Goal: Information Seeking & Learning: Understand process/instructions

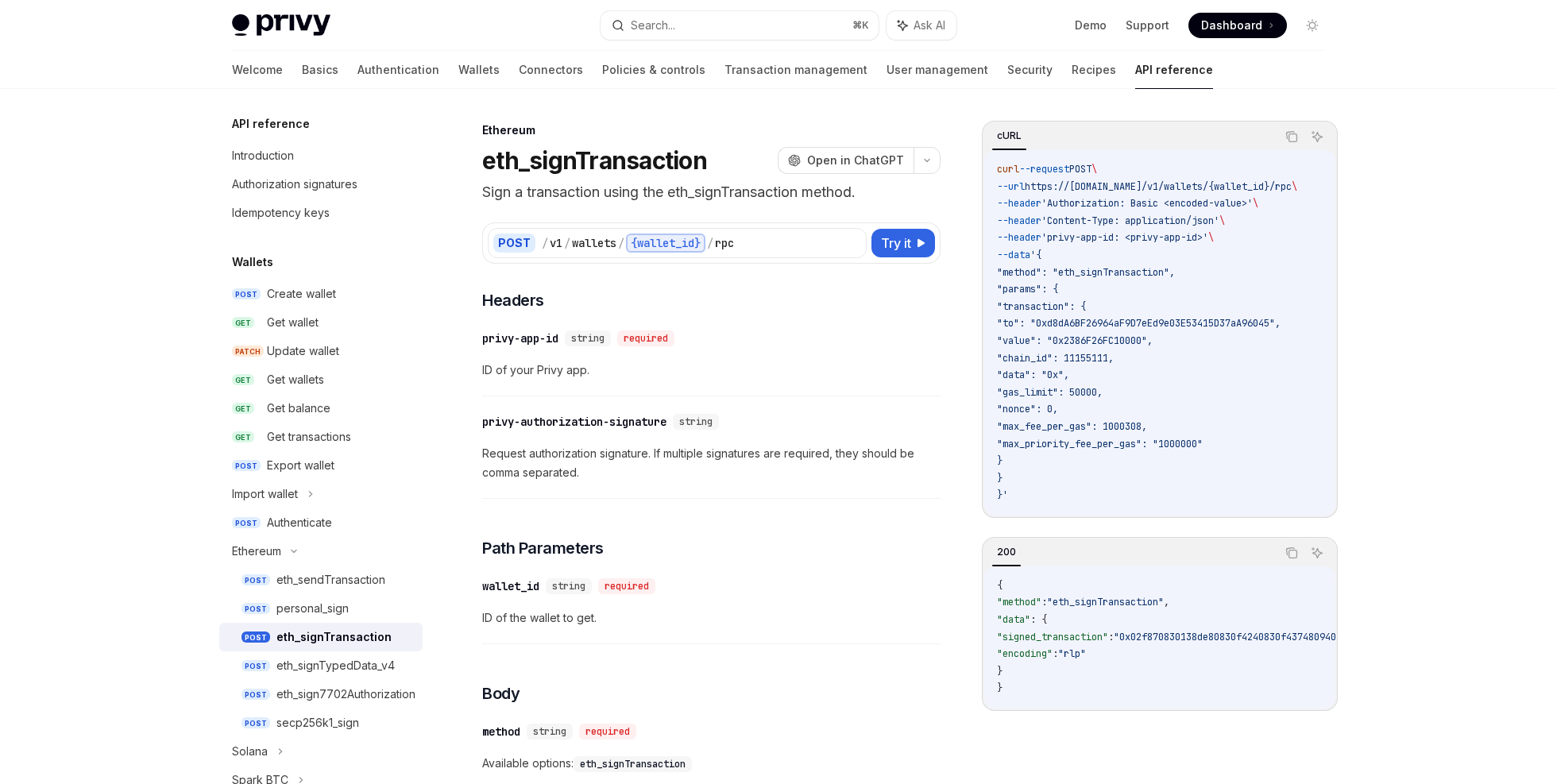
scroll to position [135, 0]
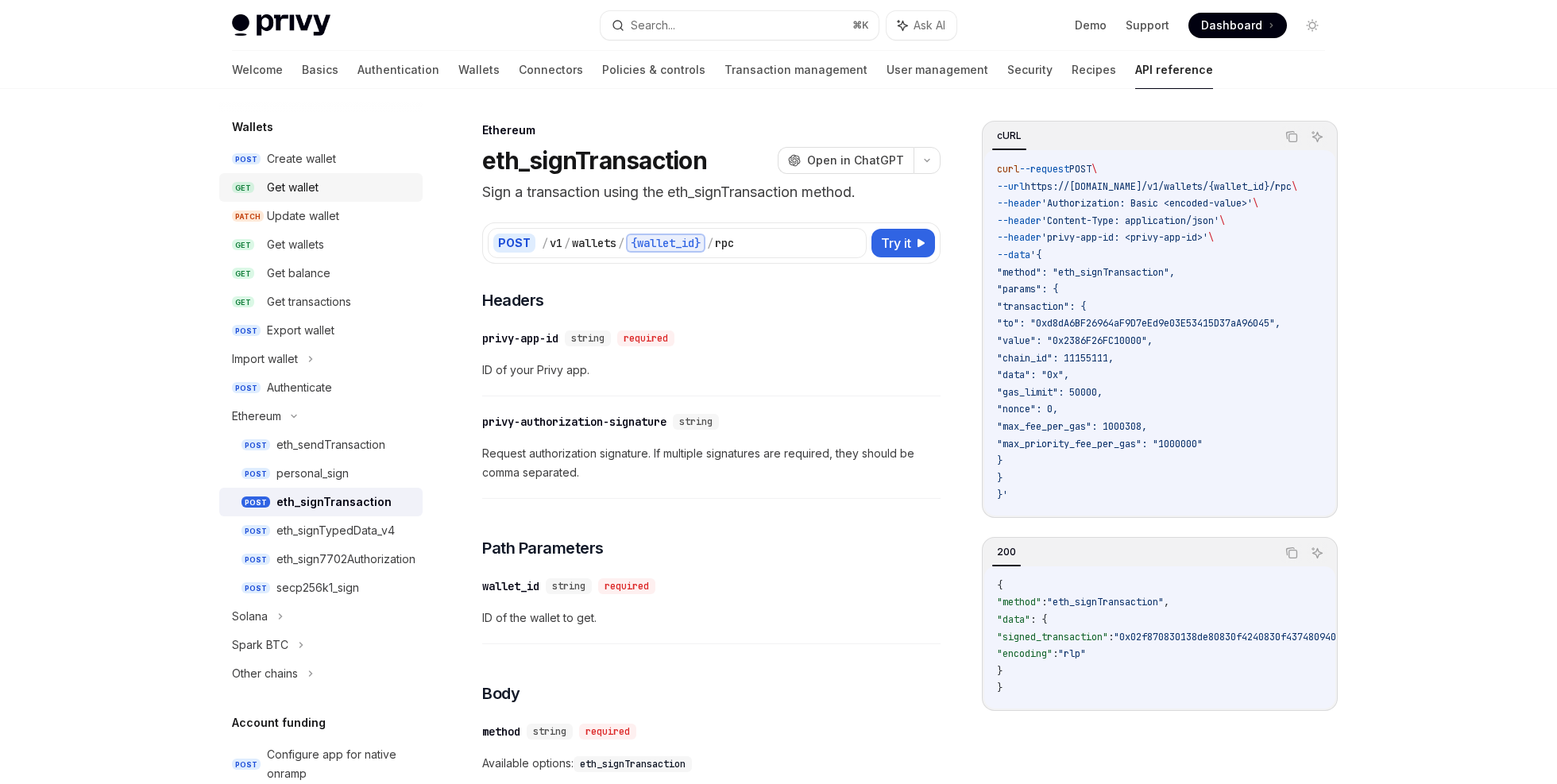
click at [305, 181] on div "Get wallet" at bounding box center [293, 187] width 52 height 19
type textarea "*"
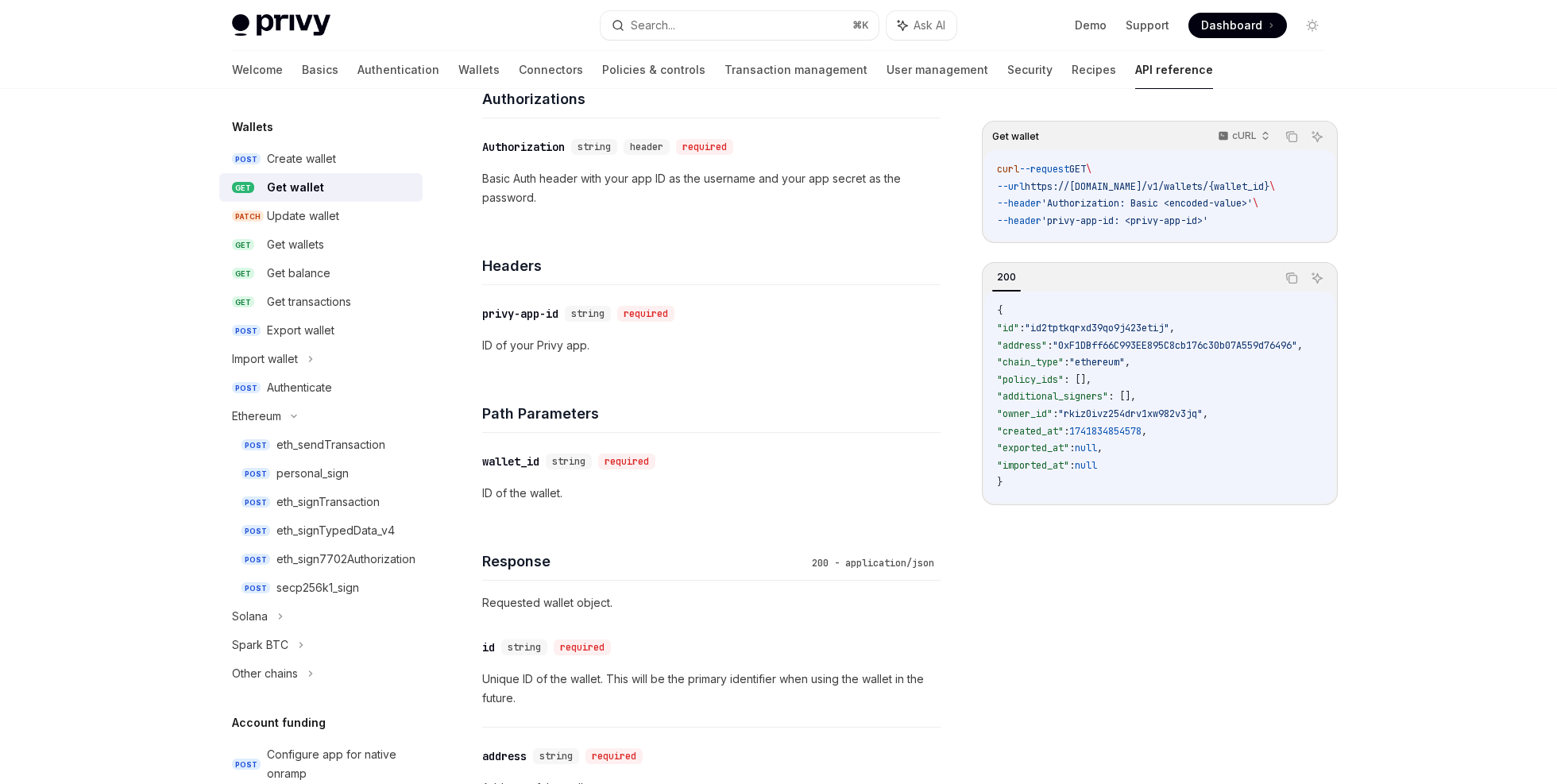
scroll to position [200, 0]
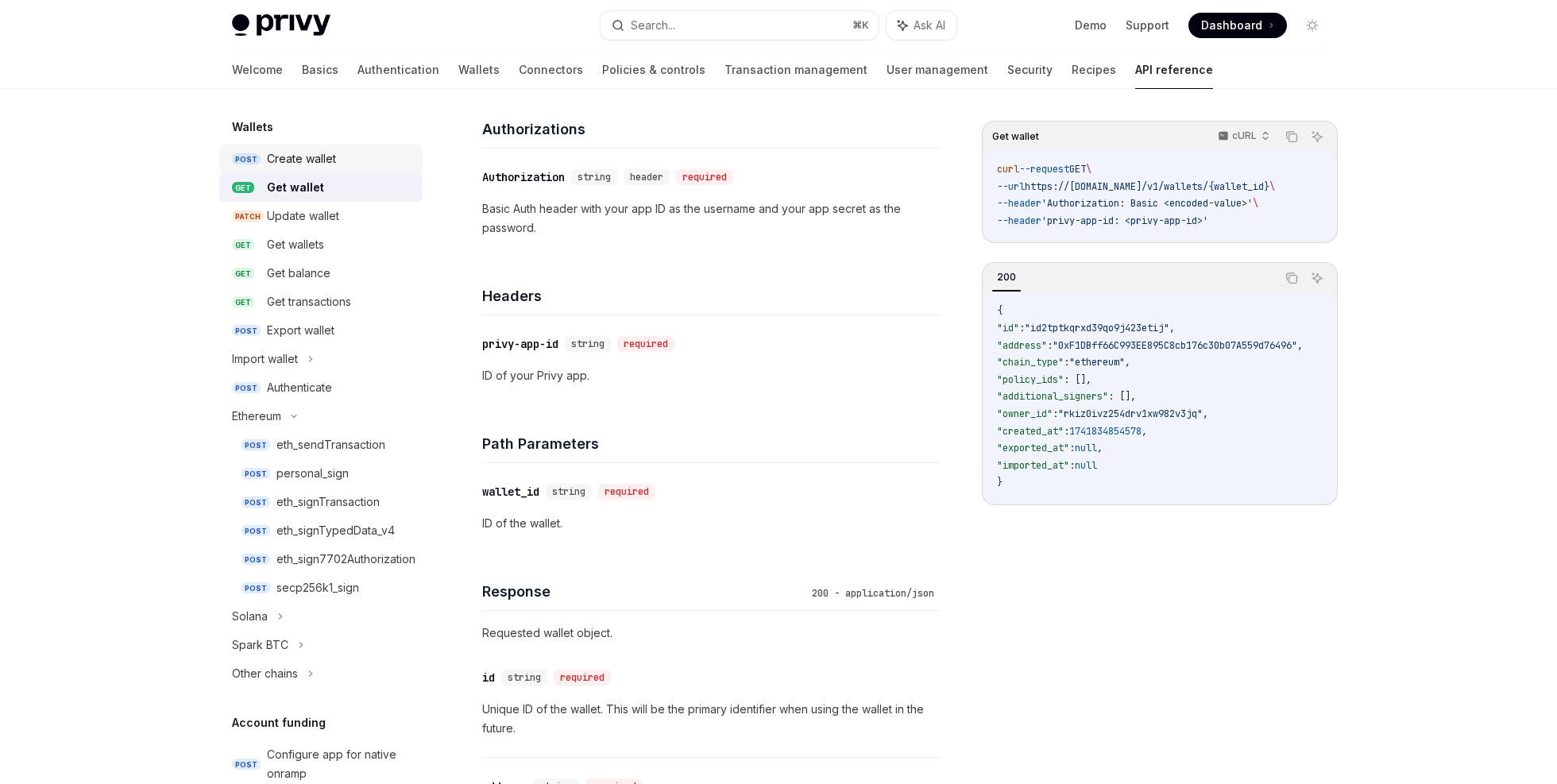
click at [332, 166] on div "Create wallet" at bounding box center [301, 158] width 69 height 19
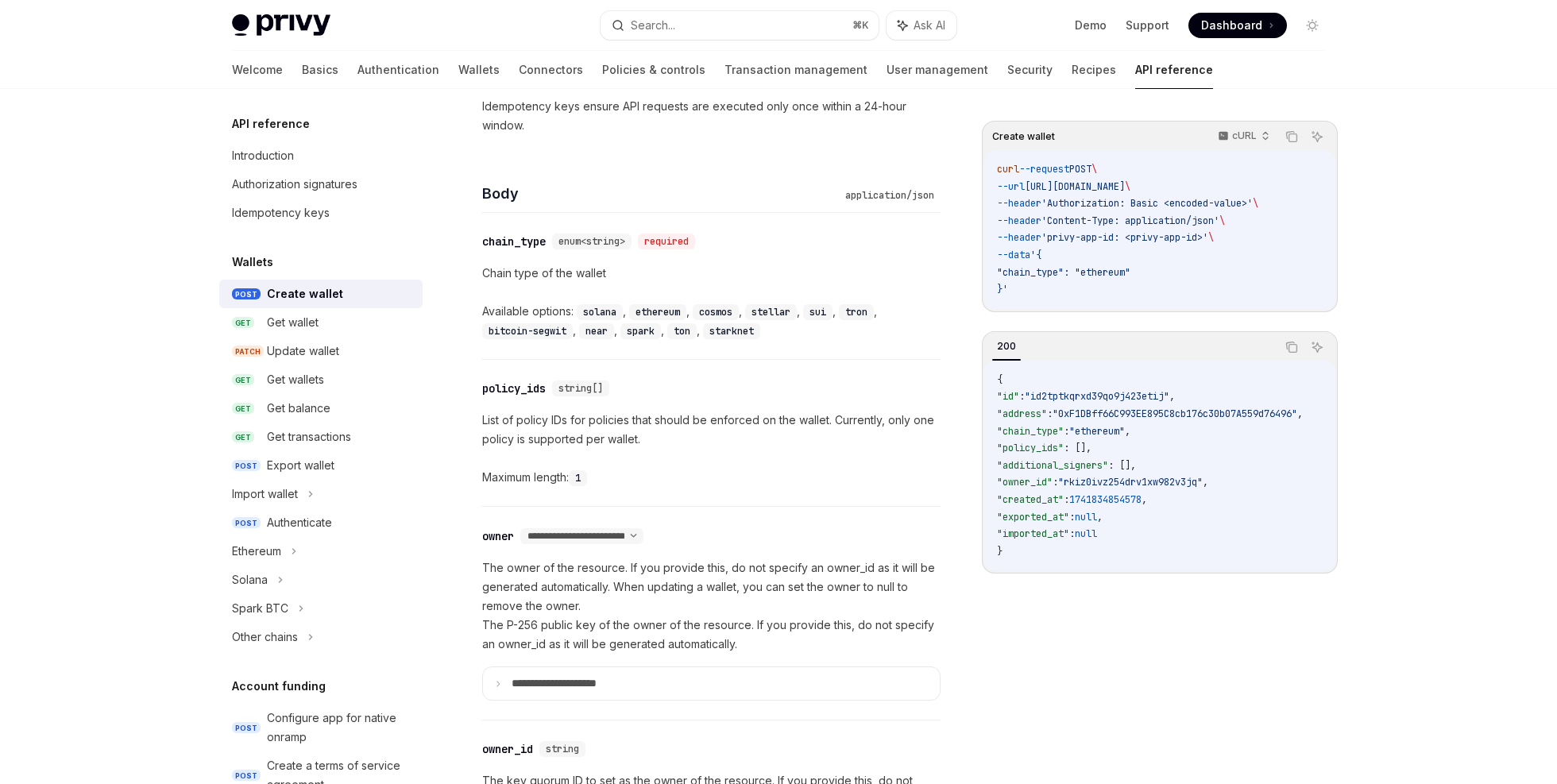
scroll to position [586, 0]
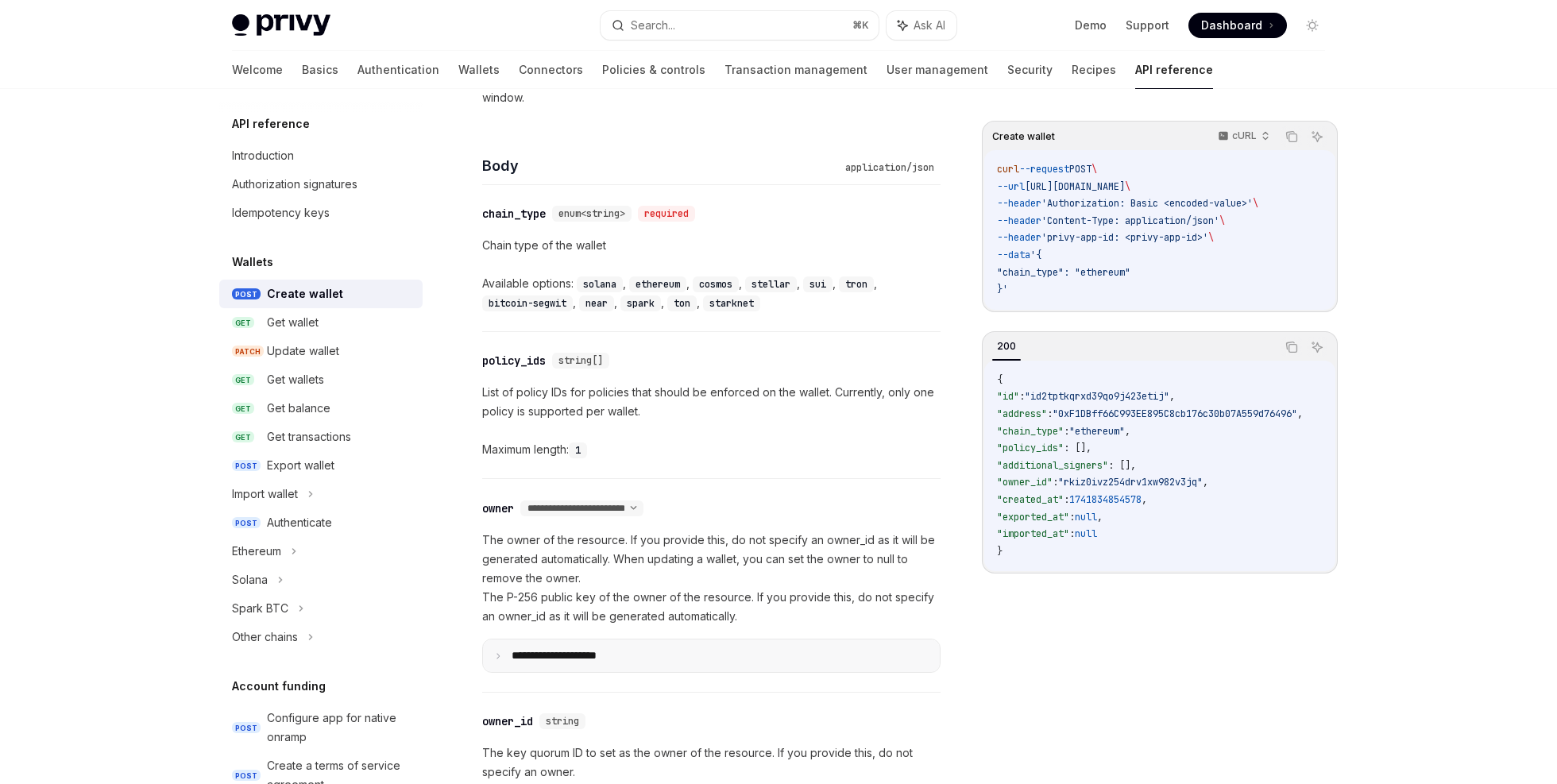
click at [658, 646] on summary "**********" at bounding box center [711, 655] width 457 height 33
click at [658, 650] on summary "**********" at bounding box center [711, 655] width 457 height 33
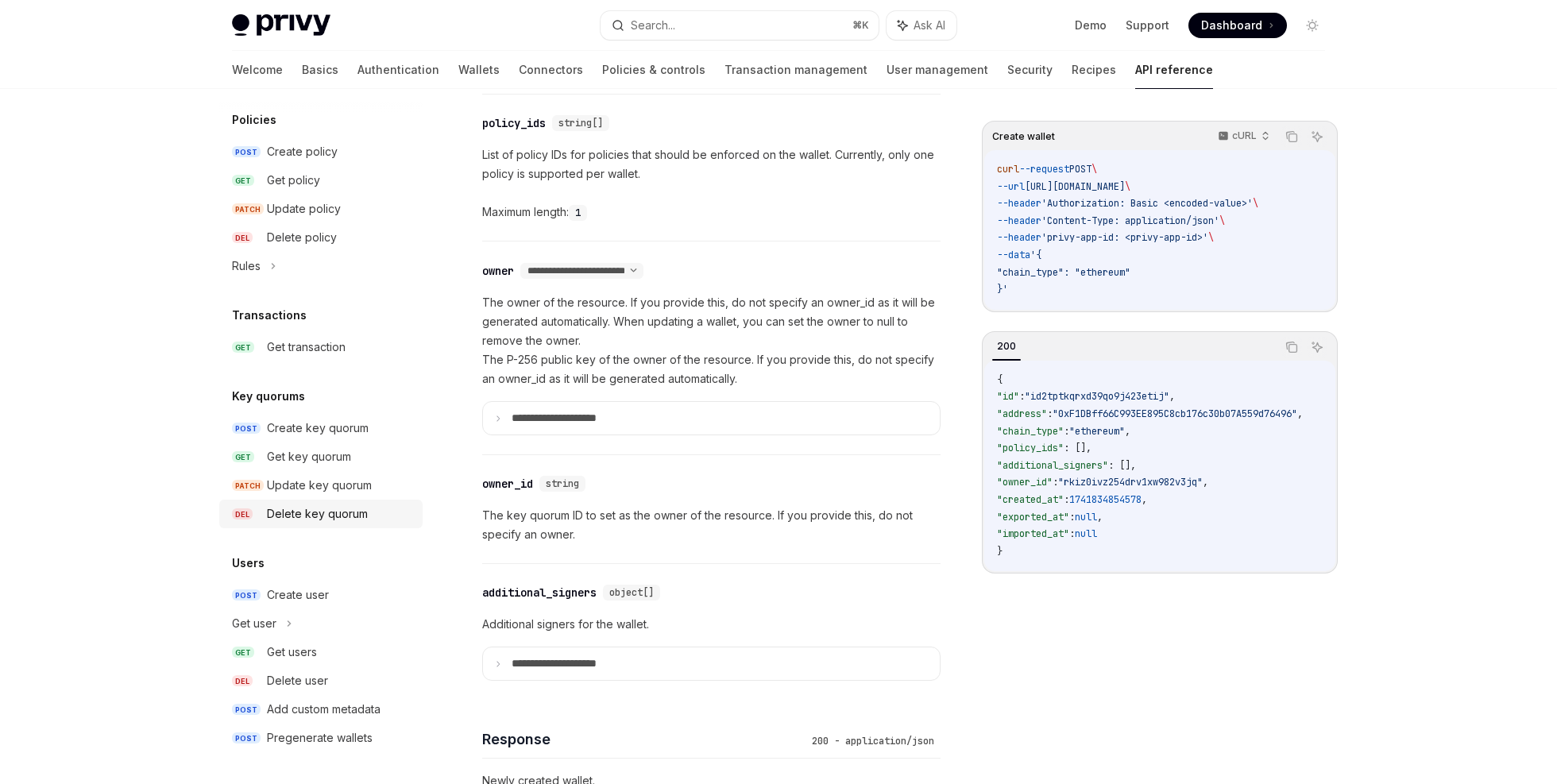
scroll to position [919, 0]
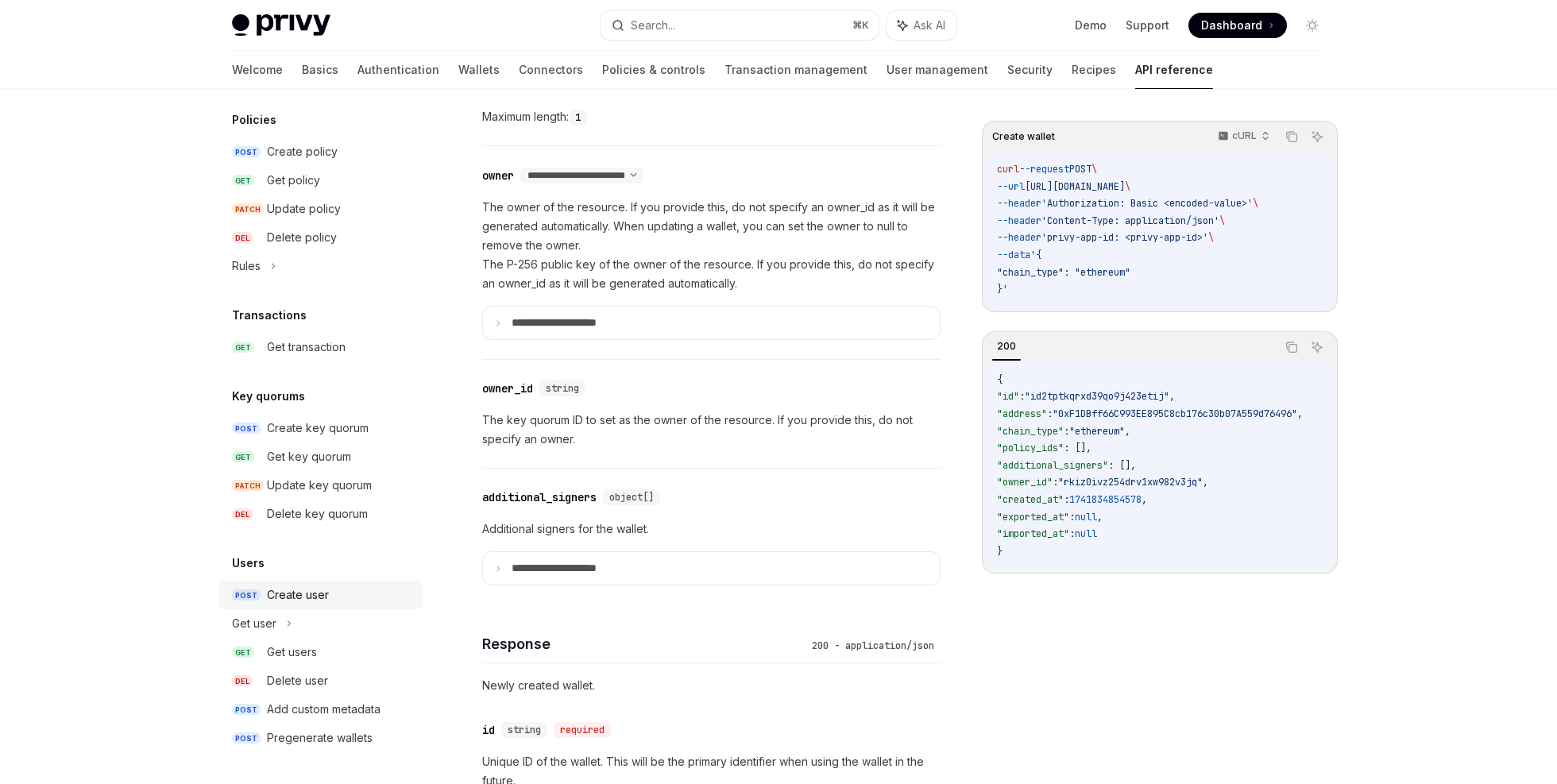
click at [346, 594] on div "Create user" at bounding box center [340, 594] width 146 height 19
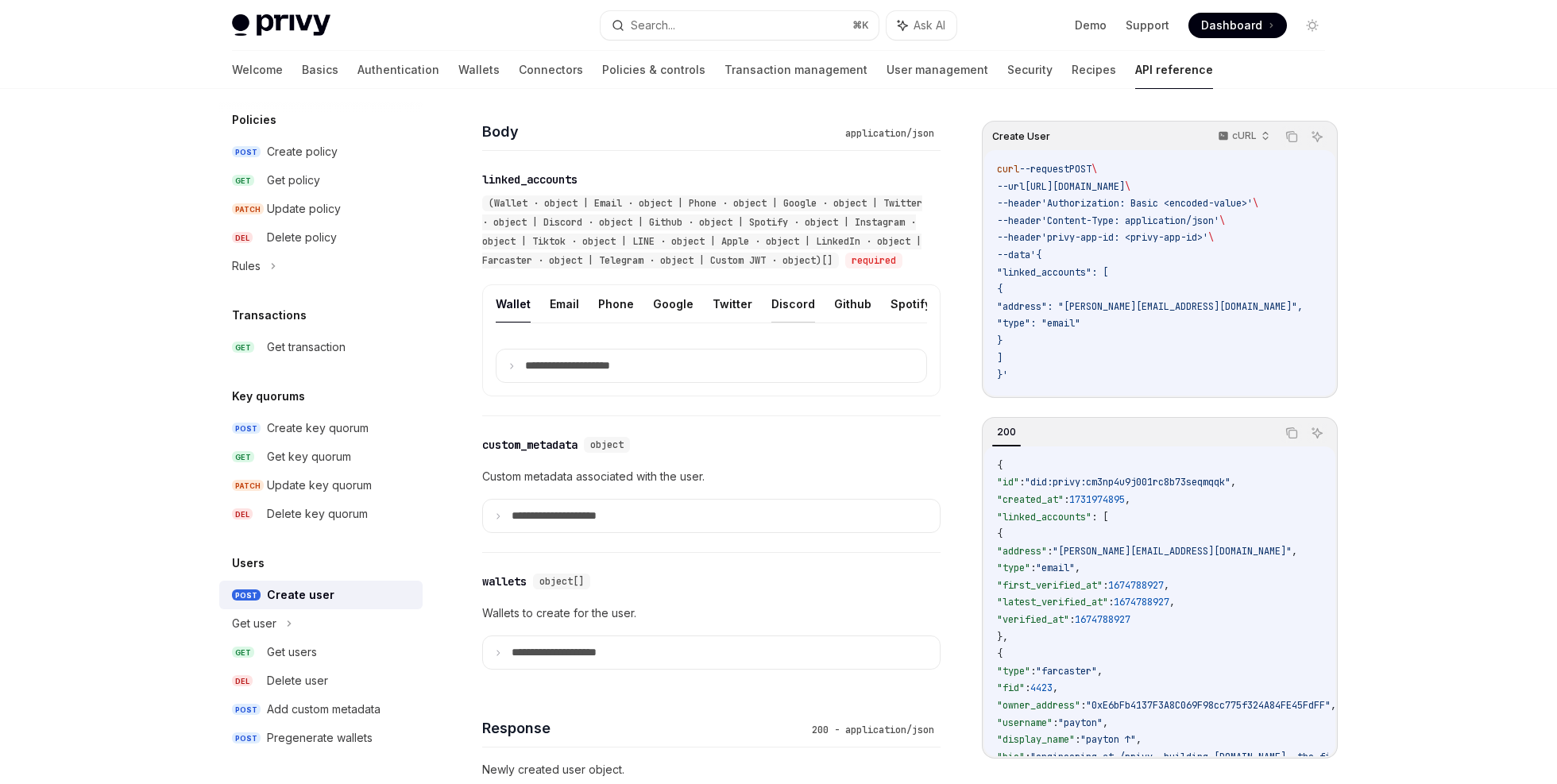
scroll to position [659, 0]
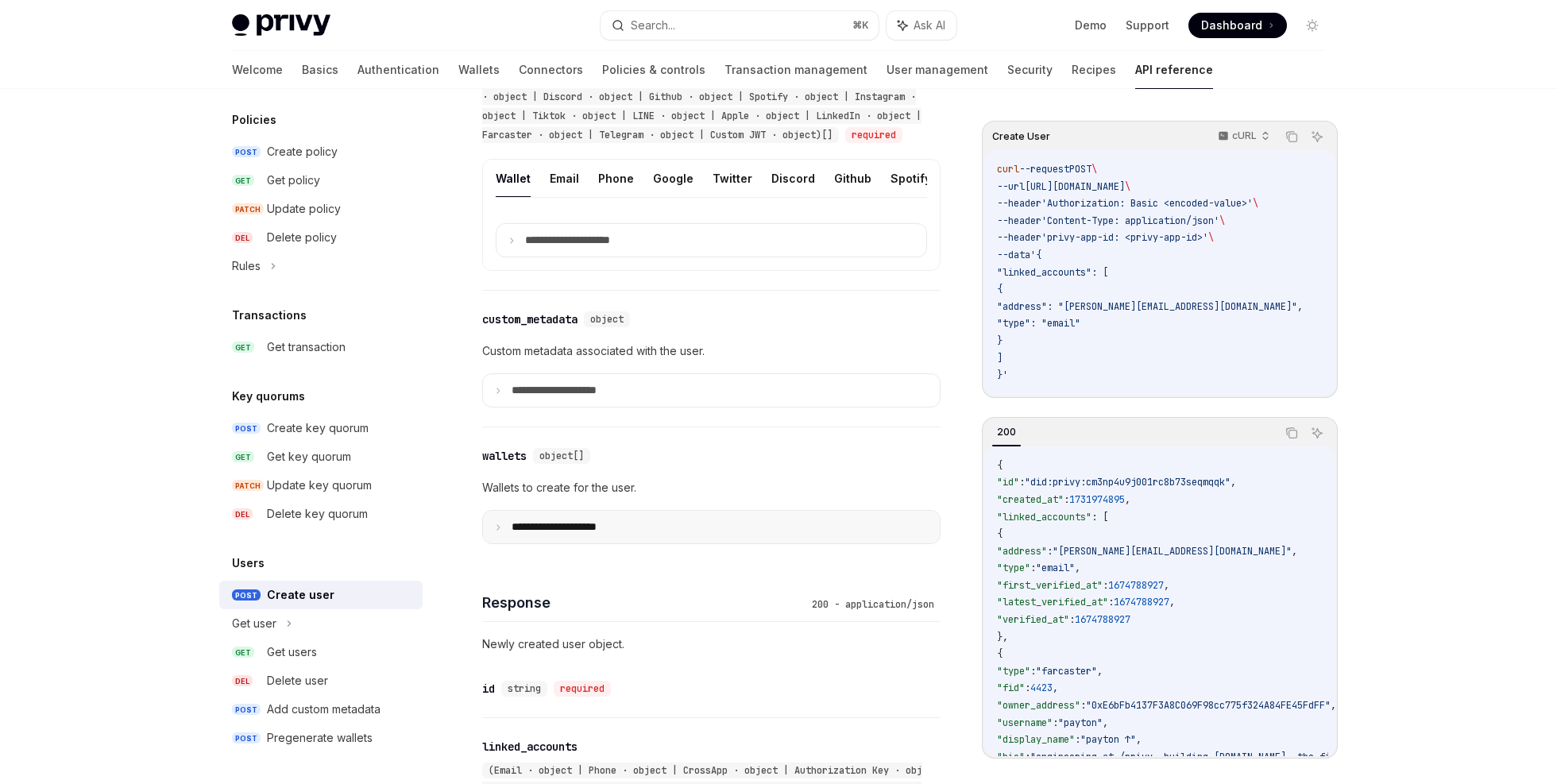
click at [655, 533] on summary "**********" at bounding box center [711, 527] width 457 height 33
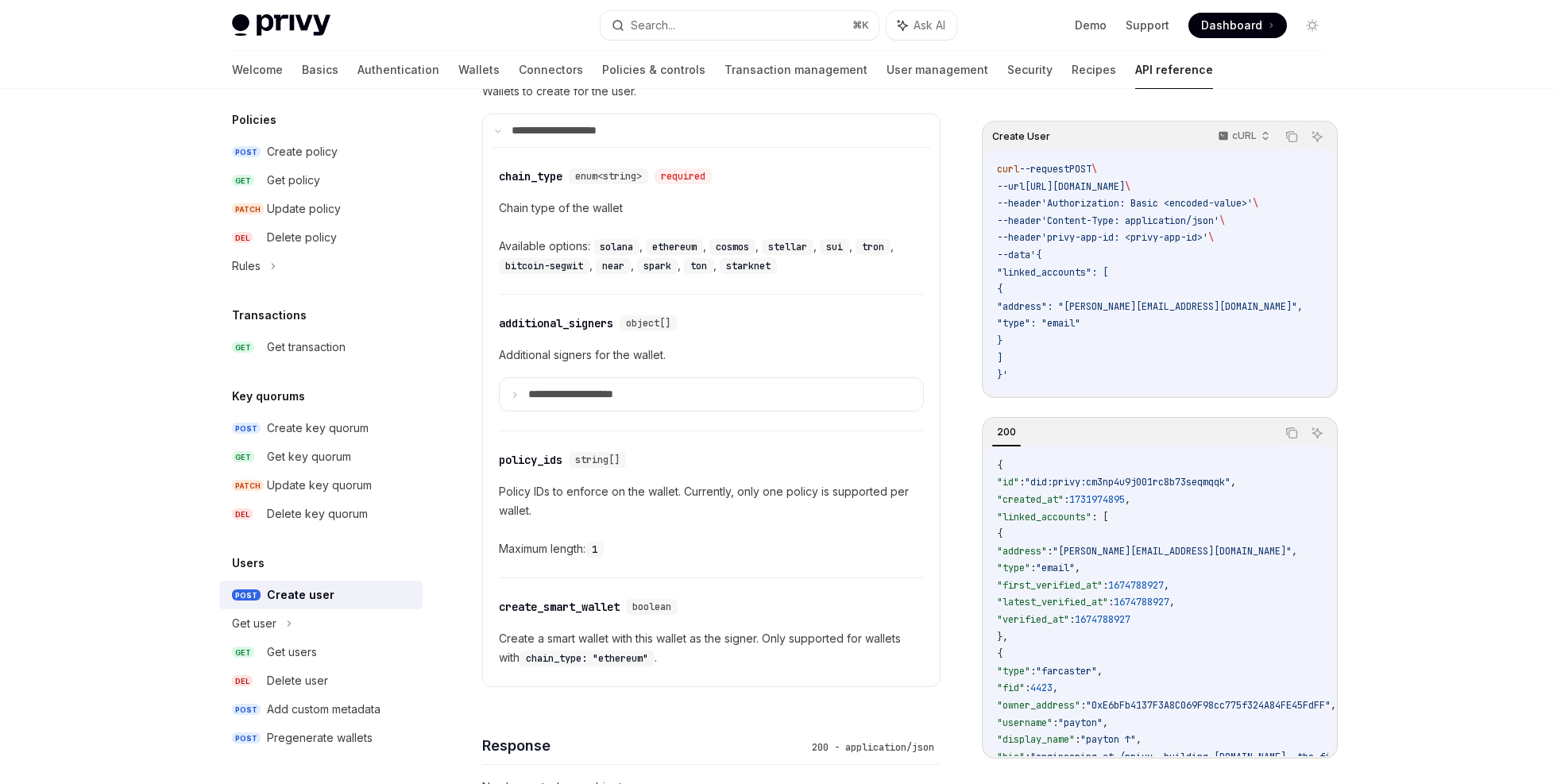
scroll to position [1190, 0]
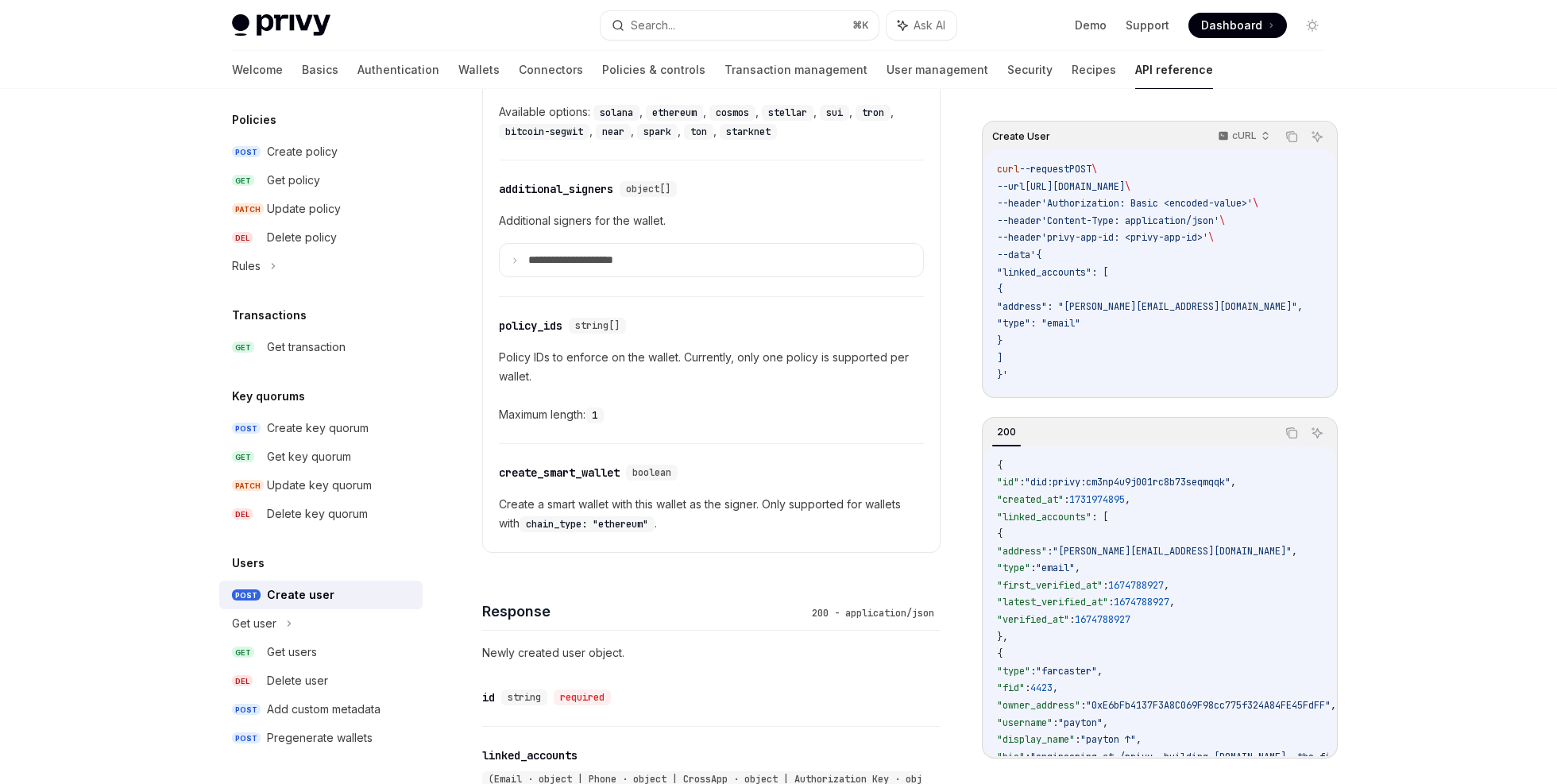
click at [515, 532] on p "Create a smart wallet with this wallet as the signer. Only supported for wallet…" at bounding box center [711, 513] width 425 height 38
drag, startPoint x: 515, startPoint y: 533, endPoint x: 661, endPoint y: 554, distance: 147.5
click at [661, 532] on p "Create a smart wallet with this wallet as the signer. Only supported for wallet…" at bounding box center [711, 513] width 425 height 38
click at [668, 532] on p "Create a smart wallet with this wallet as the signer. Only supported for wallet…" at bounding box center [711, 513] width 425 height 38
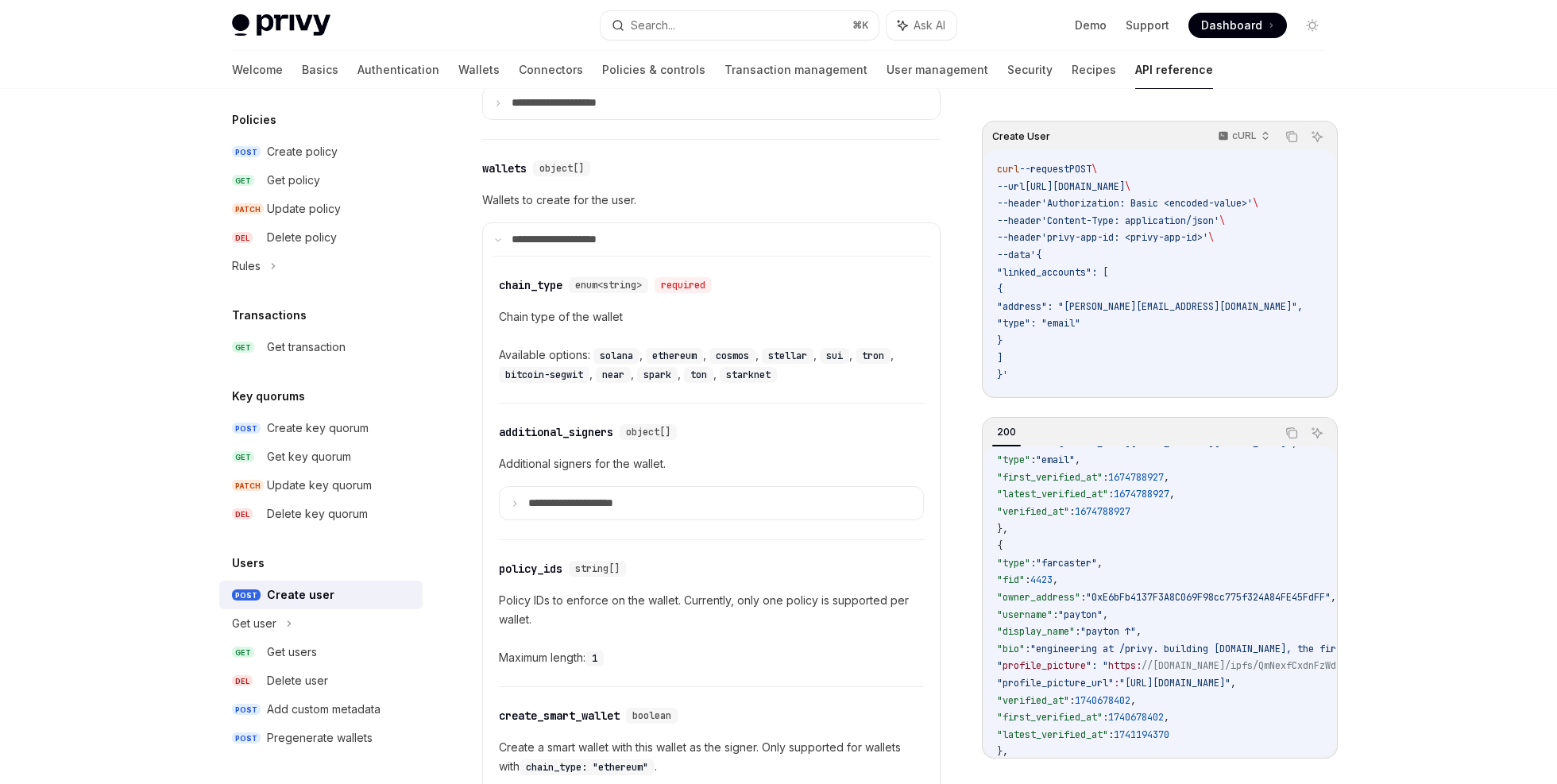
scroll to position [620, 0]
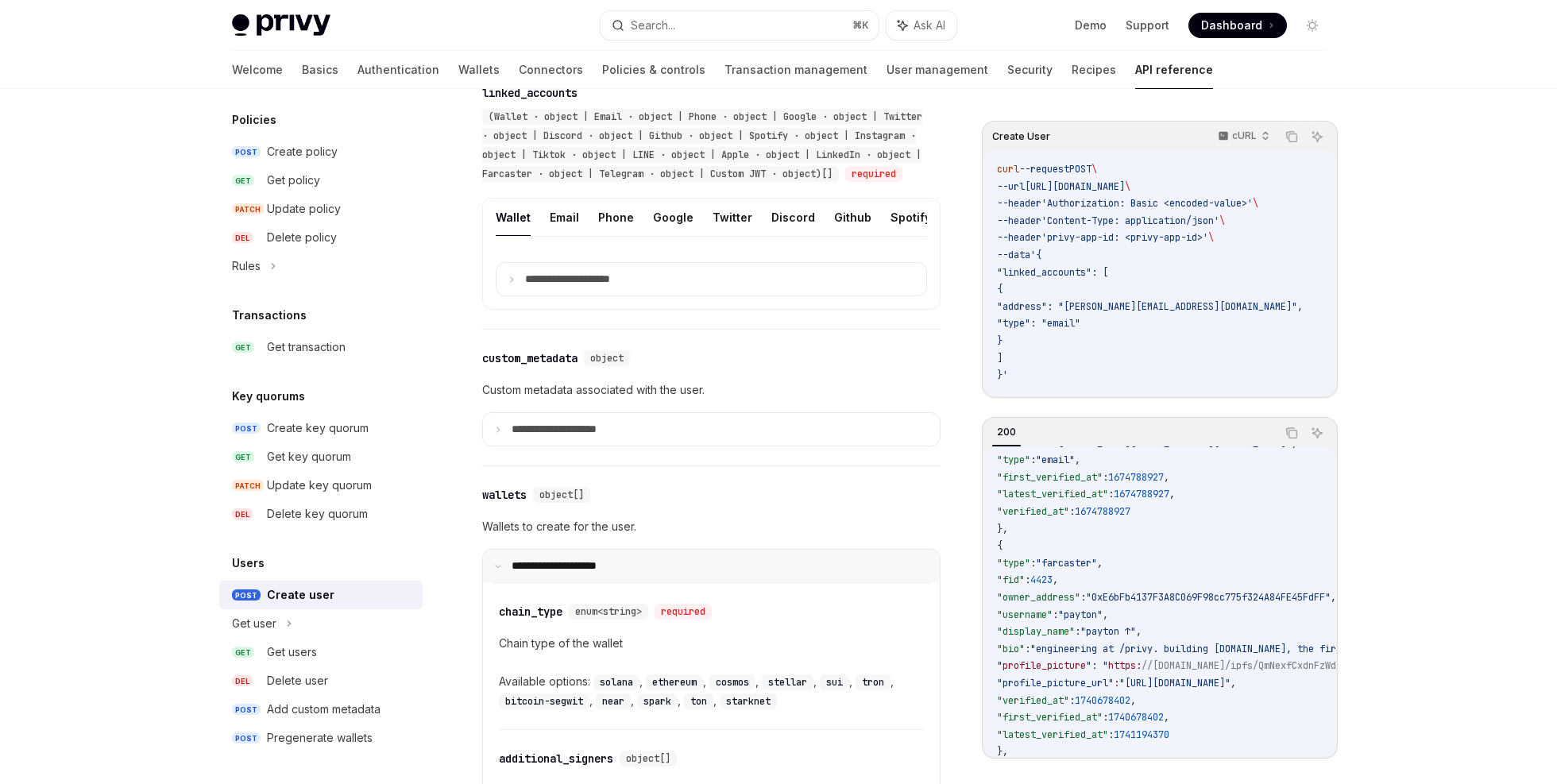
click at [515, 573] on p "**********" at bounding box center [565, 566] width 106 height 13
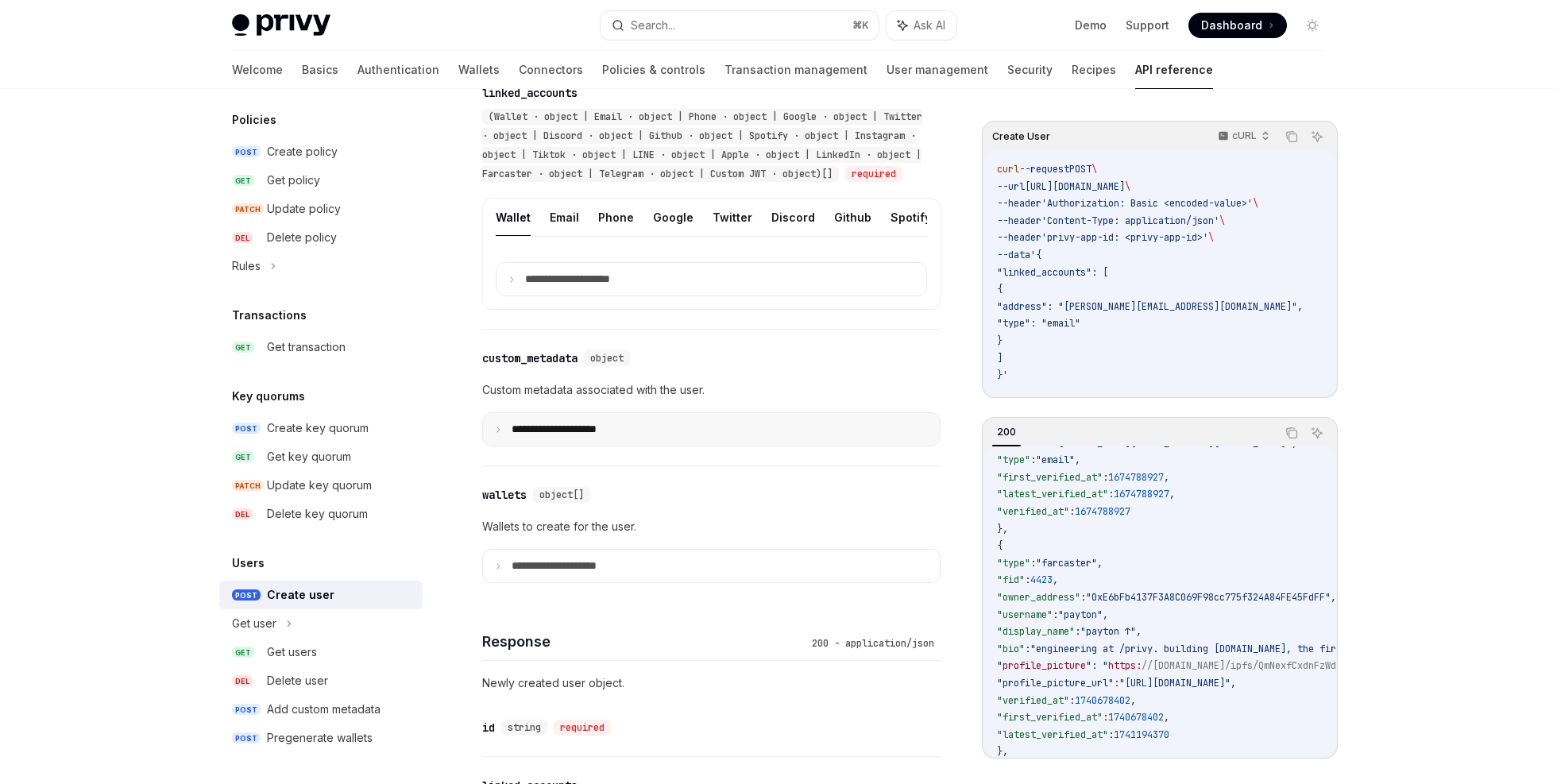
click at [590, 445] on summary "**********" at bounding box center [711, 428] width 457 height 33
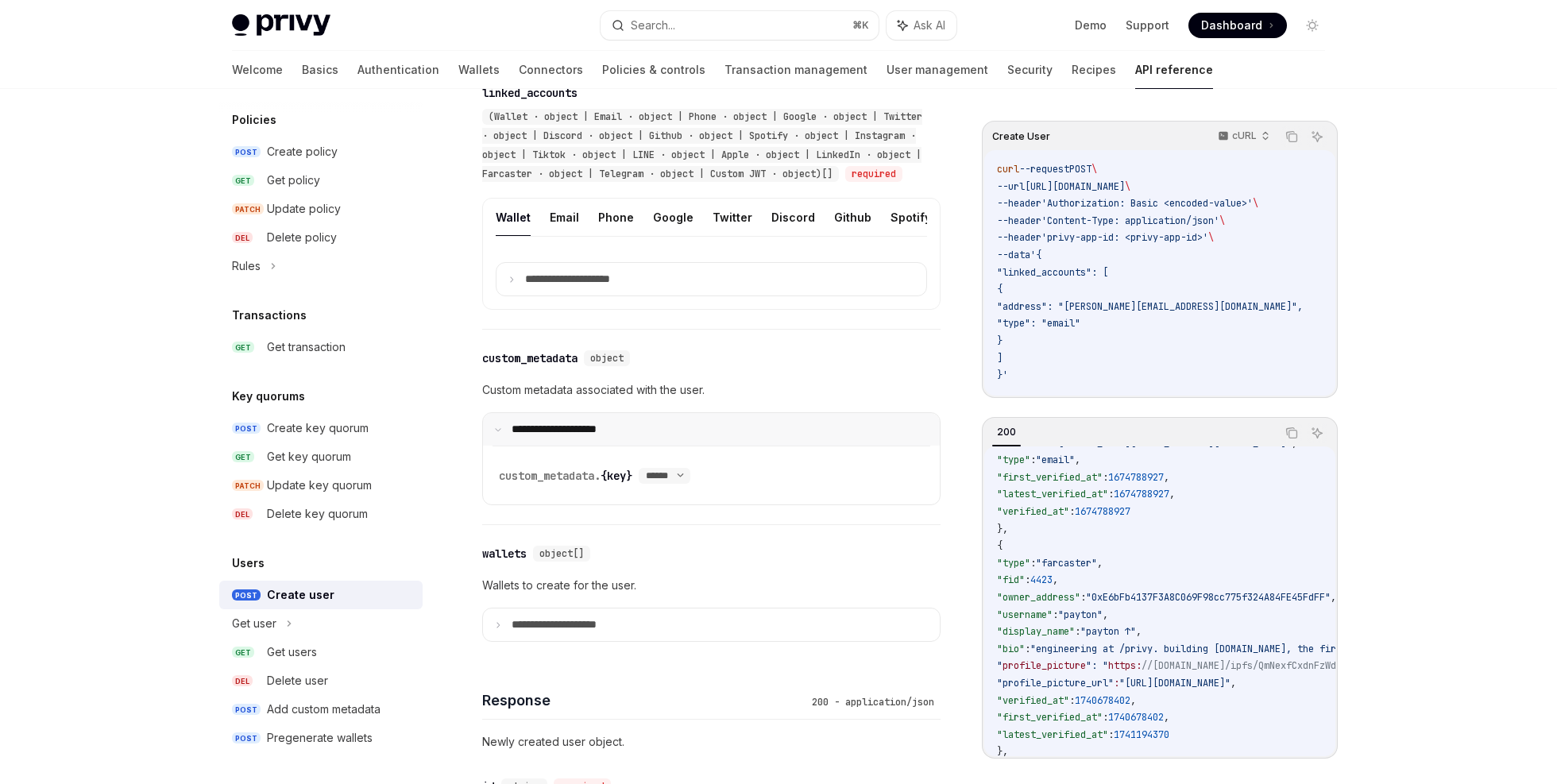
click at [606, 436] on p "**********" at bounding box center [565, 429] width 106 height 13
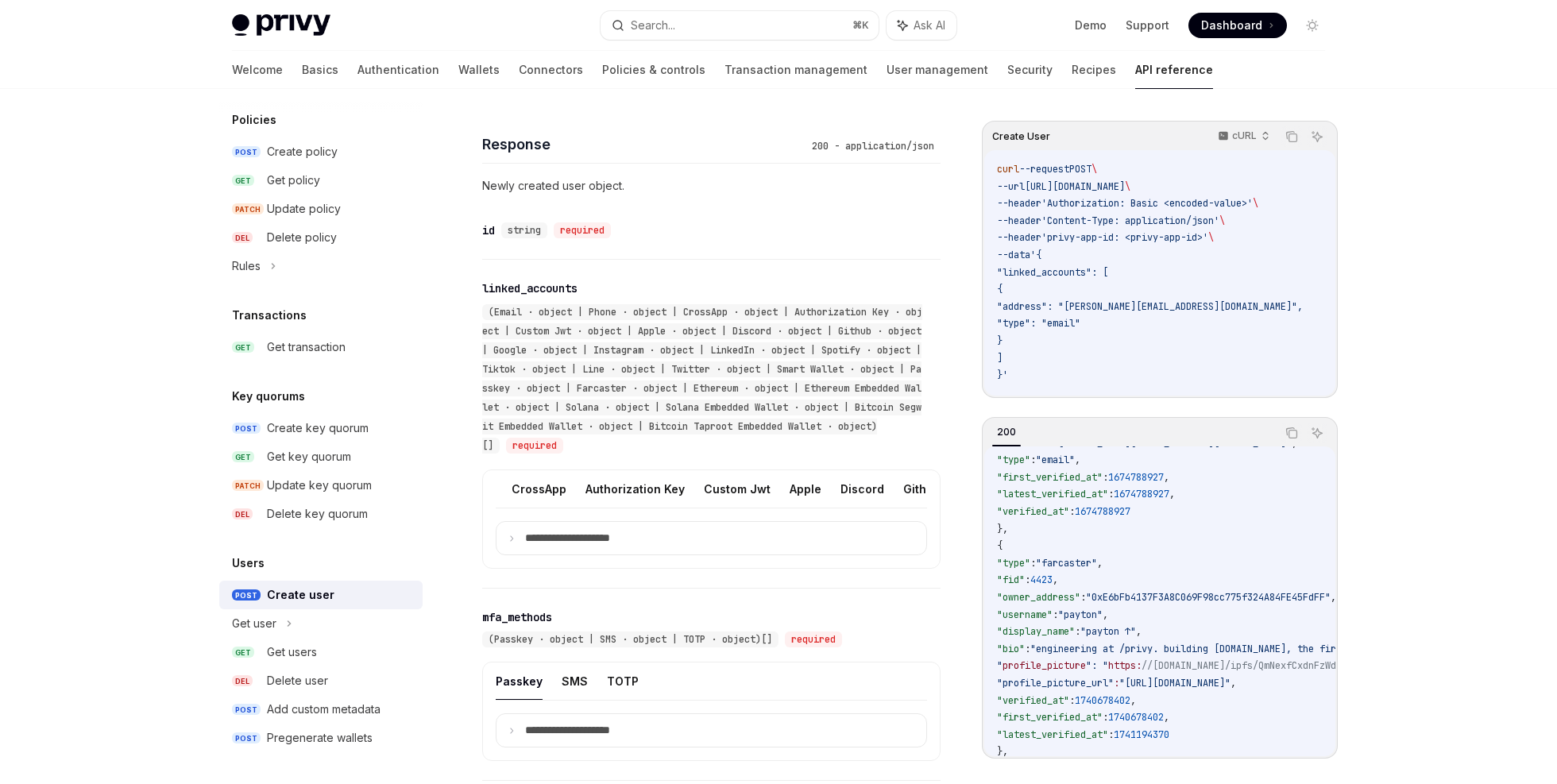
scroll to position [0, 0]
click at [715, 507] on button "Authorization Key" at bounding box center [722, 489] width 99 height 38
click at [575, 545] on p "**********" at bounding box center [581, 538] width 111 height 13
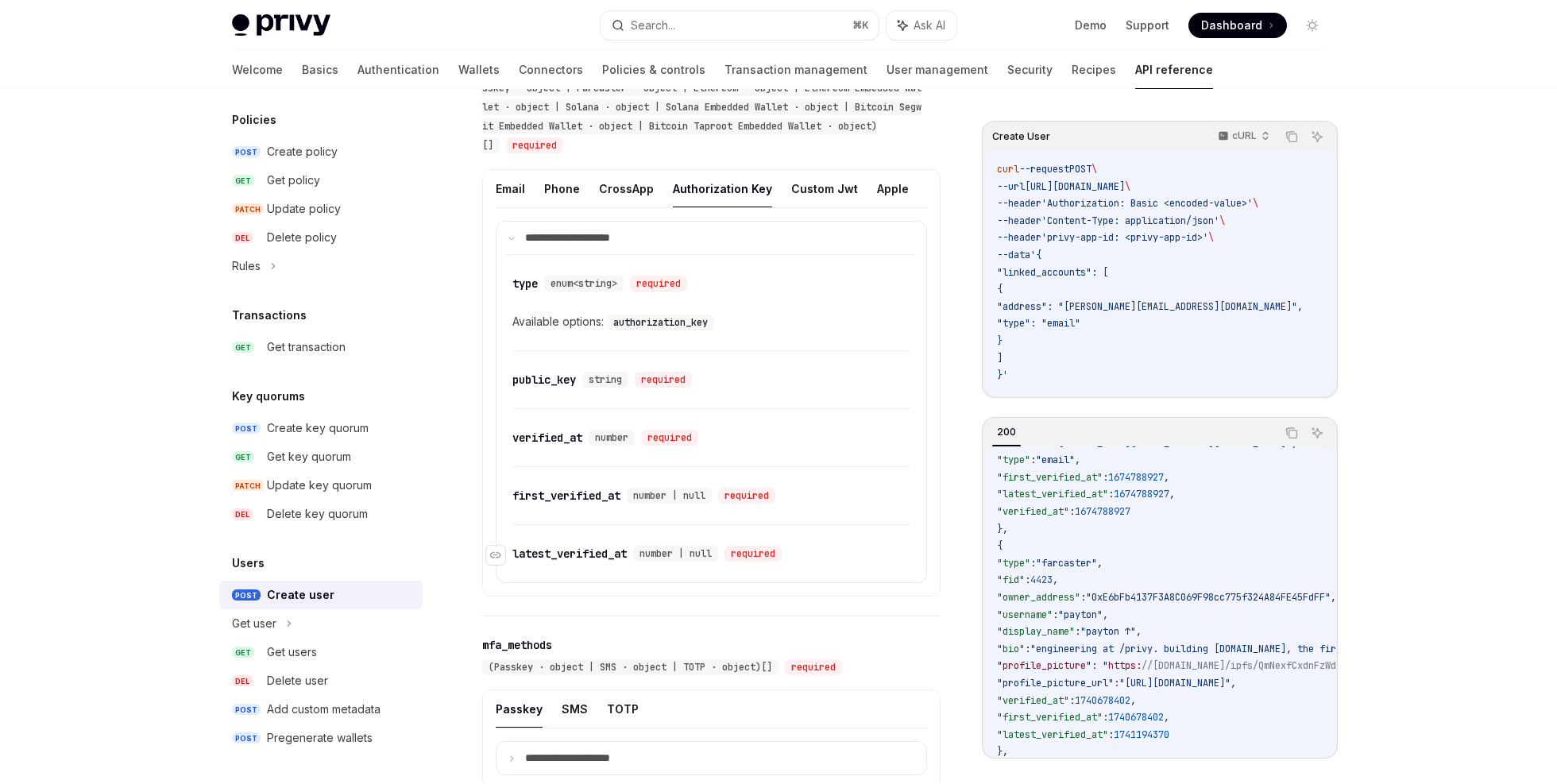
scroll to position [1133, 0]
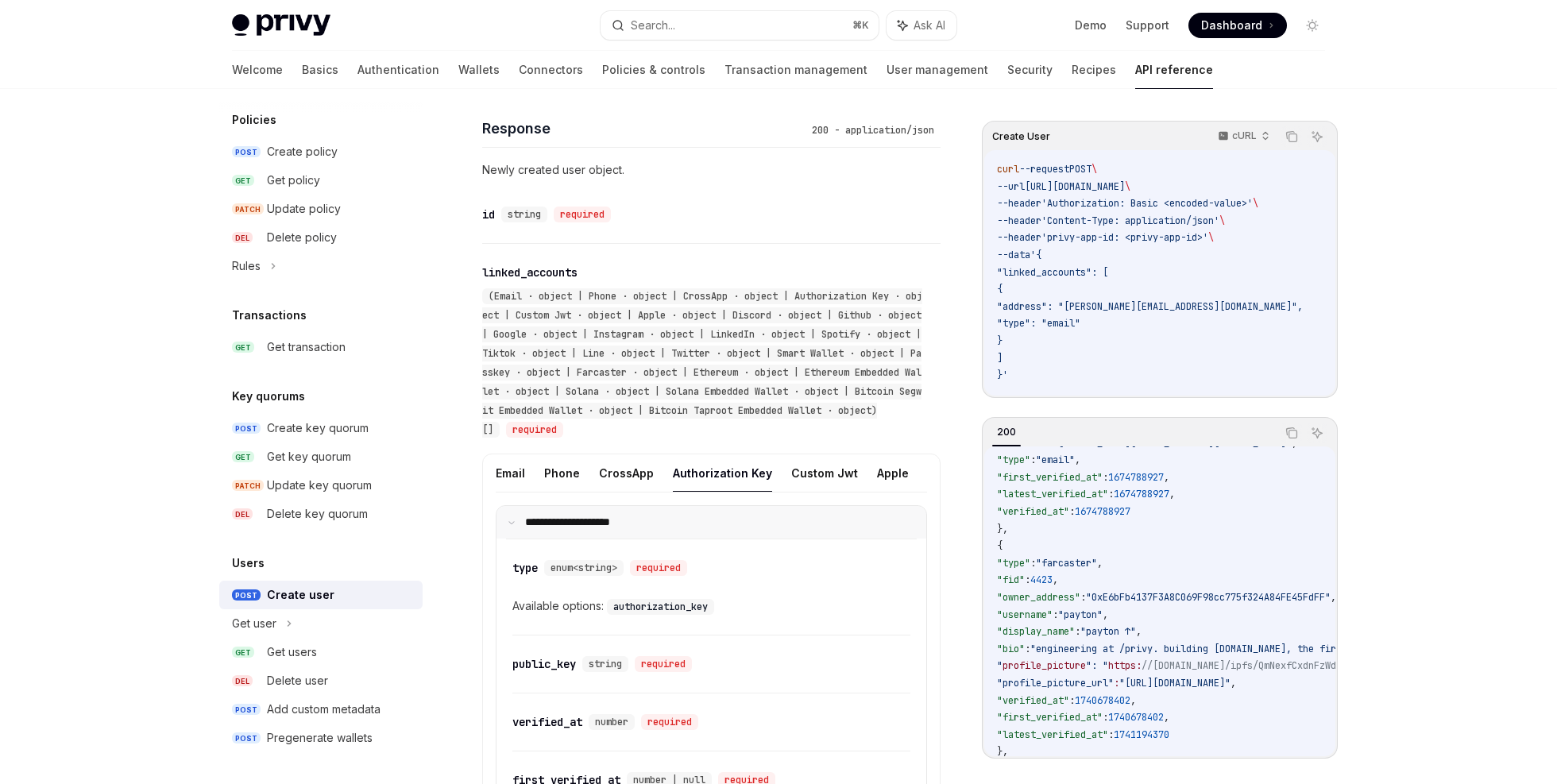
click at [583, 529] on p "**********" at bounding box center [578, 522] width 106 height 13
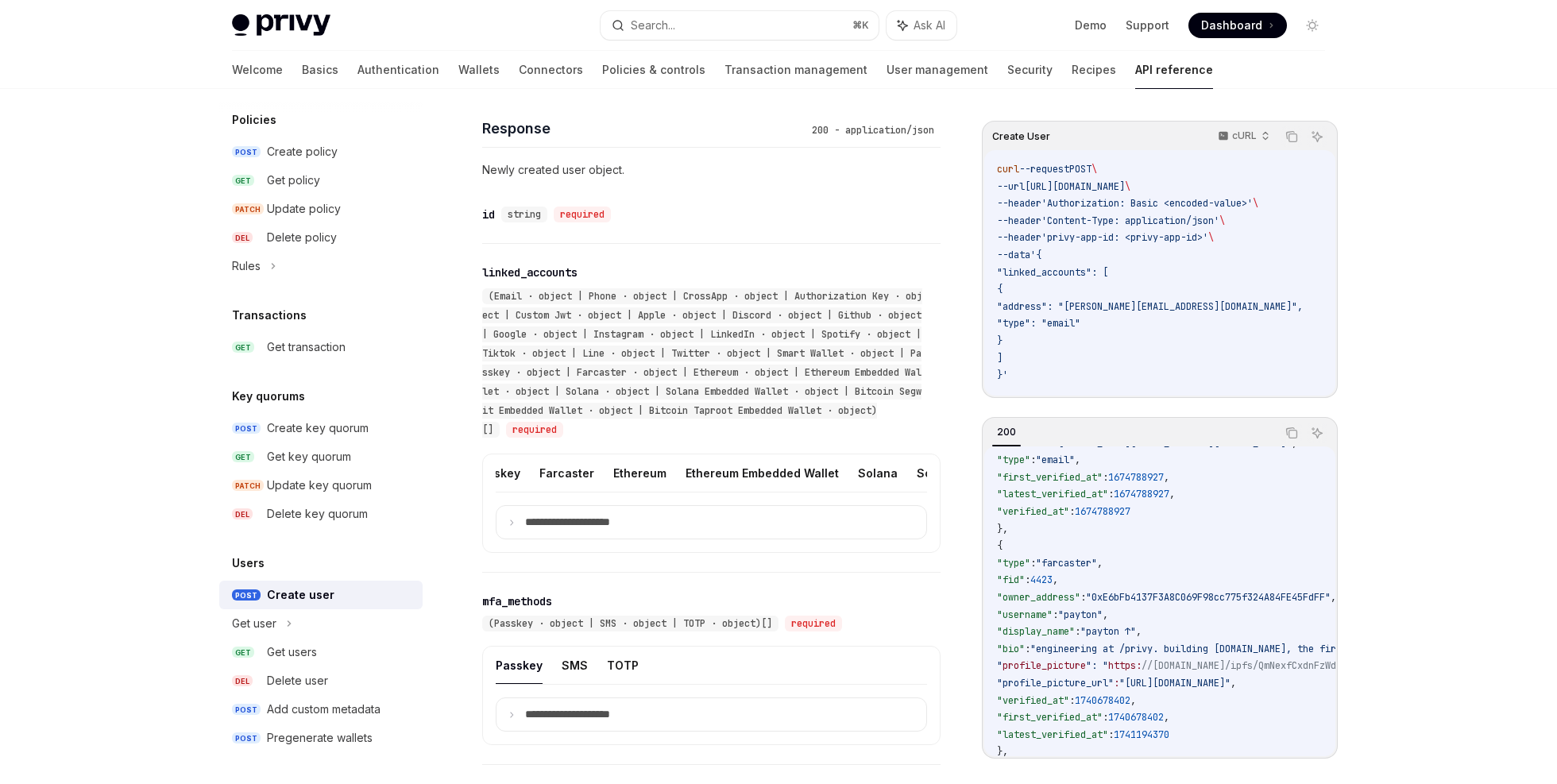
scroll to position [0, 754]
click at [729, 491] on button "Smart Wallet" at bounding box center [746, 473] width 71 height 38
click at [607, 529] on p "**********" at bounding box center [581, 522] width 111 height 13
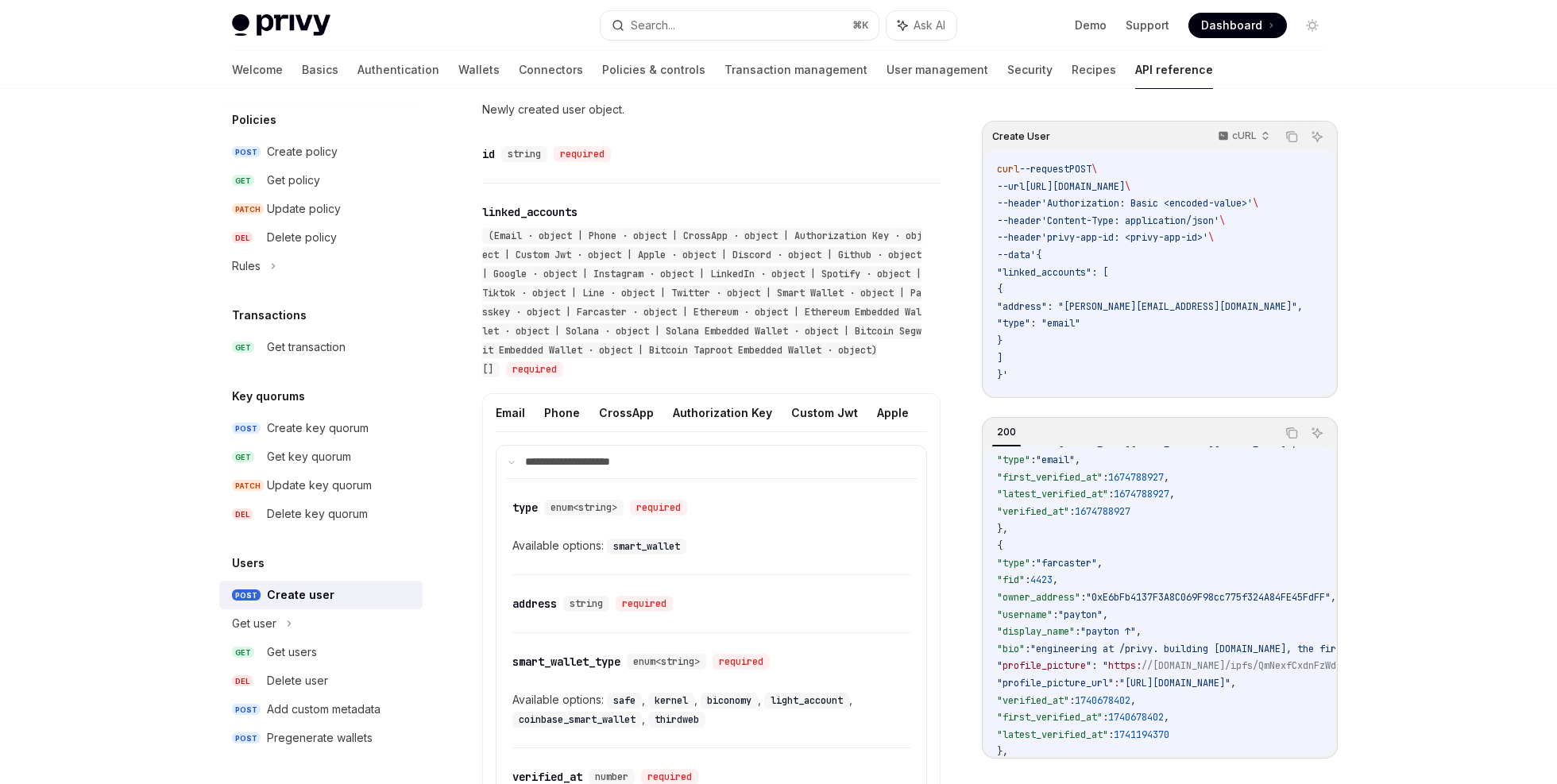
scroll to position [1289, 0]
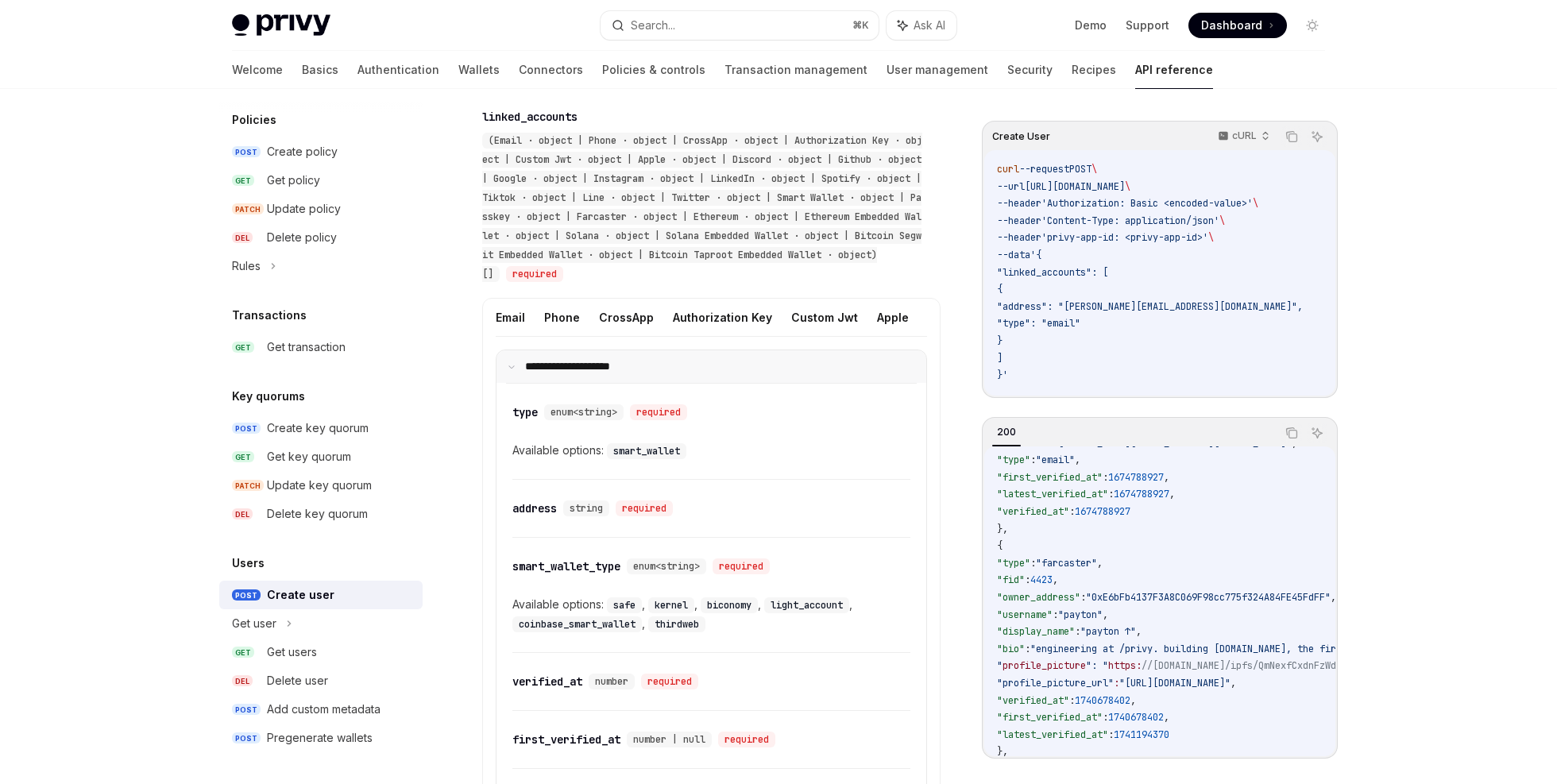
click at [596, 373] on p "**********" at bounding box center [578, 366] width 106 height 13
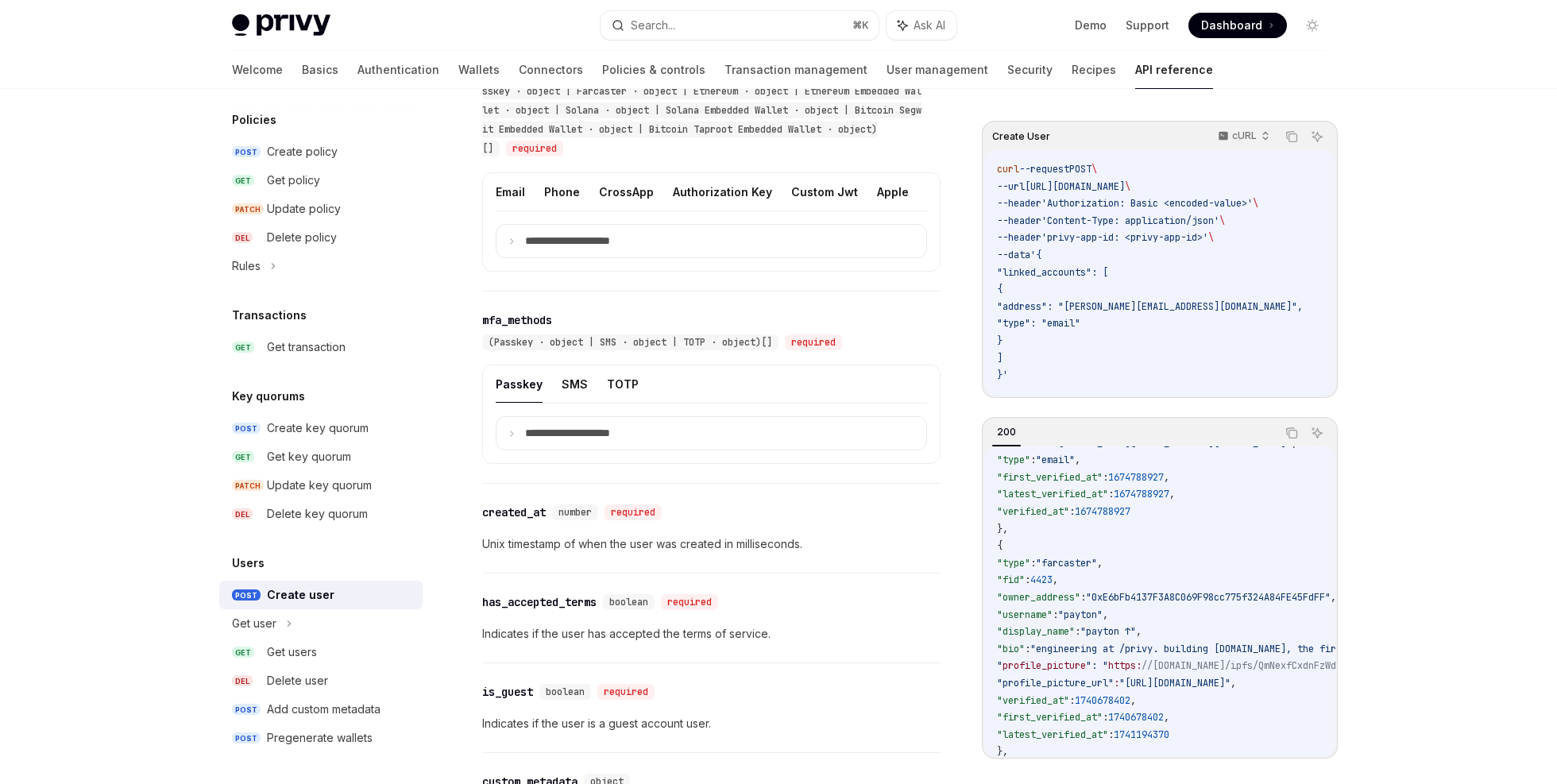
scroll to position [1549, 0]
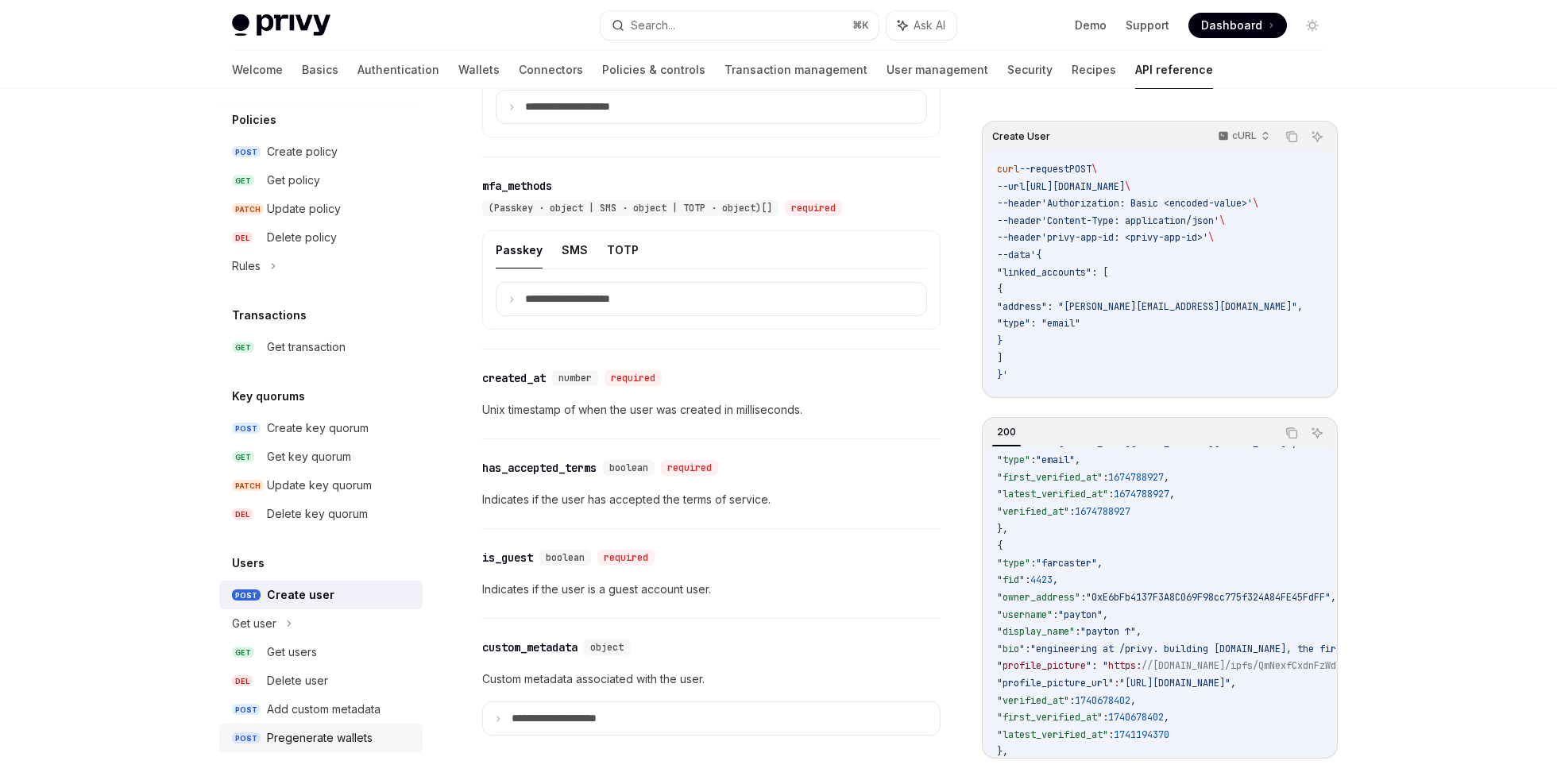
click at [383, 740] on div "Pregenerate wallets" at bounding box center [340, 737] width 146 height 19
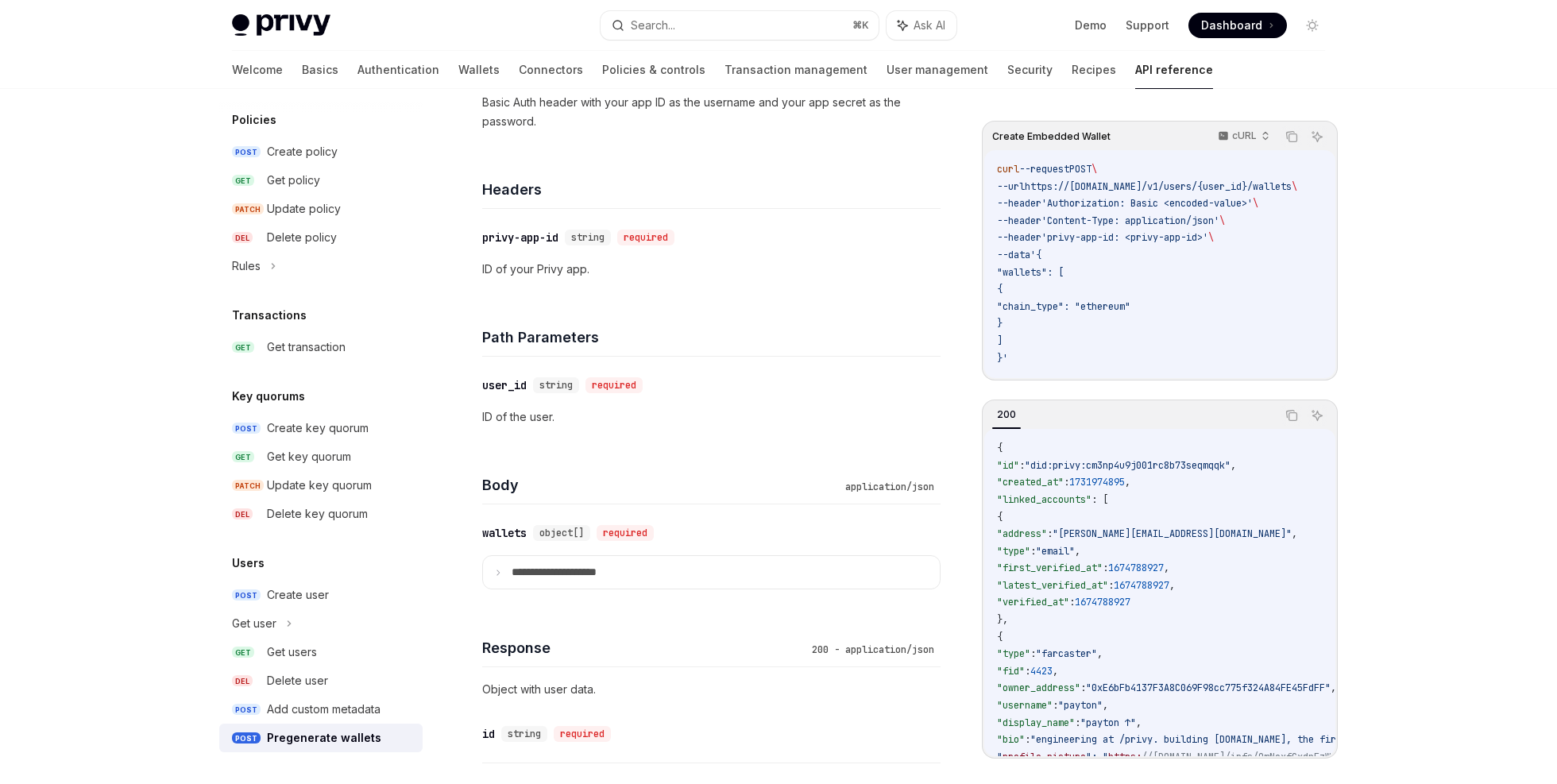
scroll to position [336, 0]
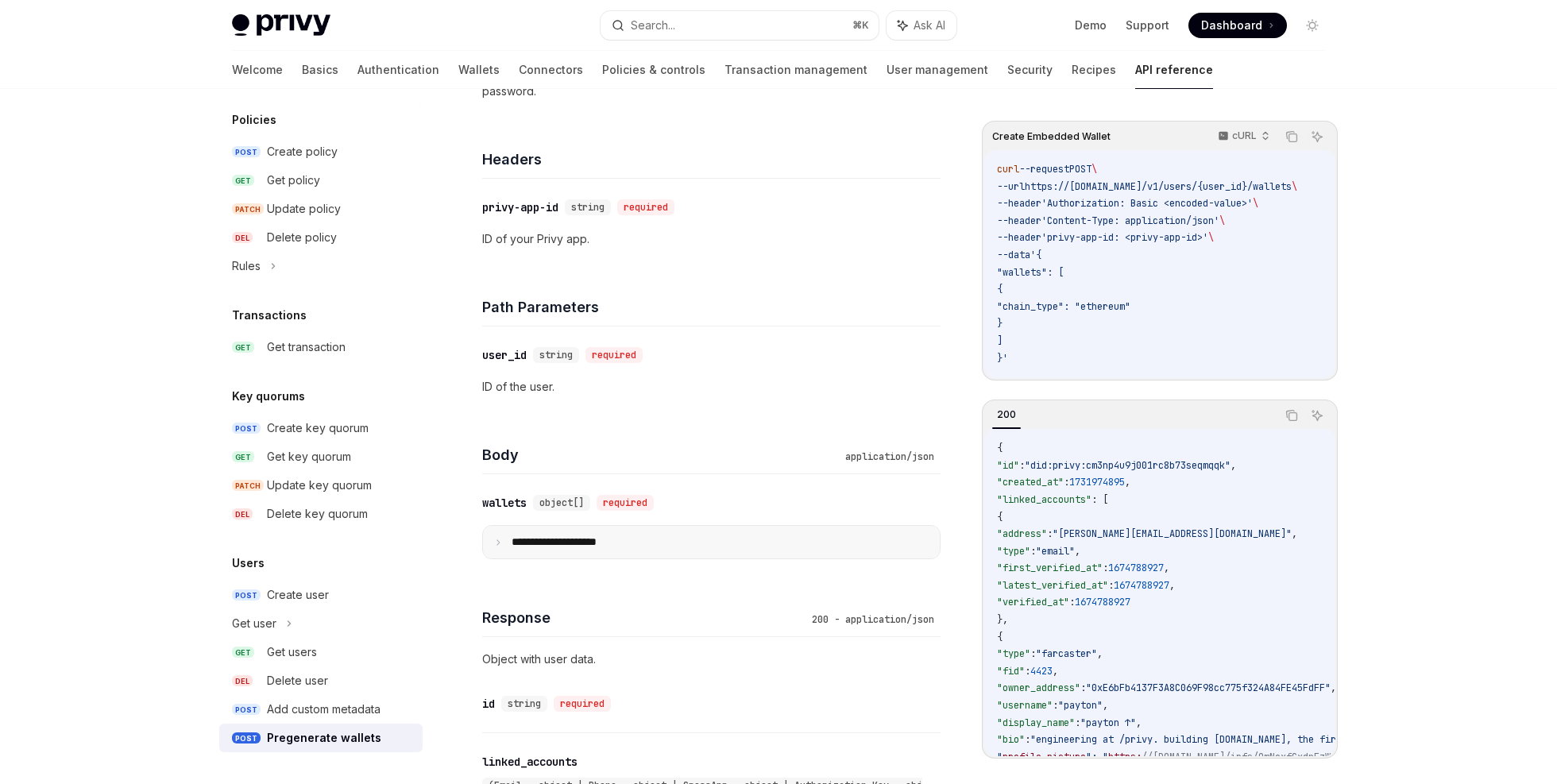
click at [616, 543] on p "**********" at bounding box center [567, 542] width 111 height 13
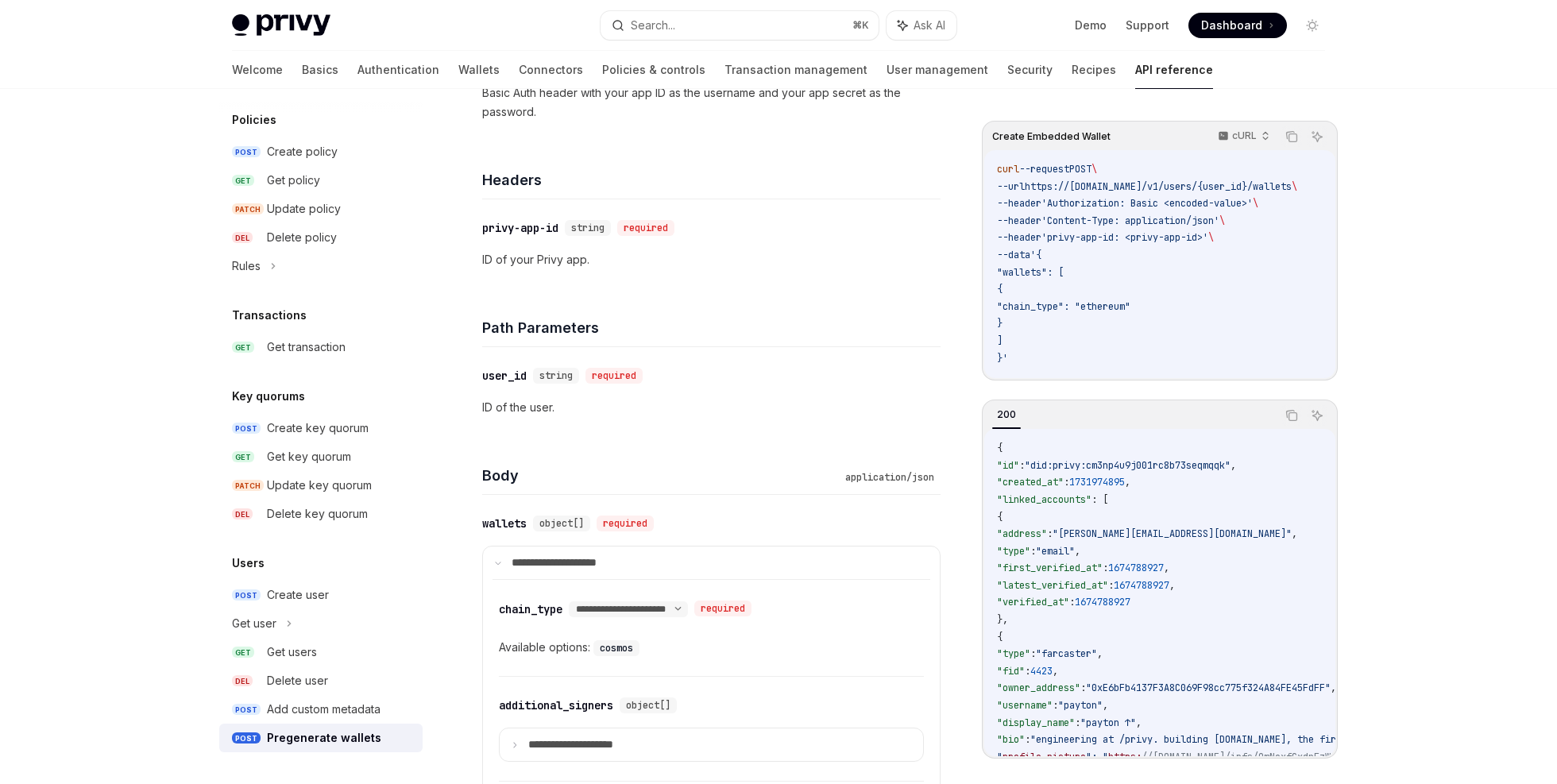
scroll to position [0, 0]
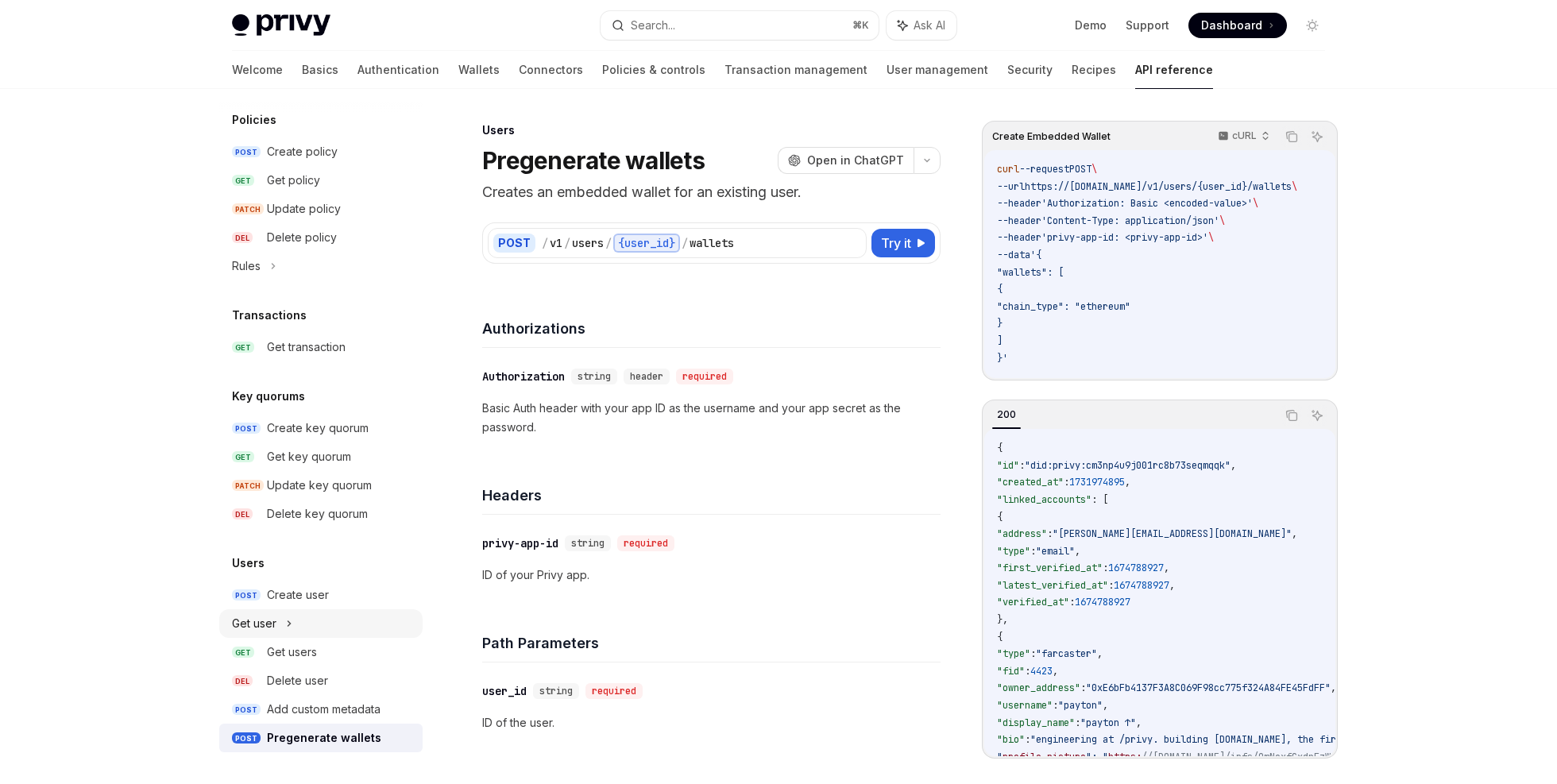
click at [300, 610] on div "Get user" at bounding box center [320, 623] width 203 height 29
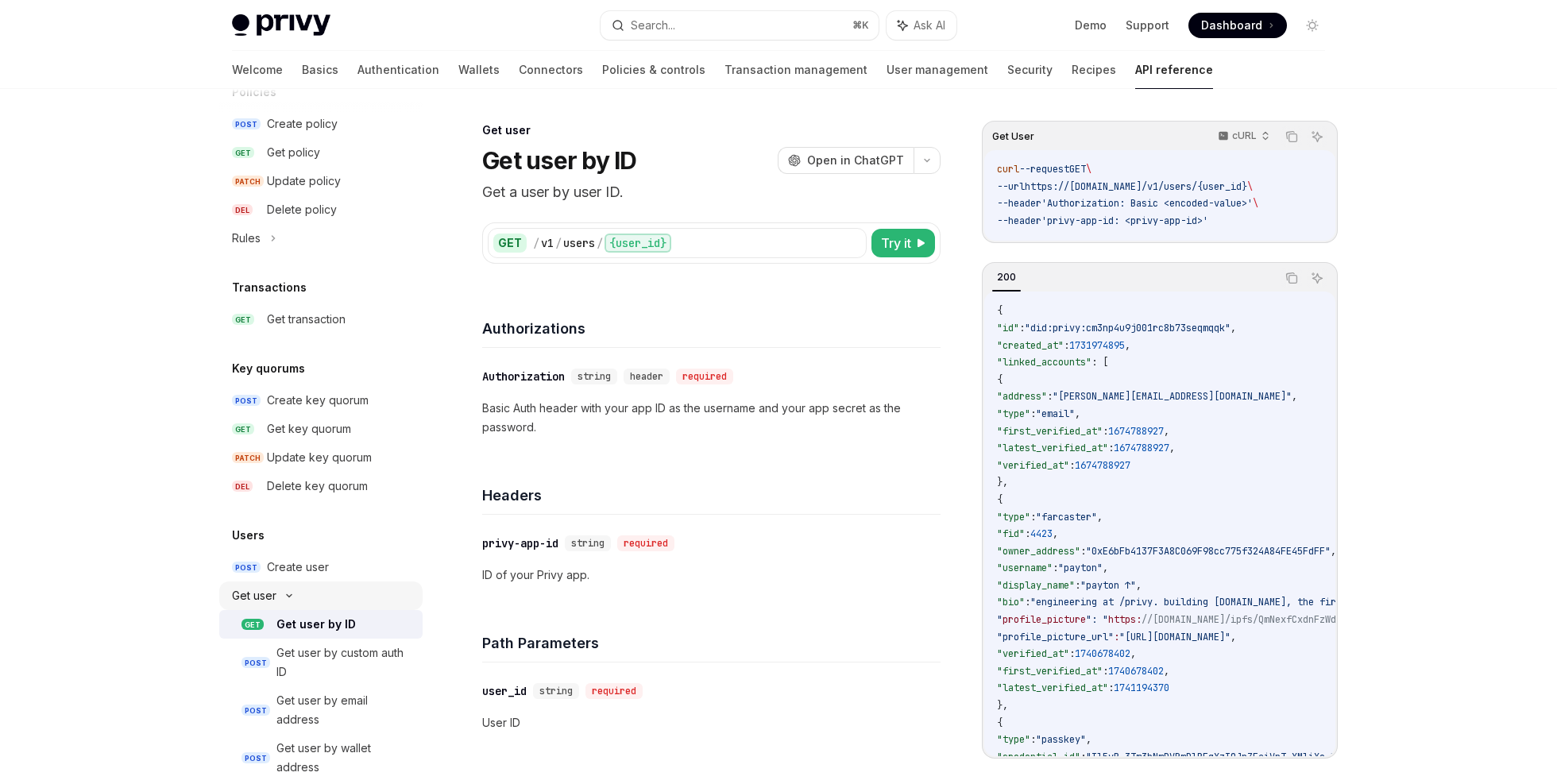
scroll to position [951, 0]
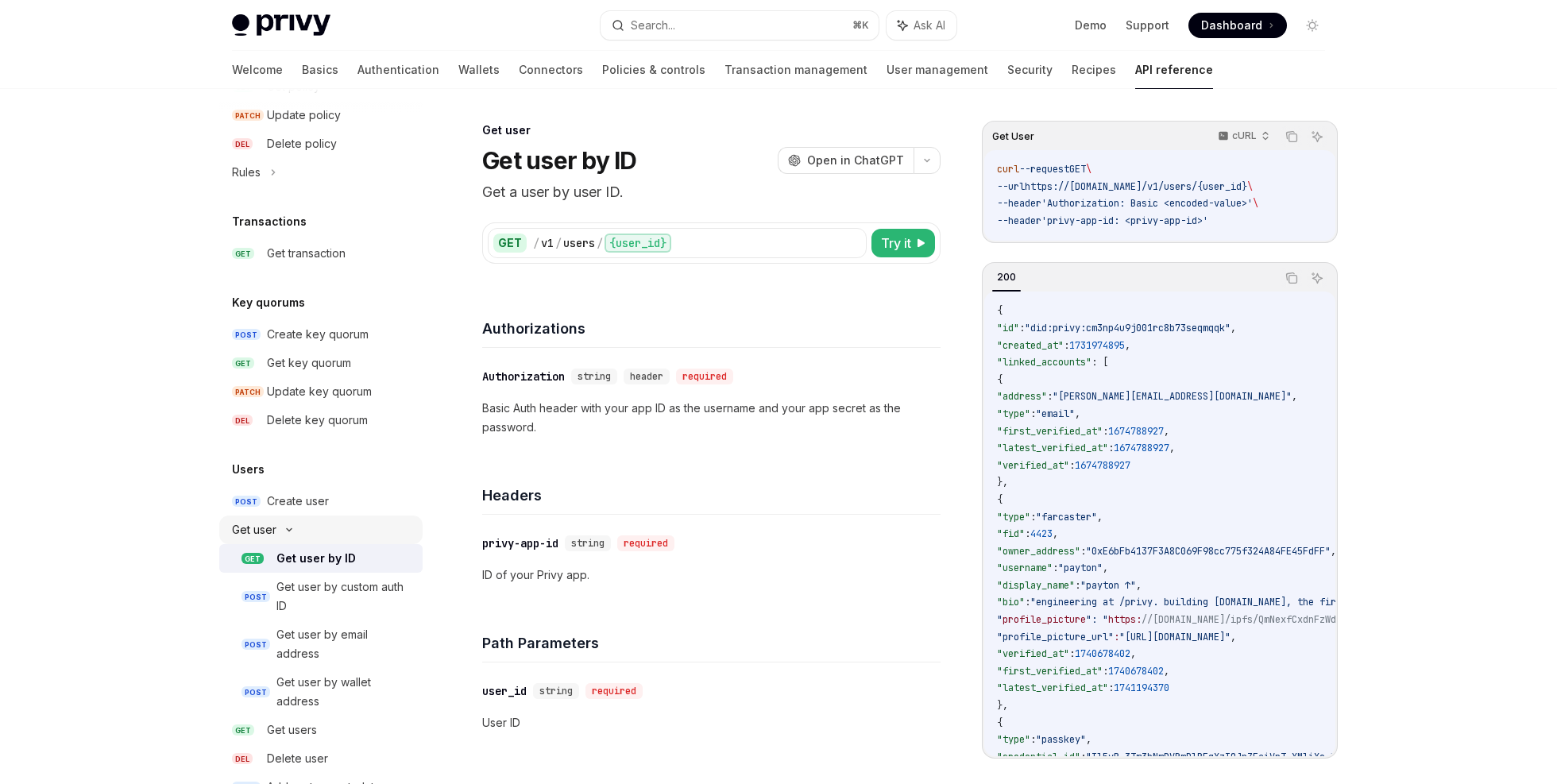
click at [337, 517] on div "Get user" at bounding box center [320, 530] width 203 height 29
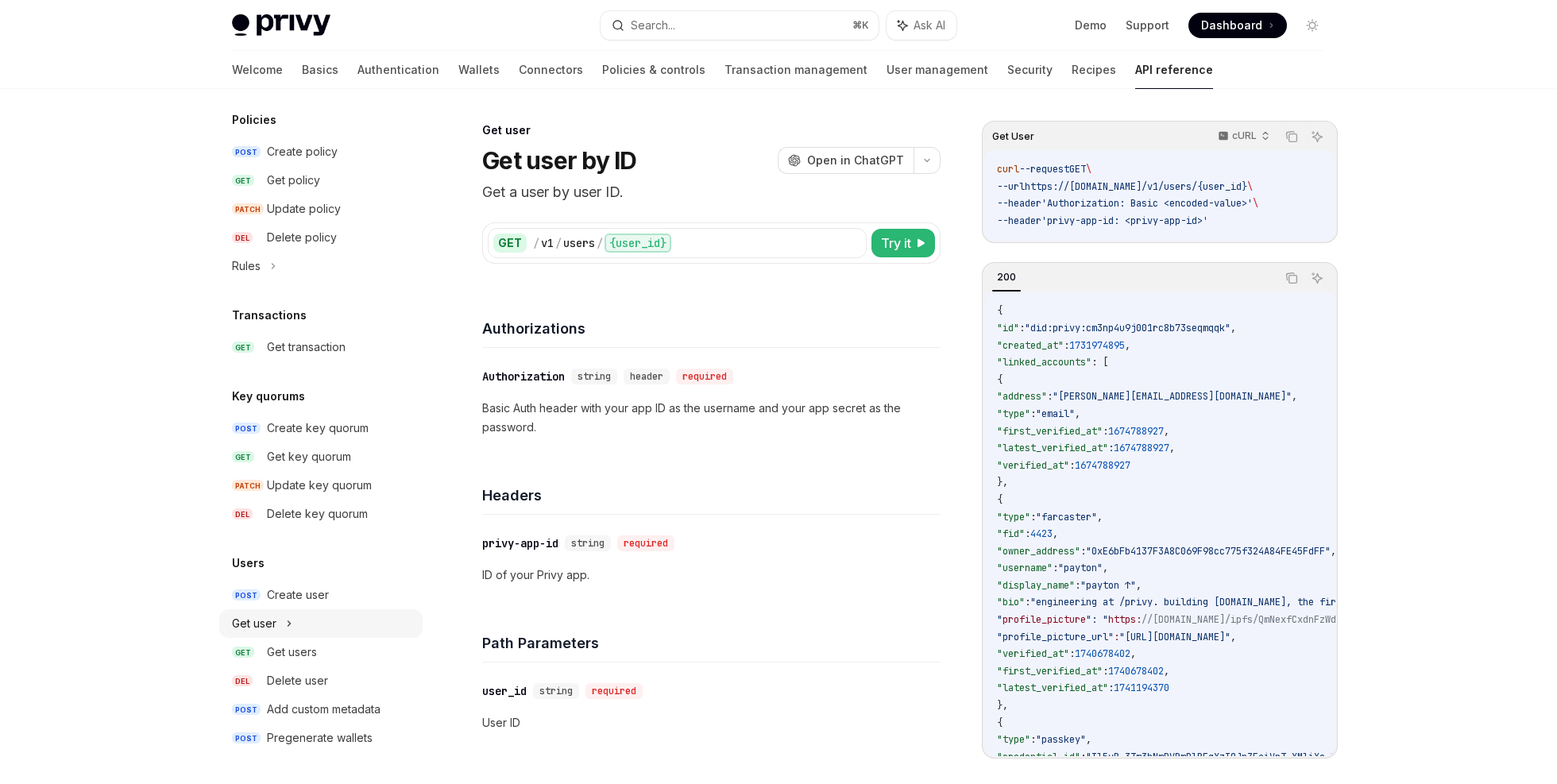
click at [318, 610] on div "Get user" at bounding box center [320, 623] width 203 height 29
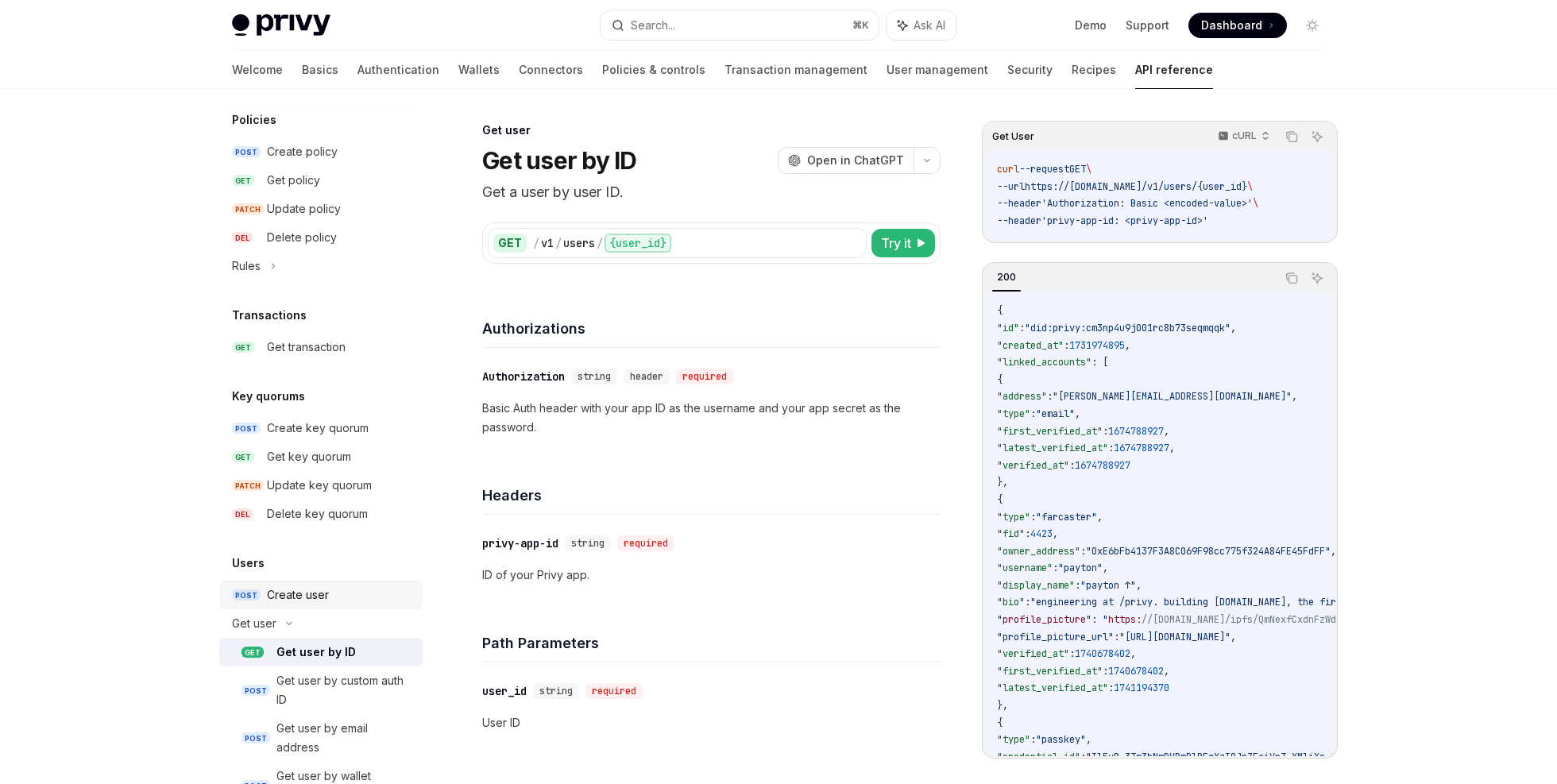
click at [316, 600] on div "Create user" at bounding box center [298, 594] width 62 height 19
type textarea "*"
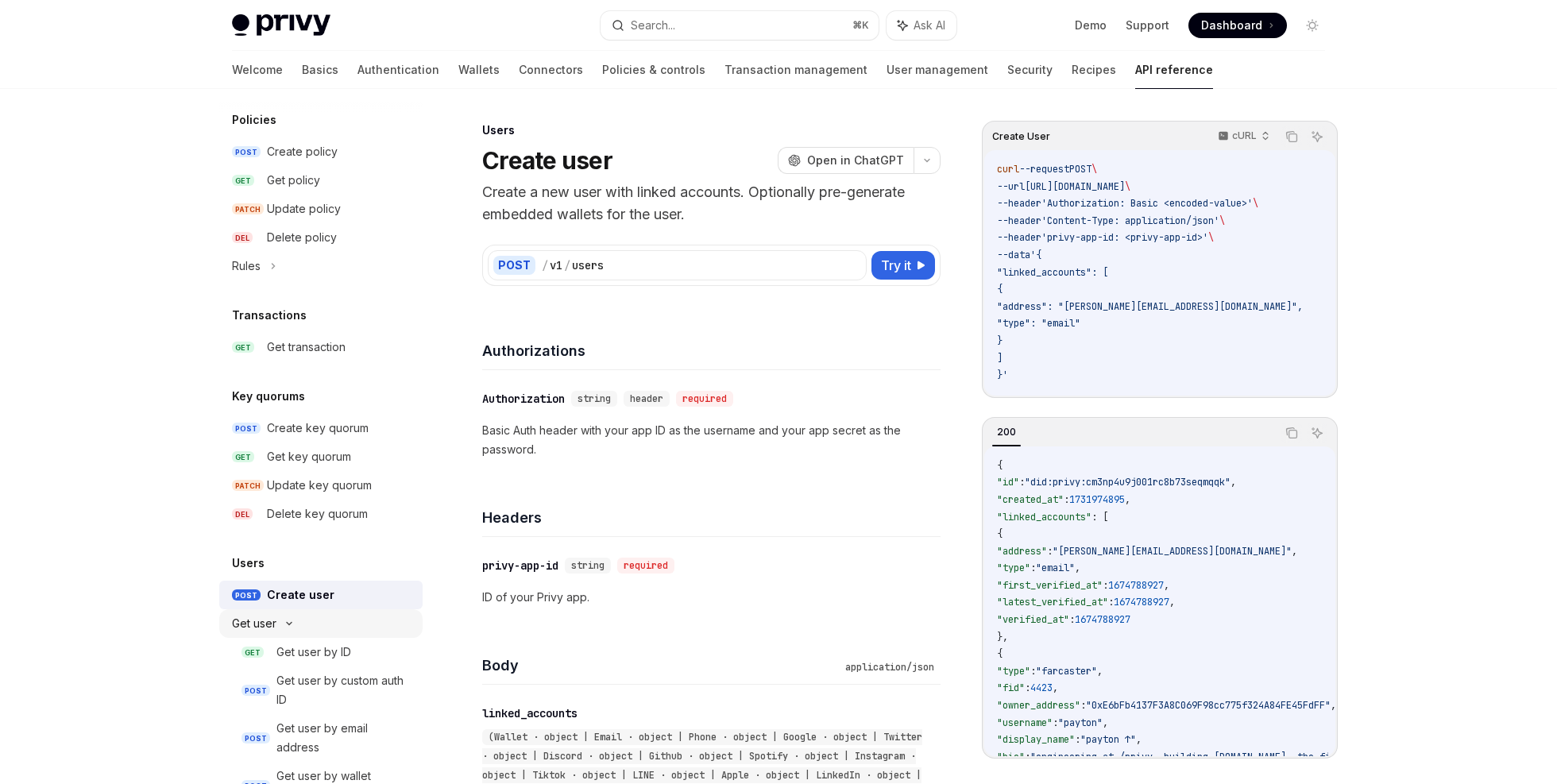
click at [305, 626] on div "Get user" at bounding box center [320, 623] width 203 height 29
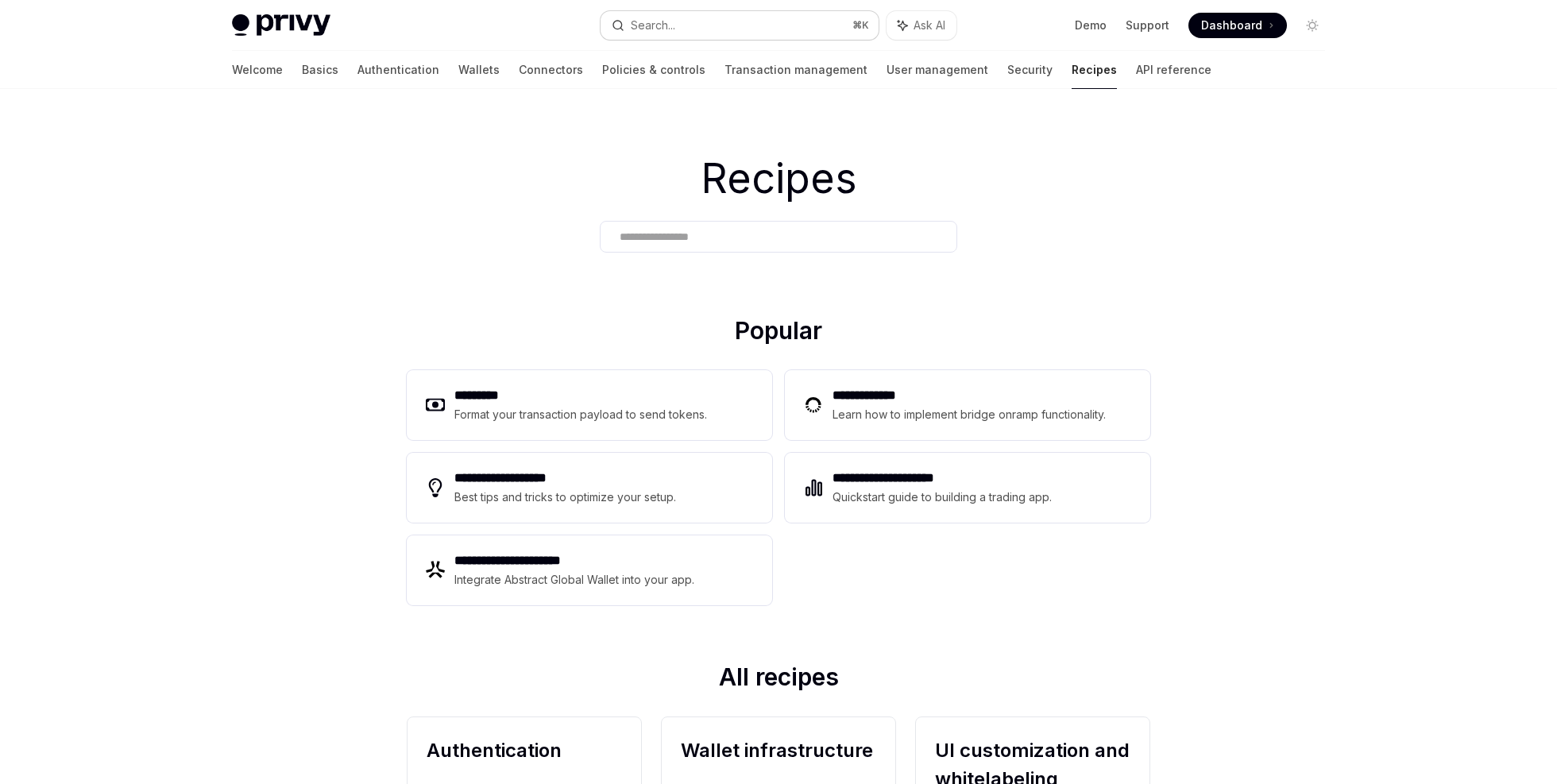
scroll to position [530, 0]
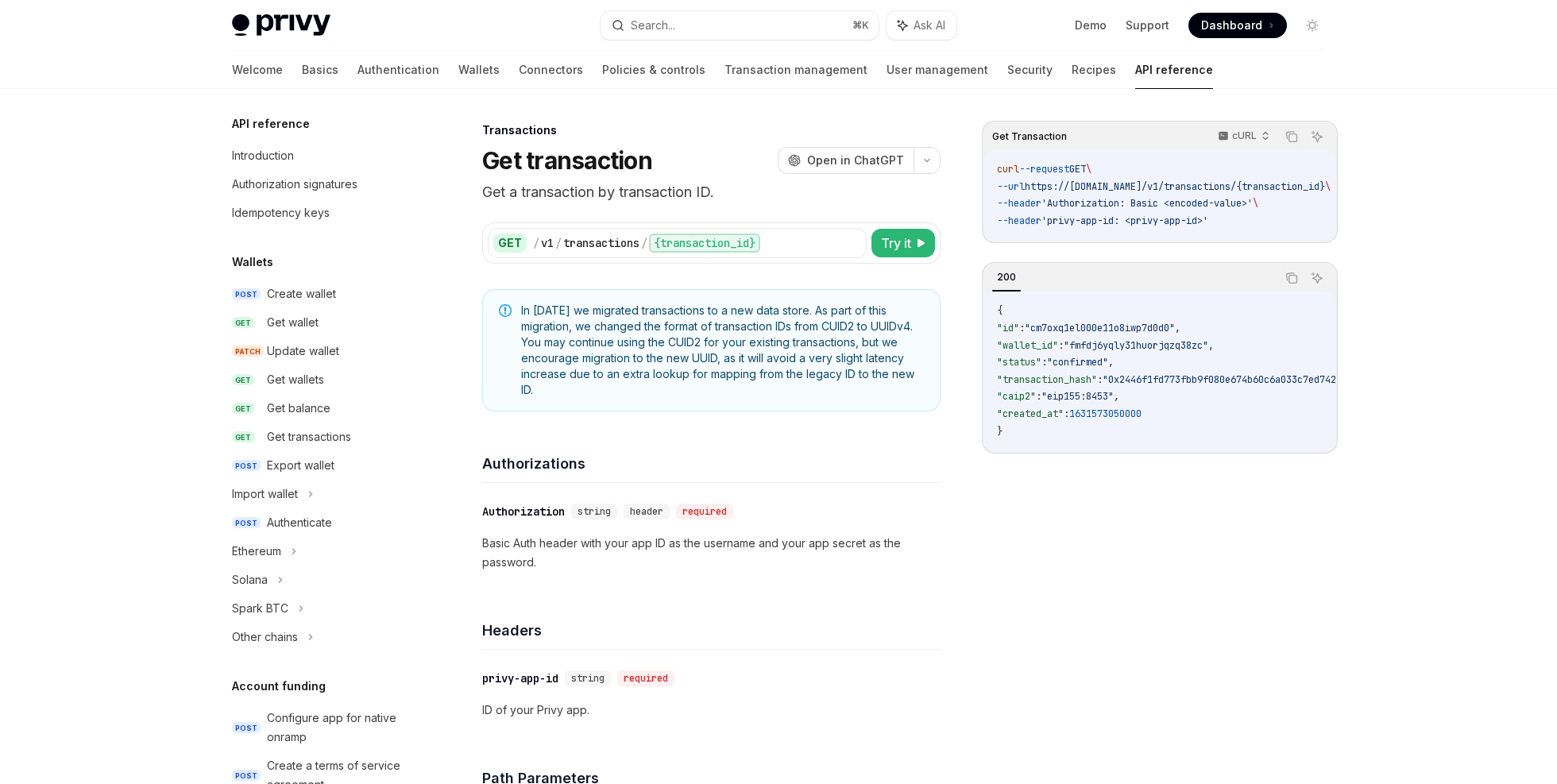
scroll to position [630, 0]
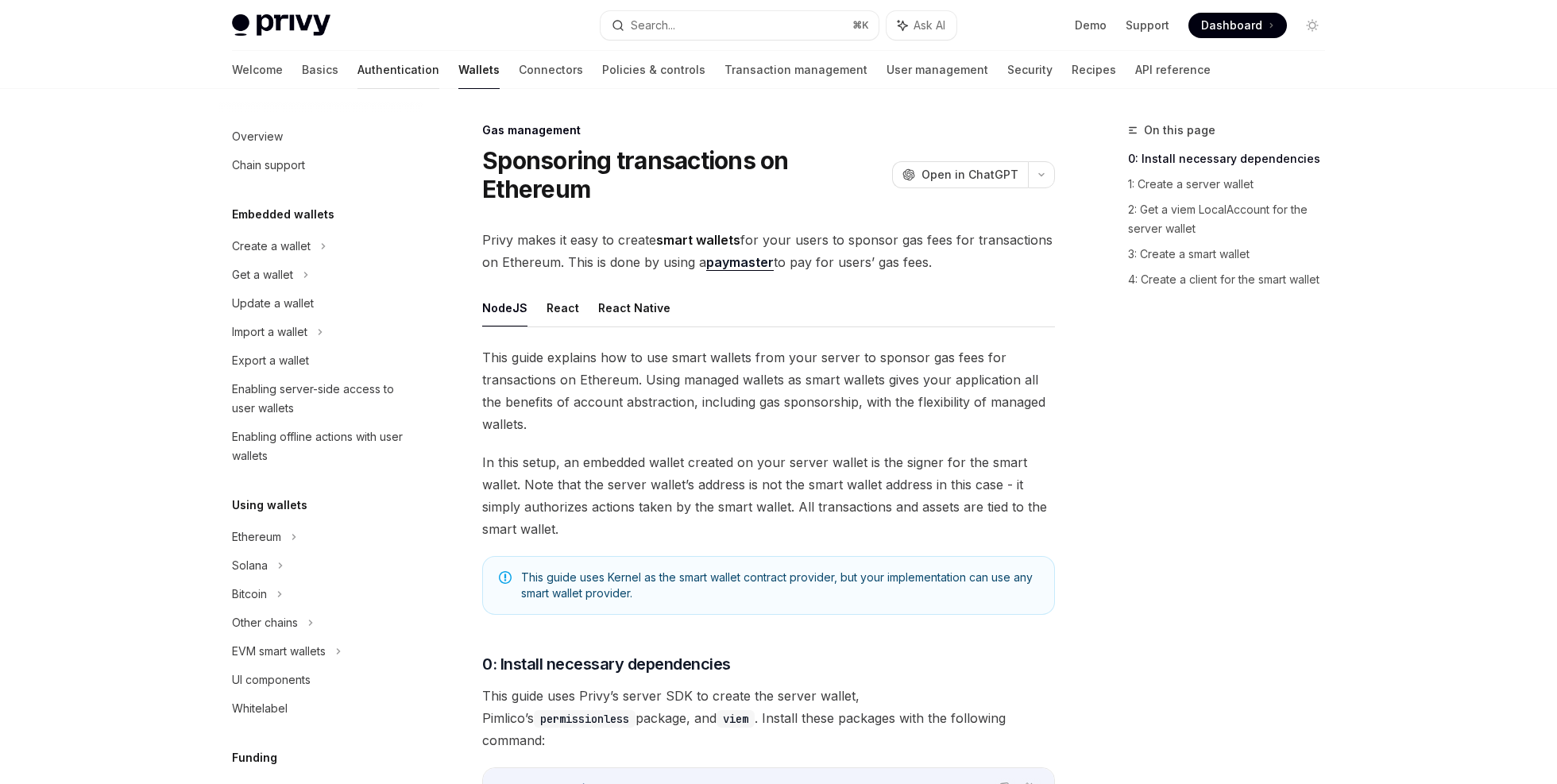
click at [357, 70] on link "Authentication" at bounding box center [398, 70] width 82 height 38
type textarea "*"
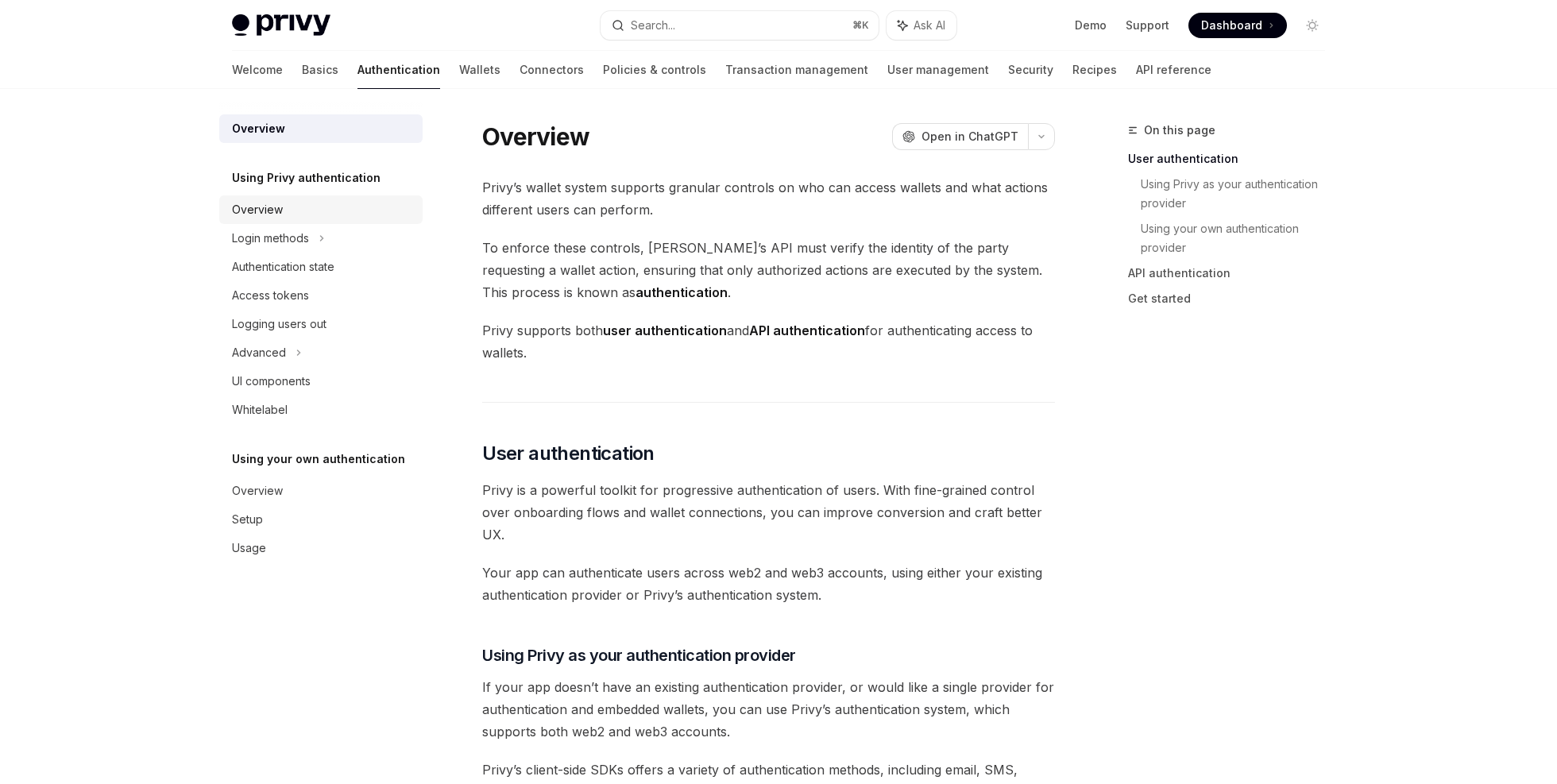
click at [297, 209] on div "Overview" at bounding box center [323, 210] width 181 height 19
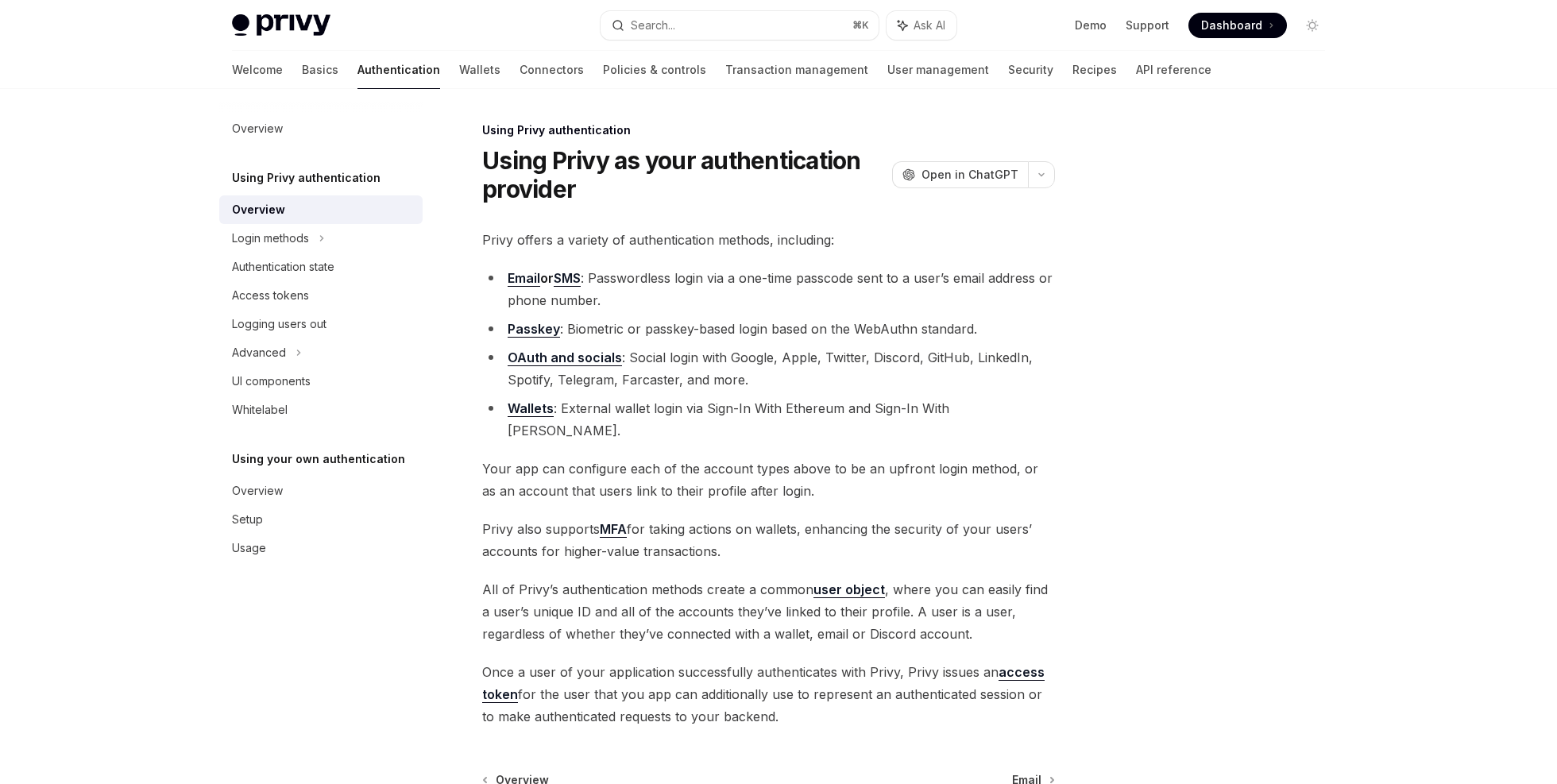
scroll to position [140, 0]
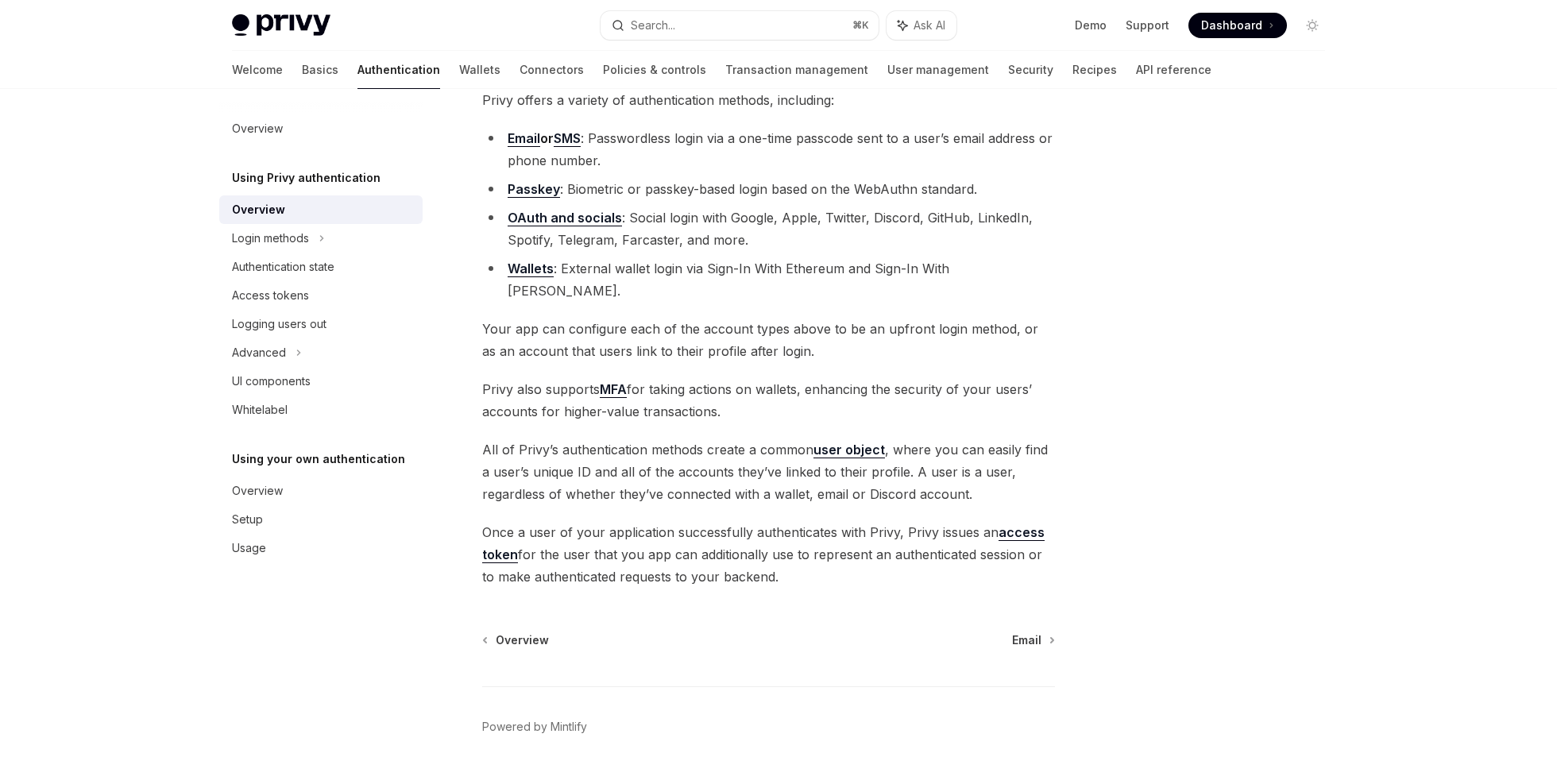
click at [502, 449] on span "All of Privy’s authentication methods create a common user object , where you c…" at bounding box center [768, 472] width 573 height 67
drag, startPoint x: 502, startPoint y: 449, endPoint x: 865, endPoint y: 447, distance: 363.0
click at [865, 447] on span "All of Privy’s authentication methods create a common user object , where you c…" at bounding box center [768, 472] width 573 height 67
click at [903, 449] on span "All of Privy’s authentication methods create a common user object , where you c…" at bounding box center [768, 472] width 573 height 67
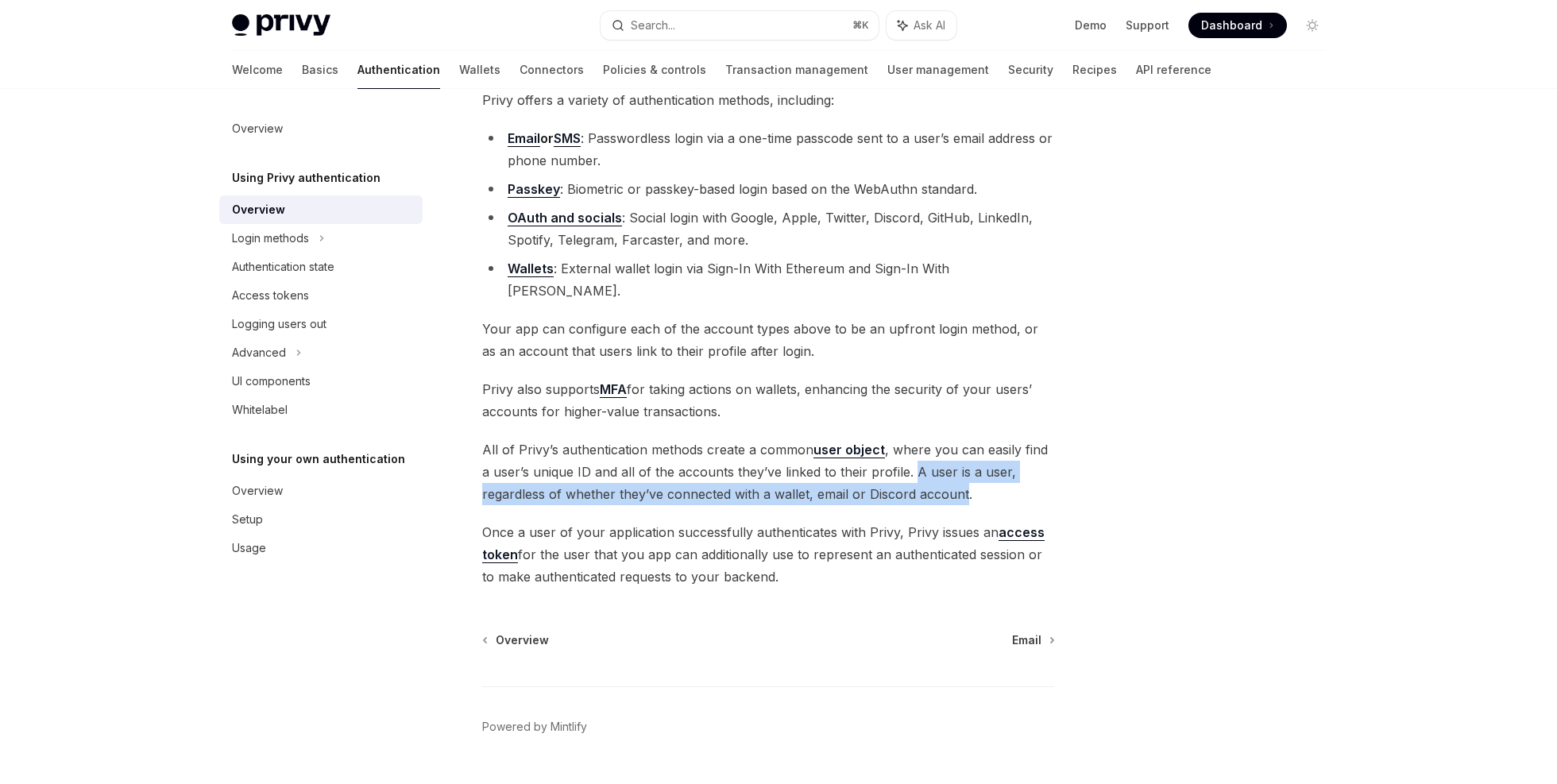
drag, startPoint x: 903, startPoint y: 449, endPoint x: 945, endPoint y: 471, distance: 47.4
click at [945, 471] on span "All of Privy’s authentication methods create a common user object , where you c…" at bounding box center [768, 472] width 573 height 67
click at [944, 474] on span "All of Privy’s authentication methods create a common user object , where you c…" at bounding box center [768, 472] width 573 height 67
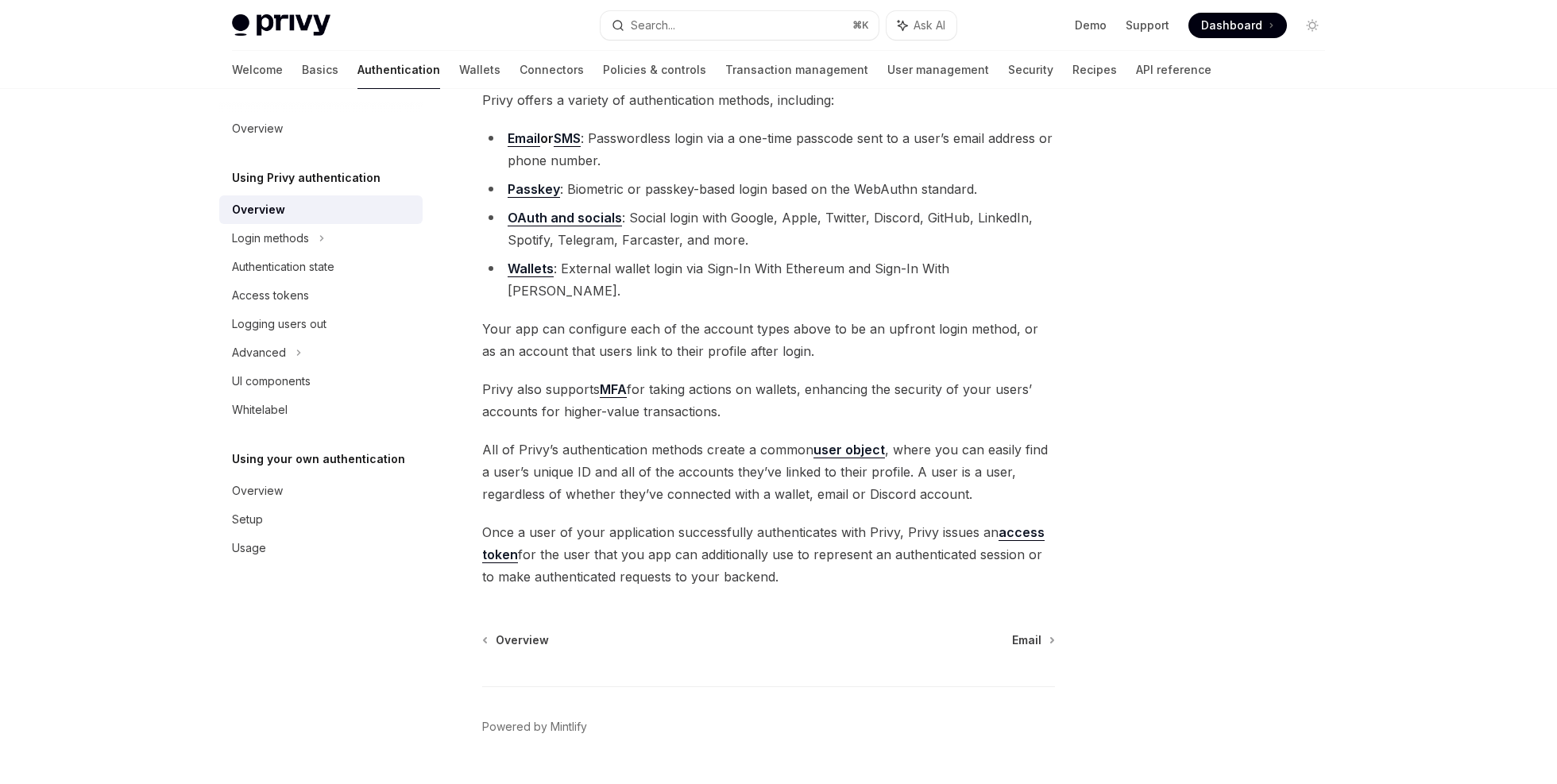
click at [501, 521] on span "Once a user of your application successfully authenticates with Privy, Privy is…" at bounding box center [768, 554] width 573 height 67
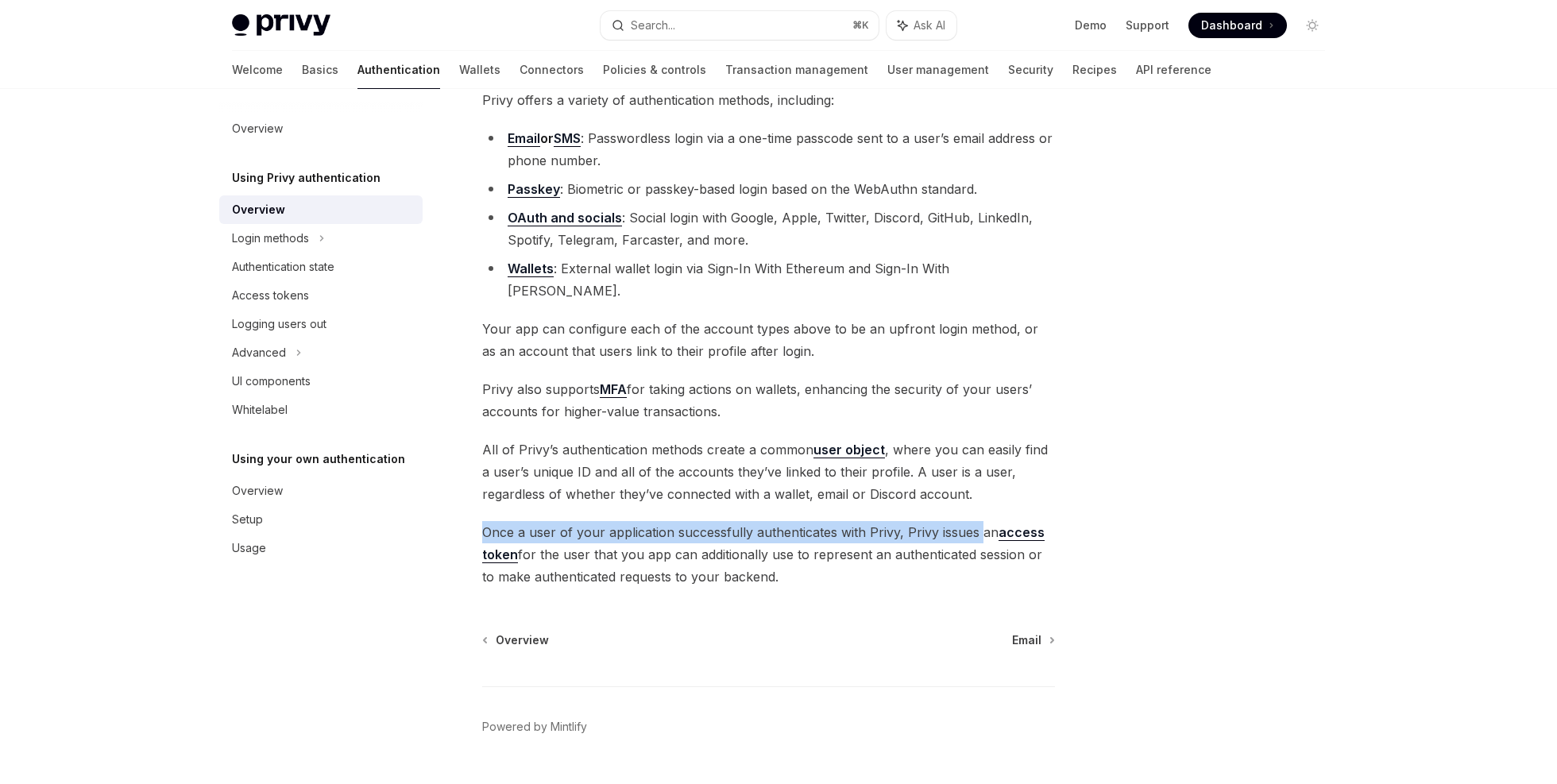
drag, startPoint x: 501, startPoint y: 508, endPoint x: 977, endPoint y: 509, distance: 476.0
click at [977, 521] on span "Once a user of your application successfully authenticates with Privy, Privy is…" at bounding box center [768, 554] width 573 height 67
click at [494, 521] on span "Once a user of your application successfully authenticates with Privy, Privy is…" at bounding box center [768, 554] width 573 height 67
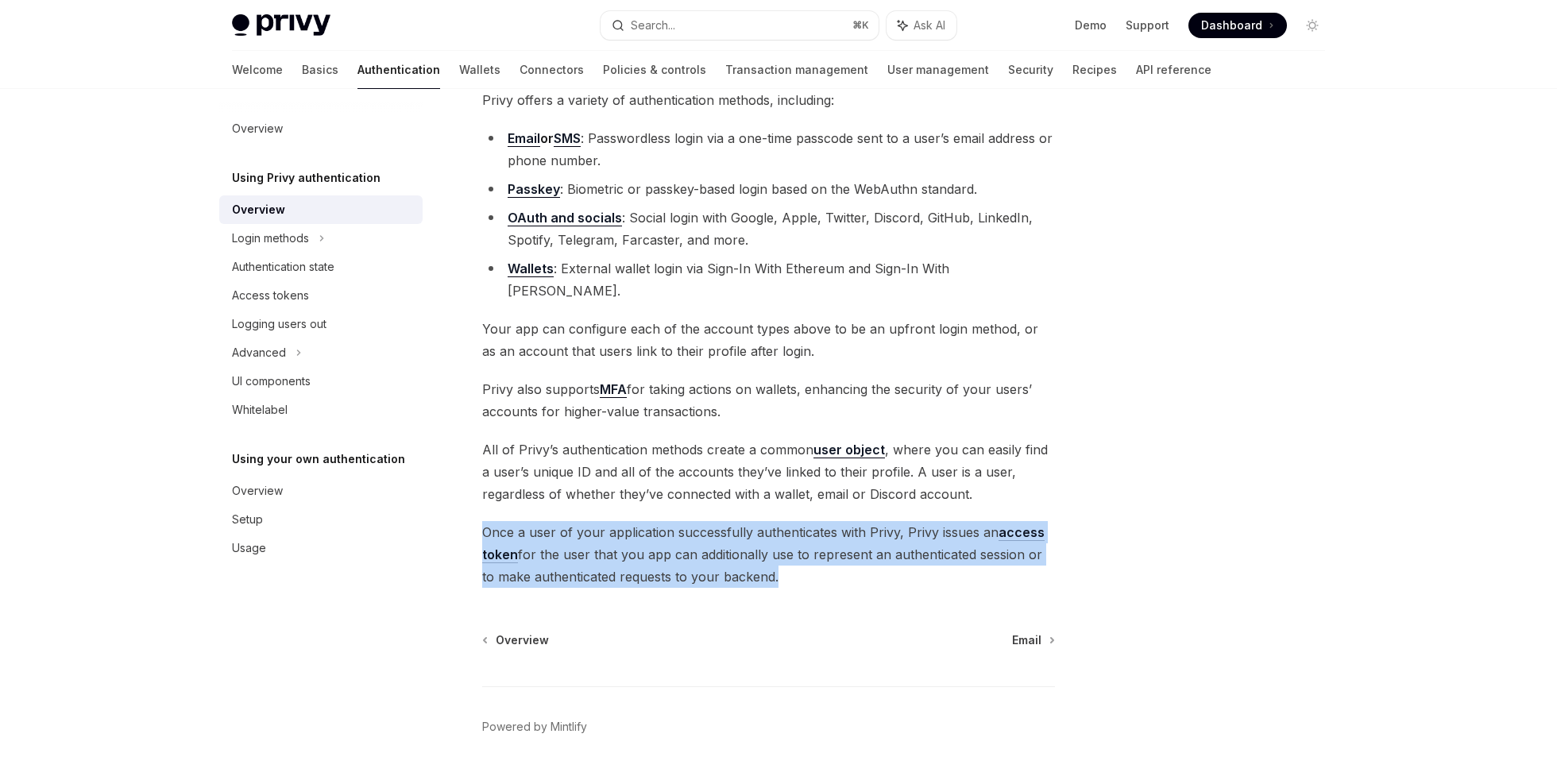
drag, startPoint x: 494, startPoint y: 510, endPoint x: 724, endPoint y: 551, distance: 233.6
click at [724, 551] on span "Once a user of your application successfully authenticates with Privy, Privy is…" at bounding box center [768, 554] width 573 height 67
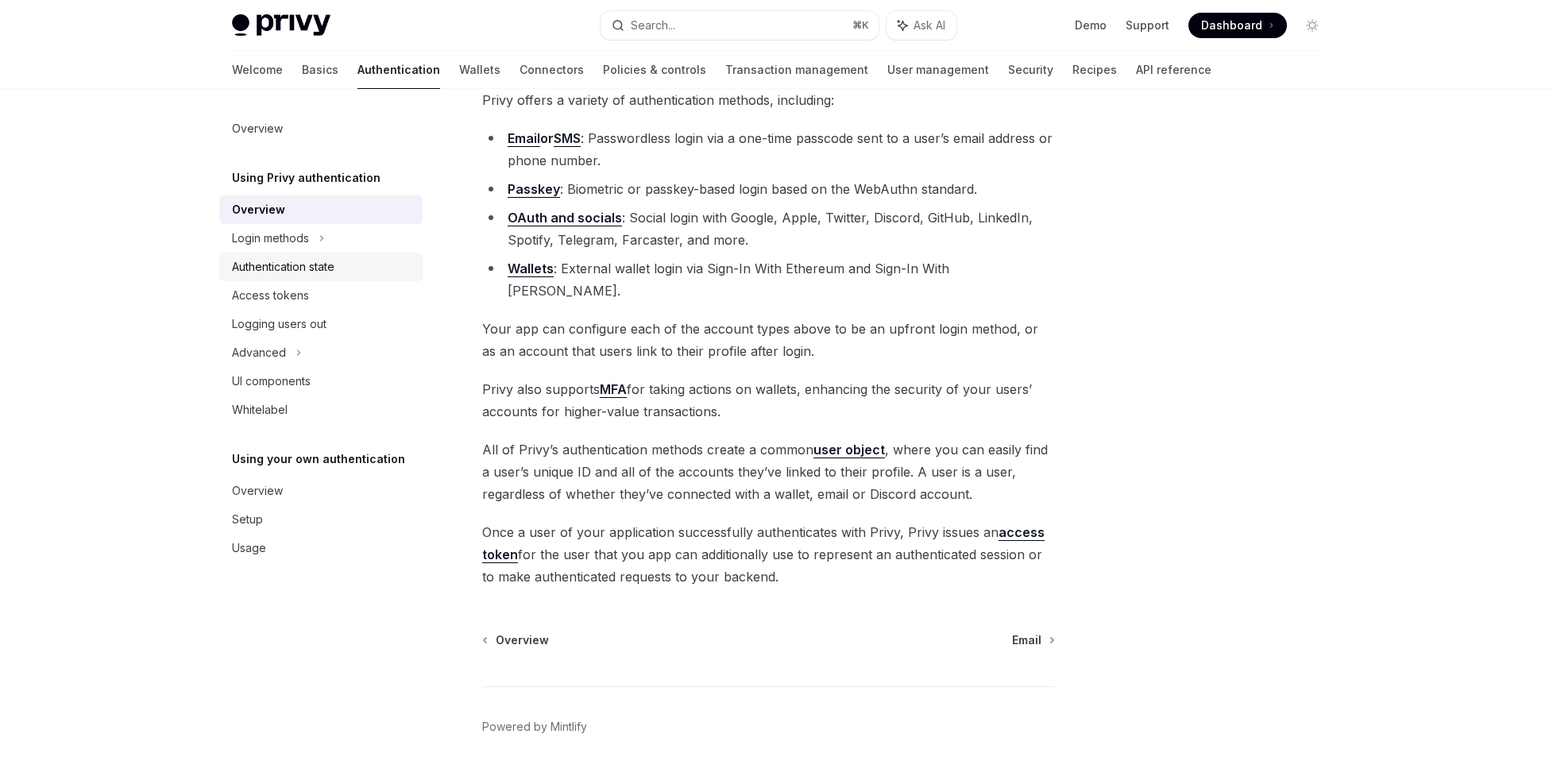
click at [310, 257] on div "Authentication state" at bounding box center [284, 267] width 102 height 19
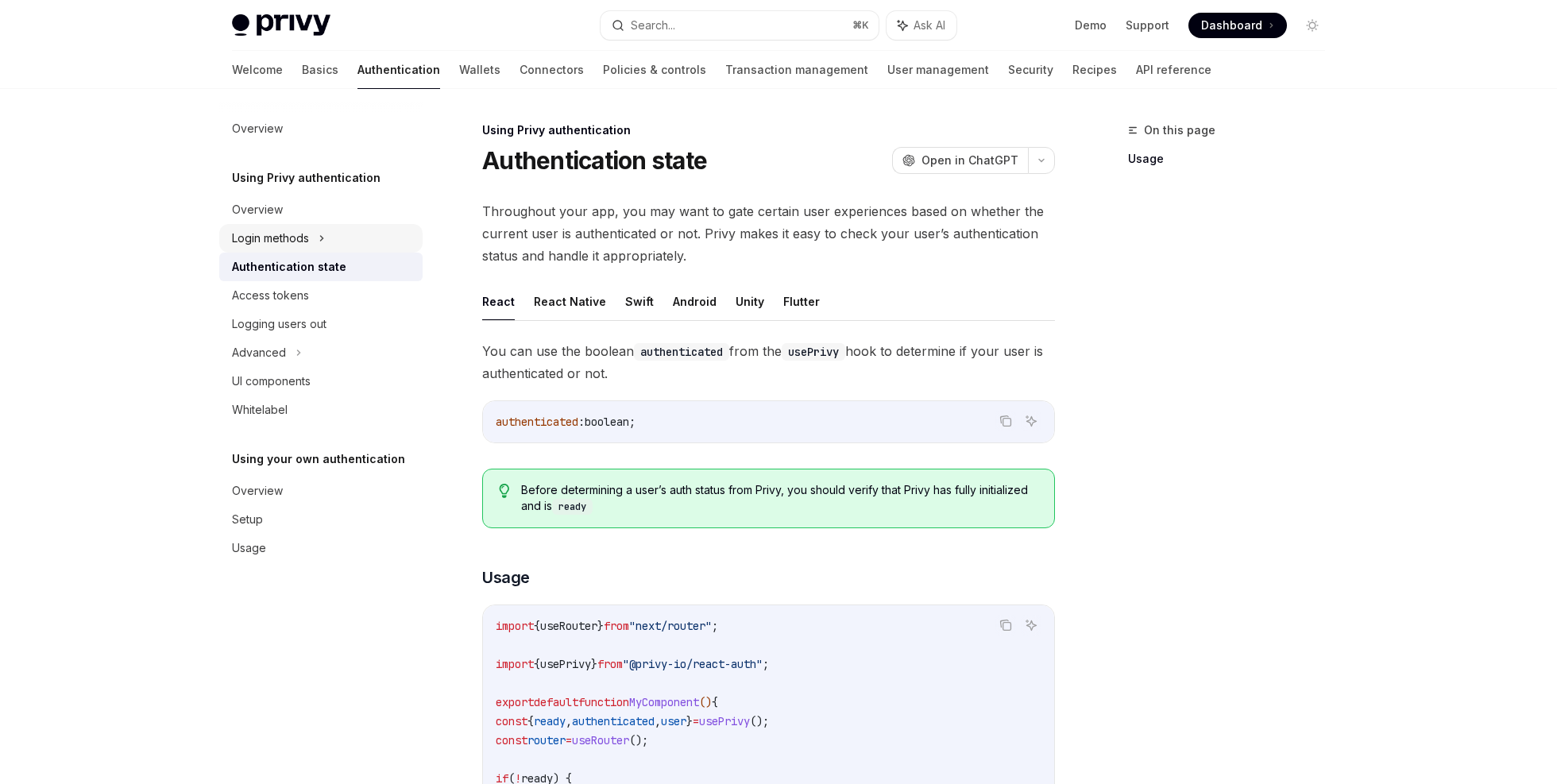
click at [330, 244] on div "Login methods" at bounding box center [320, 238] width 203 height 29
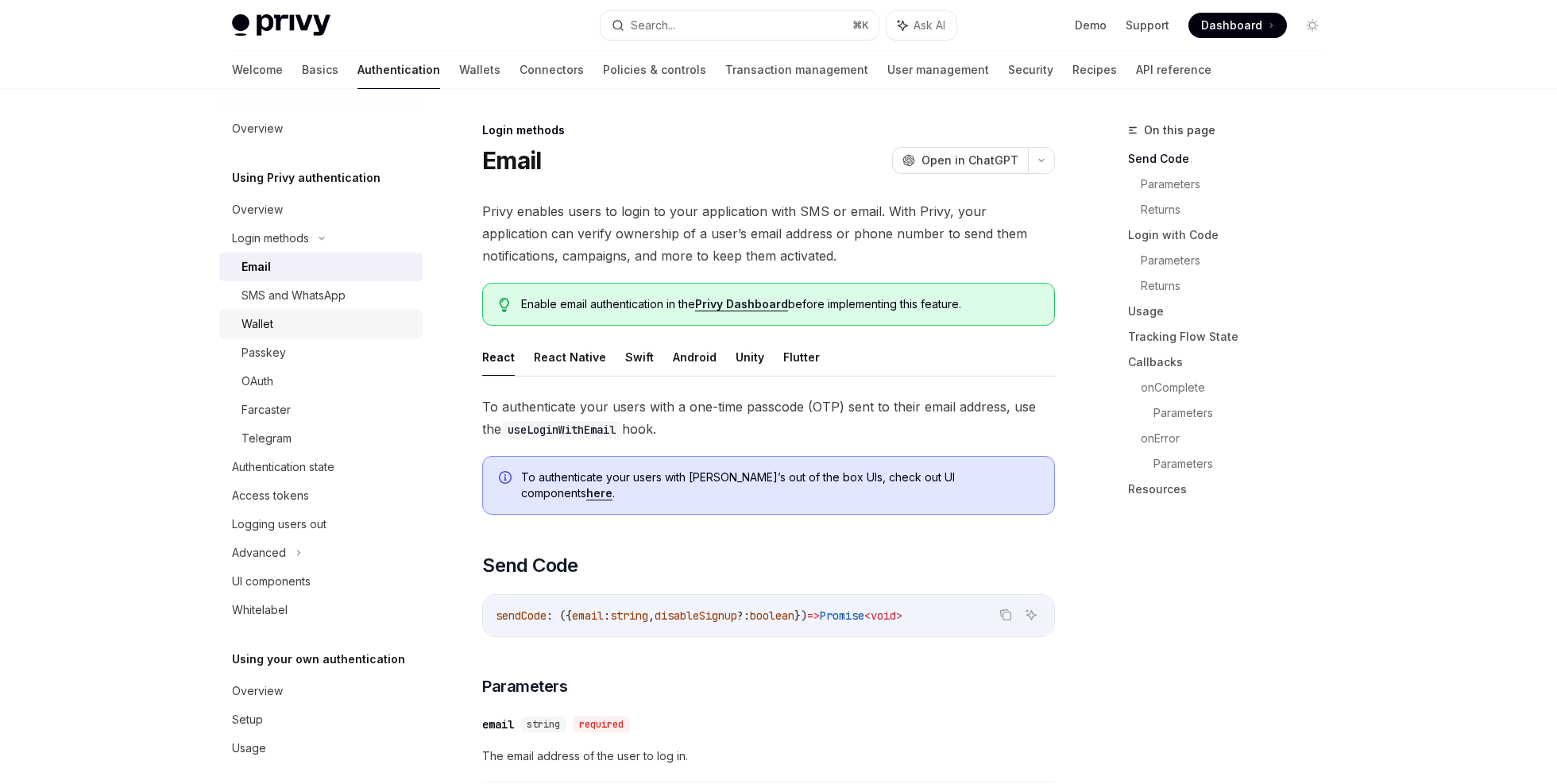
click at [299, 329] on div "Wallet" at bounding box center [327, 324] width 172 height 19
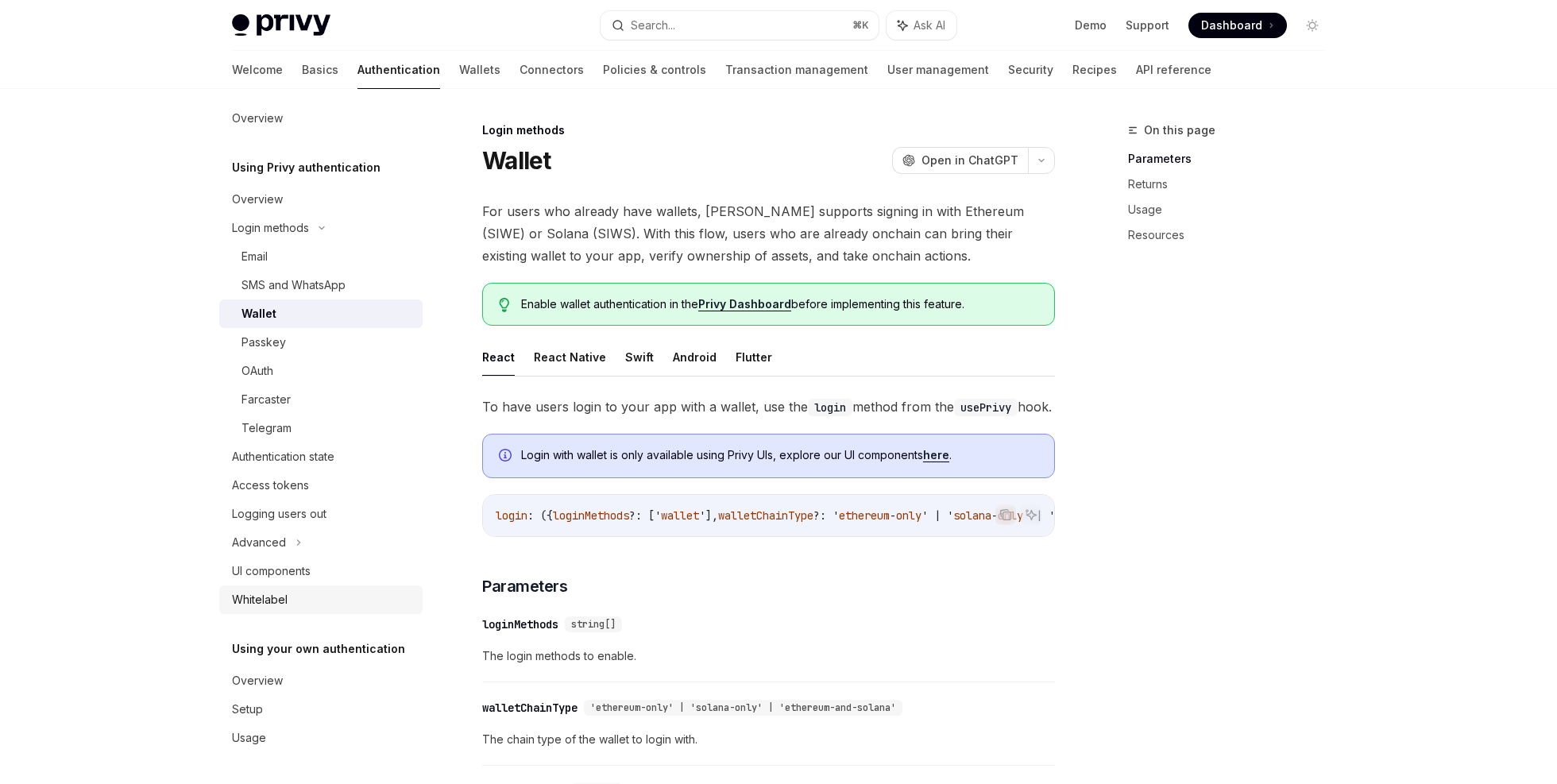
scroll to position [28, 0]
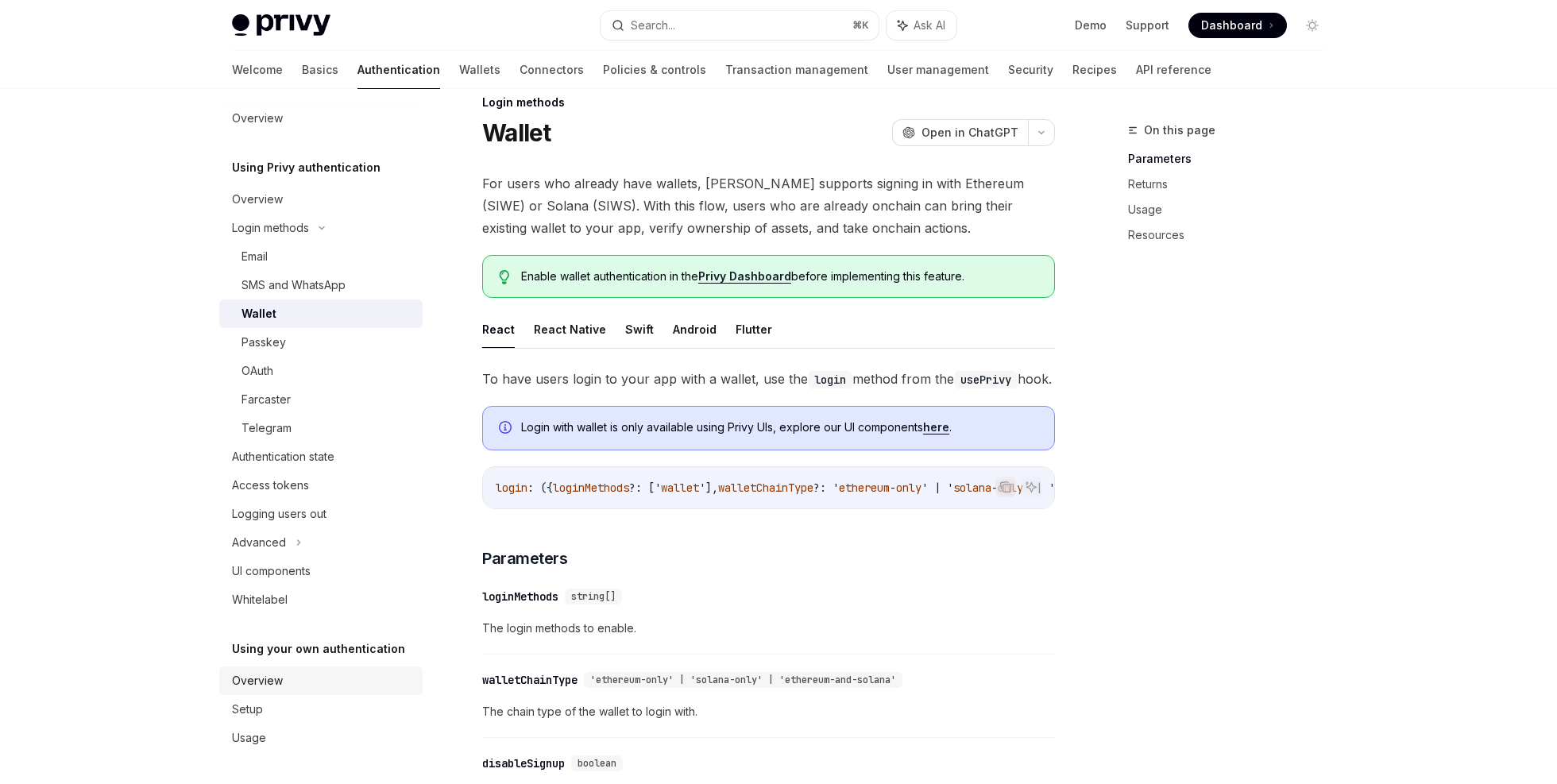
click at [308, 680] on div "Overview" at bounding box center [323, 680] width 181 height 19
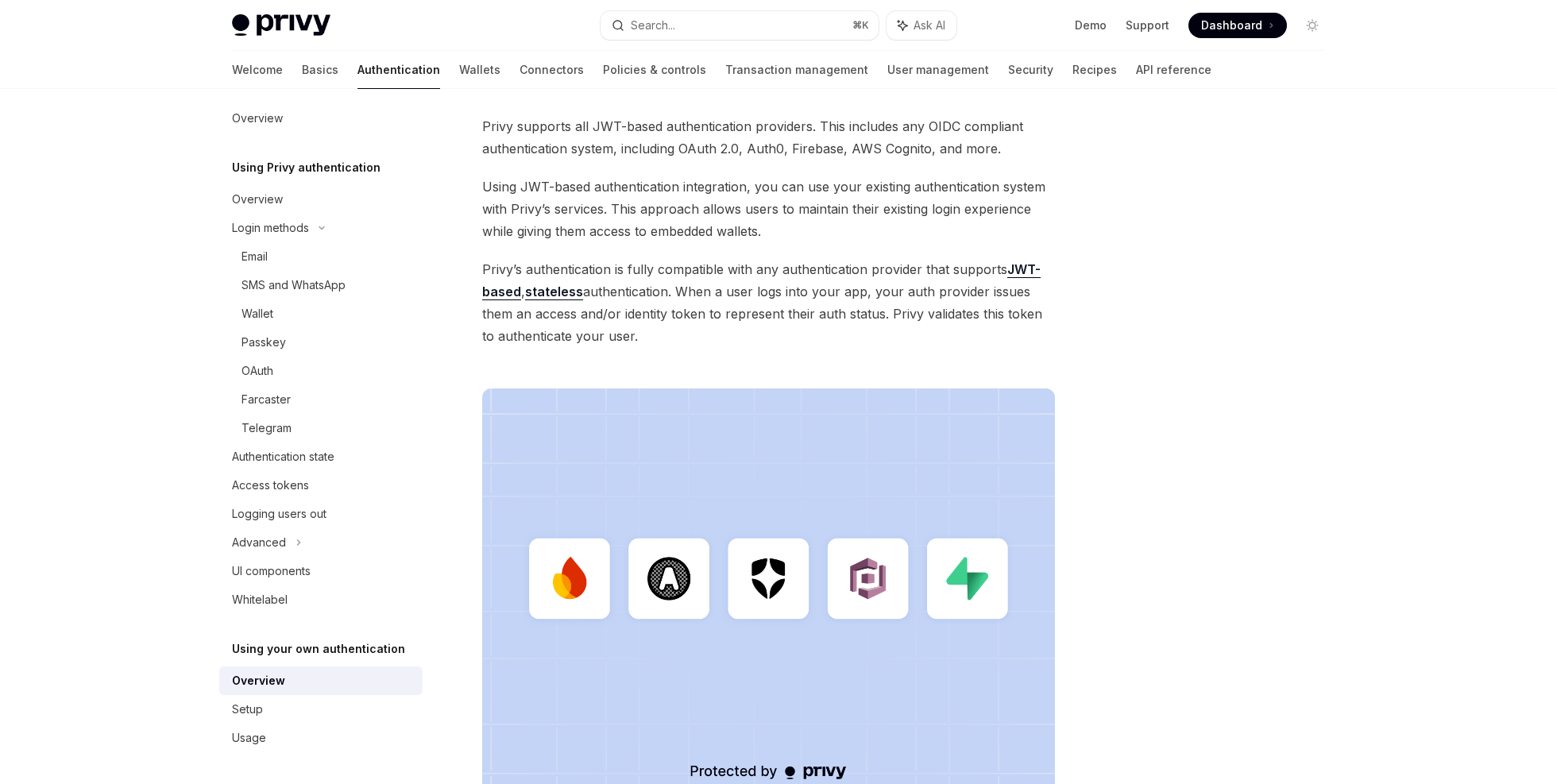
scroll to position [388, 0]
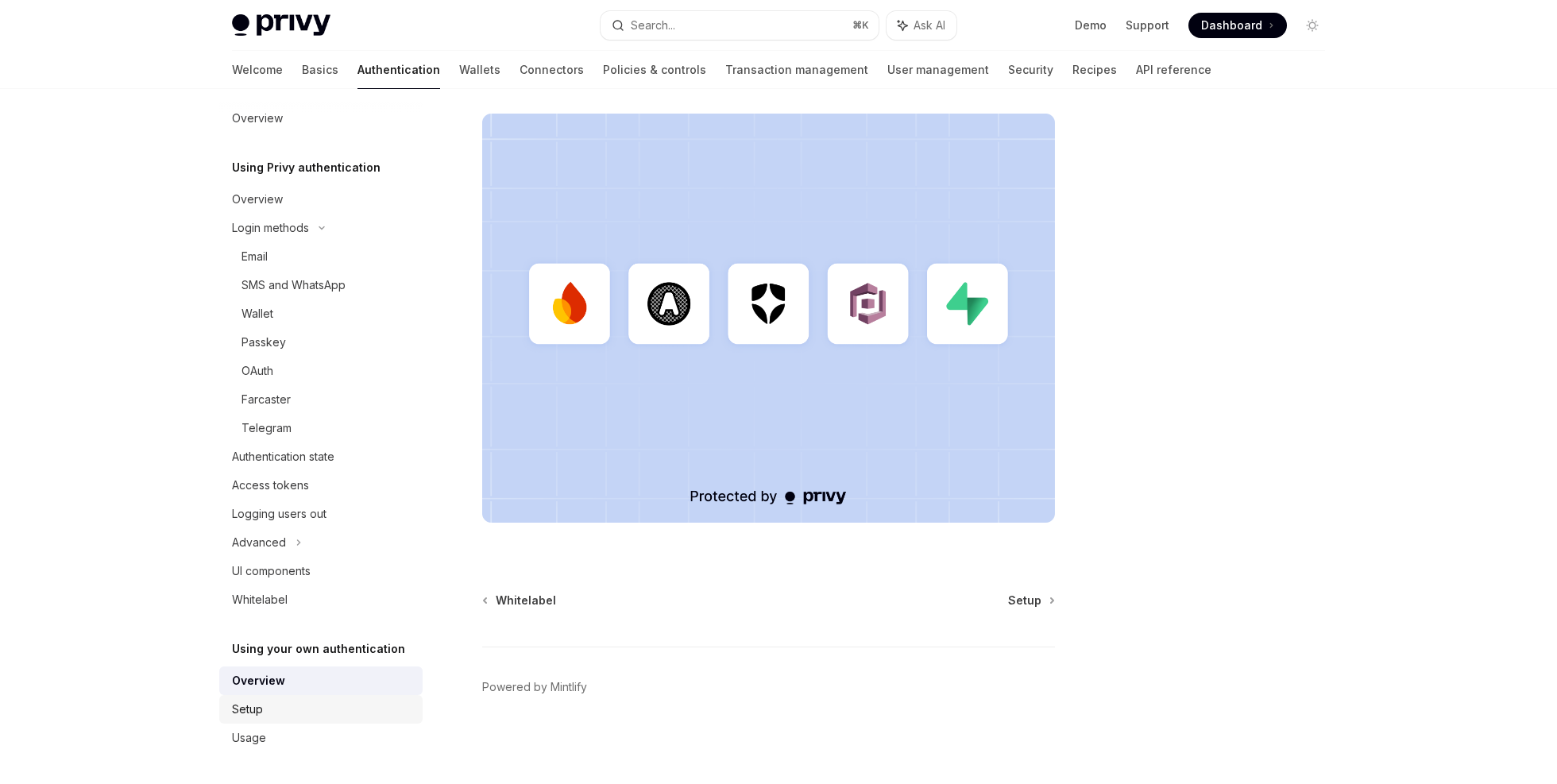
click at [285, 713] on div "Setup" at bounding box center [323, 709] width 181 height 19
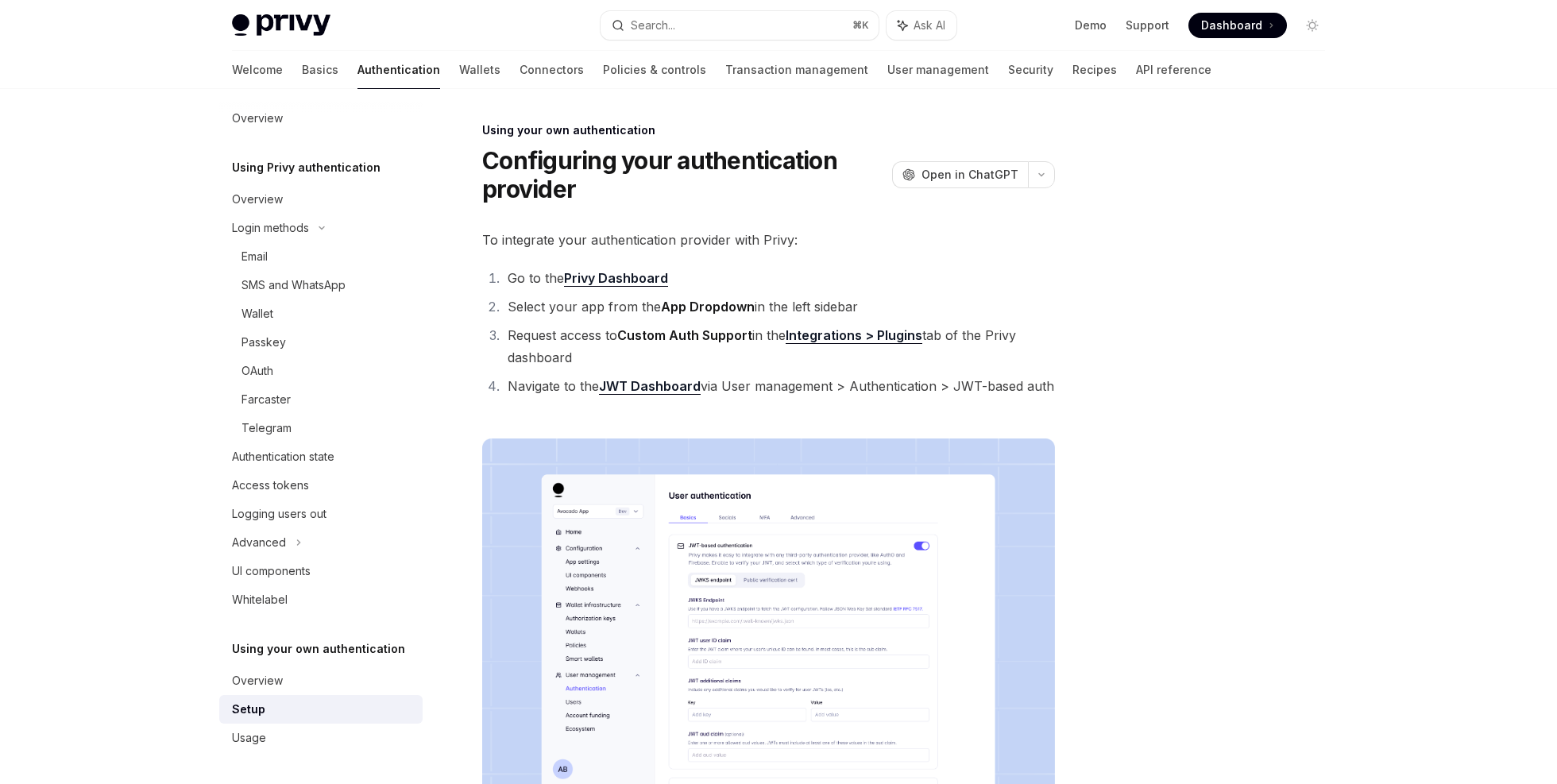
click at [763, 384] on li "Navigate to the JWT Dashboard via User management > Authentication > JWT-based …" at bounding box center [778, 386] width 552 height 23
click at [765, 385] on li "Navigate to the JWT Dashboard via User management > Authentication > JWT-based …" at bounding box center [778, 386] width 552 height 23
drag, startPoint x: 765, startPoint y: 385, endPoint x: 973, endPoint y: 382, distance: 208.0
click at [973, 382] on li "Navigate to the JWT Dashboard via User management > Authentication > JWT-based …" at bounding box center [778, 386] width 552 height 23
click at [747, 387] on li "Navigate to the JWT Dashboard via User management > Authentication > JWT-based …" at bounding box center [778, 386] width 552 height 23
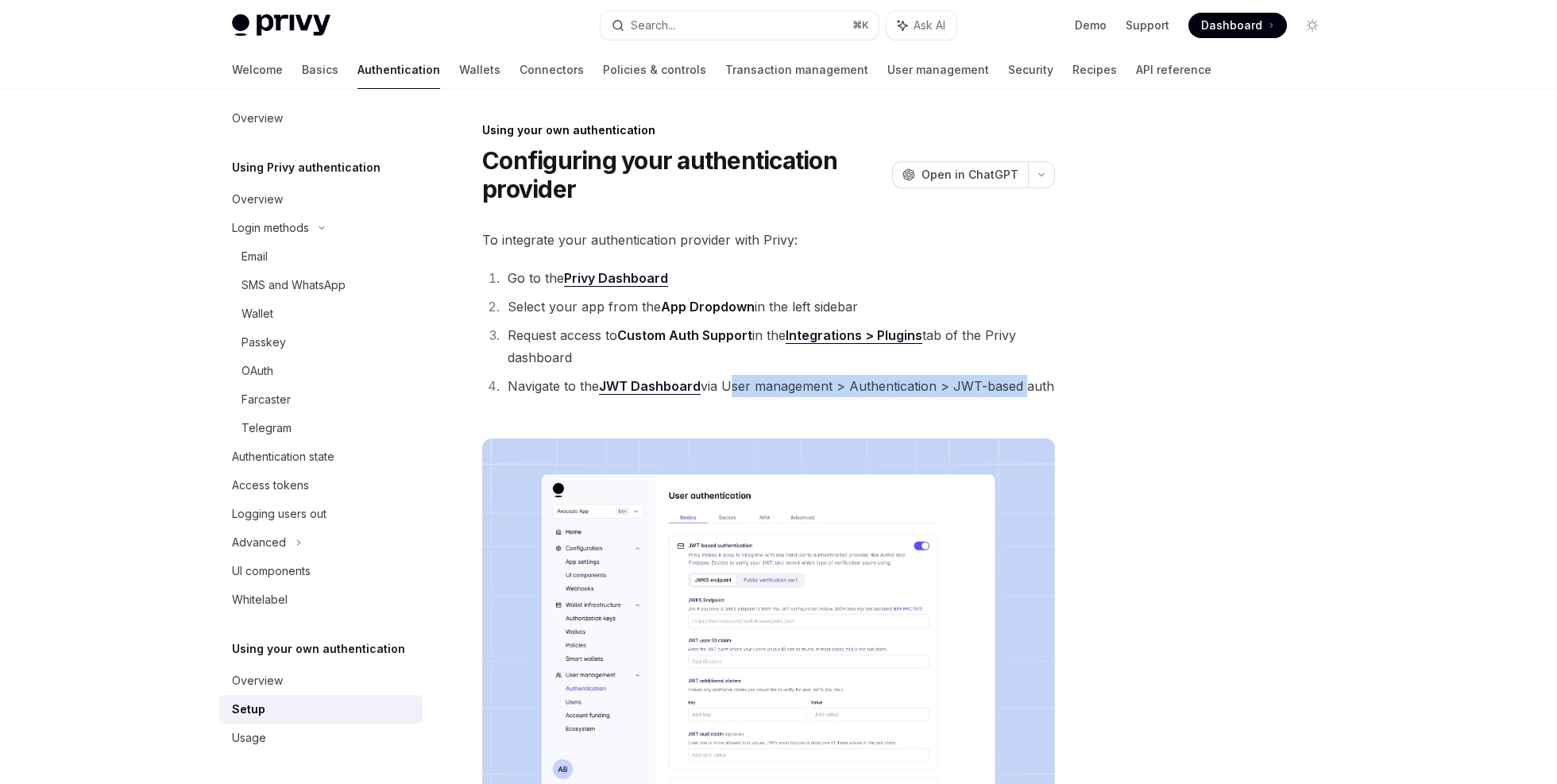
drag, startPoint x: 747, startPoint y: 387, endPoint x: 1004, endPoint y: 386, distance: 257.0
click at [1004, 386] on li "Navigate to the JWT Dashboard via User management > Authentication > JWT-based …" at bounding box center [778, 386] width 552 height 23
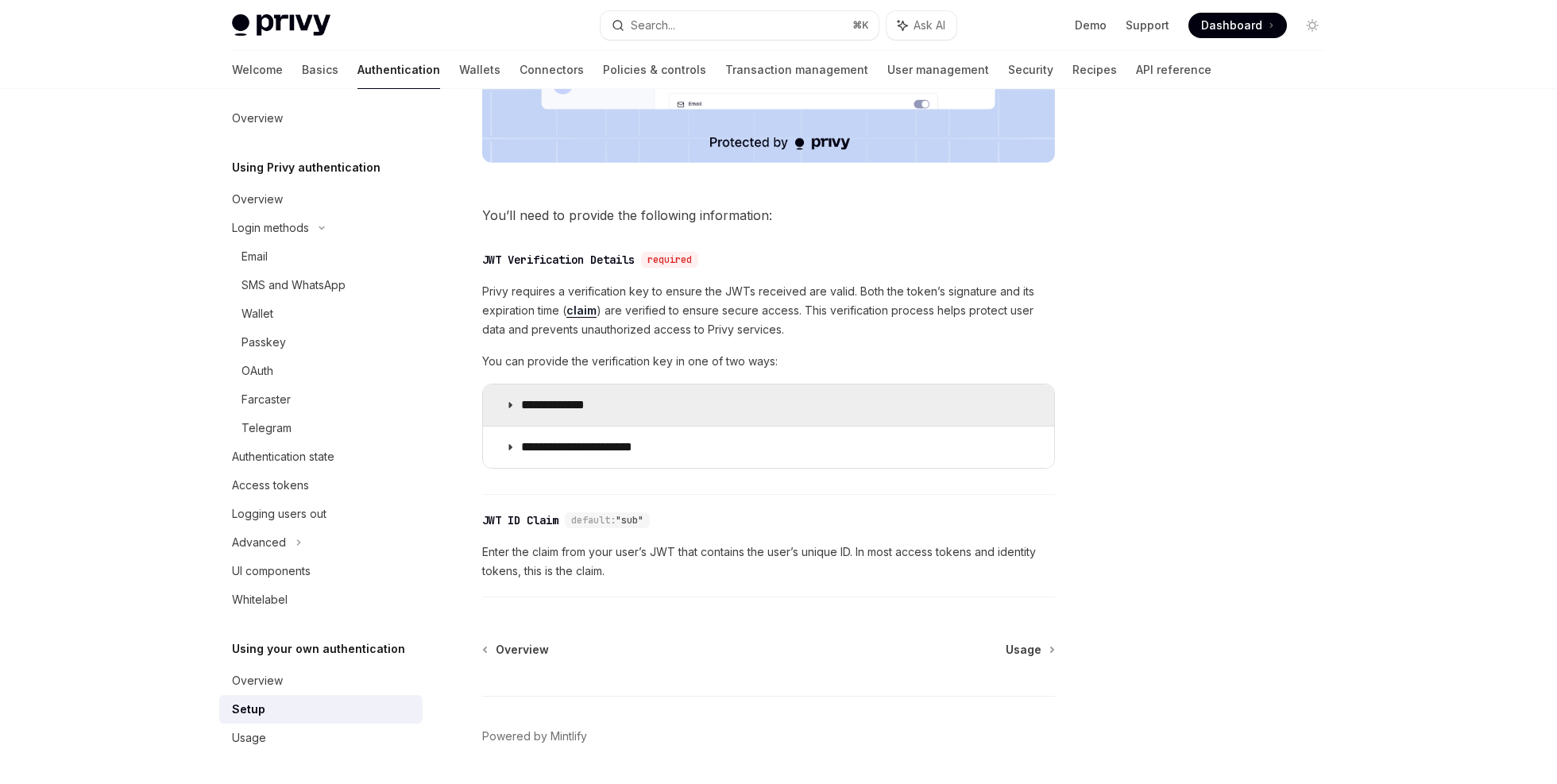
scroll to position [734, 0]
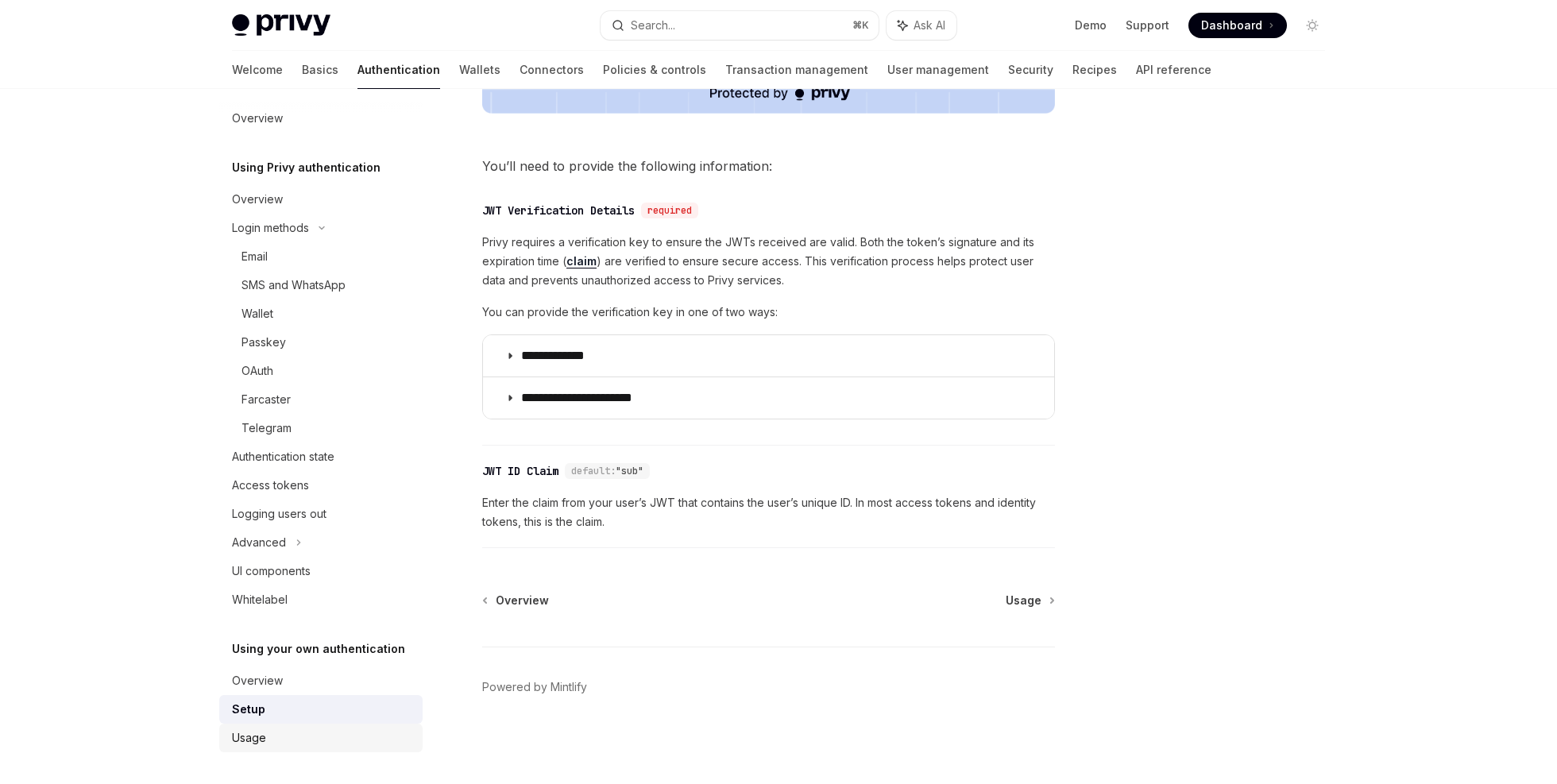
click at [273, 735] on div "Usage" at bounding box center [323, 737] width 181 height 19
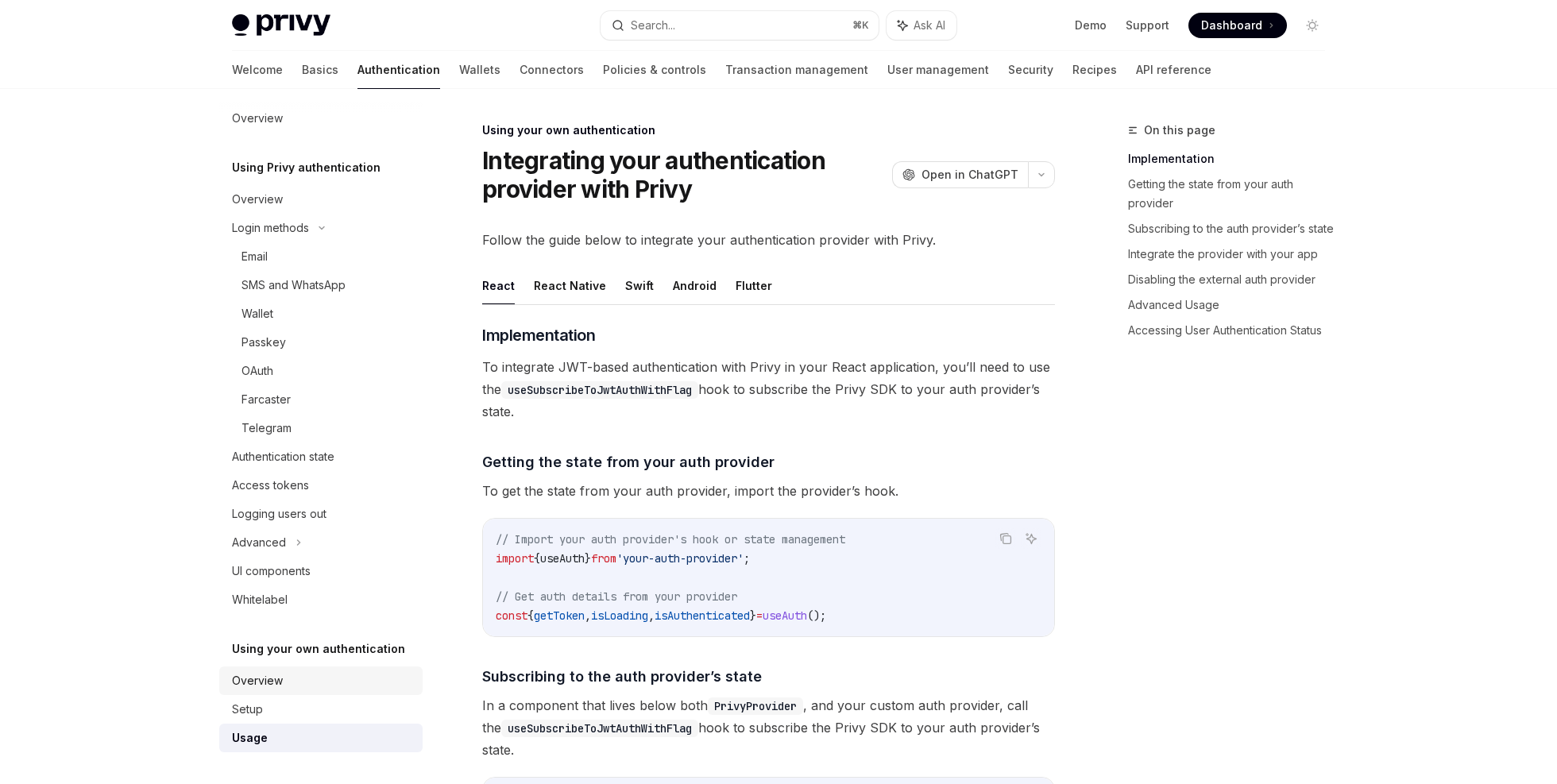
click at [274, 686] on div "Overview" at bounding box center [258, 680] width 51 height 19
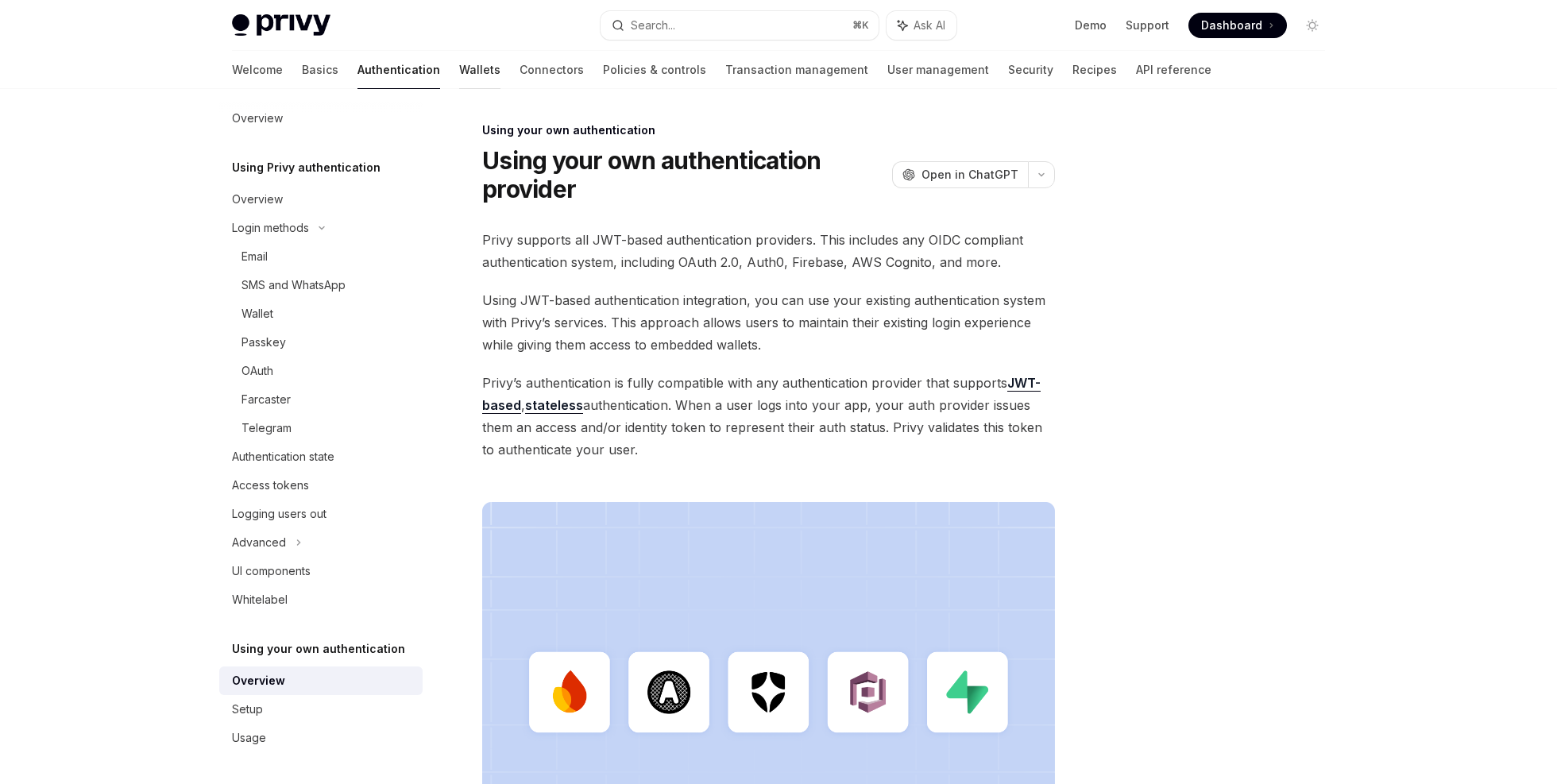
click at [459, 71] on link "Wallets" at bounding box center [479, 70] width 41 height 38
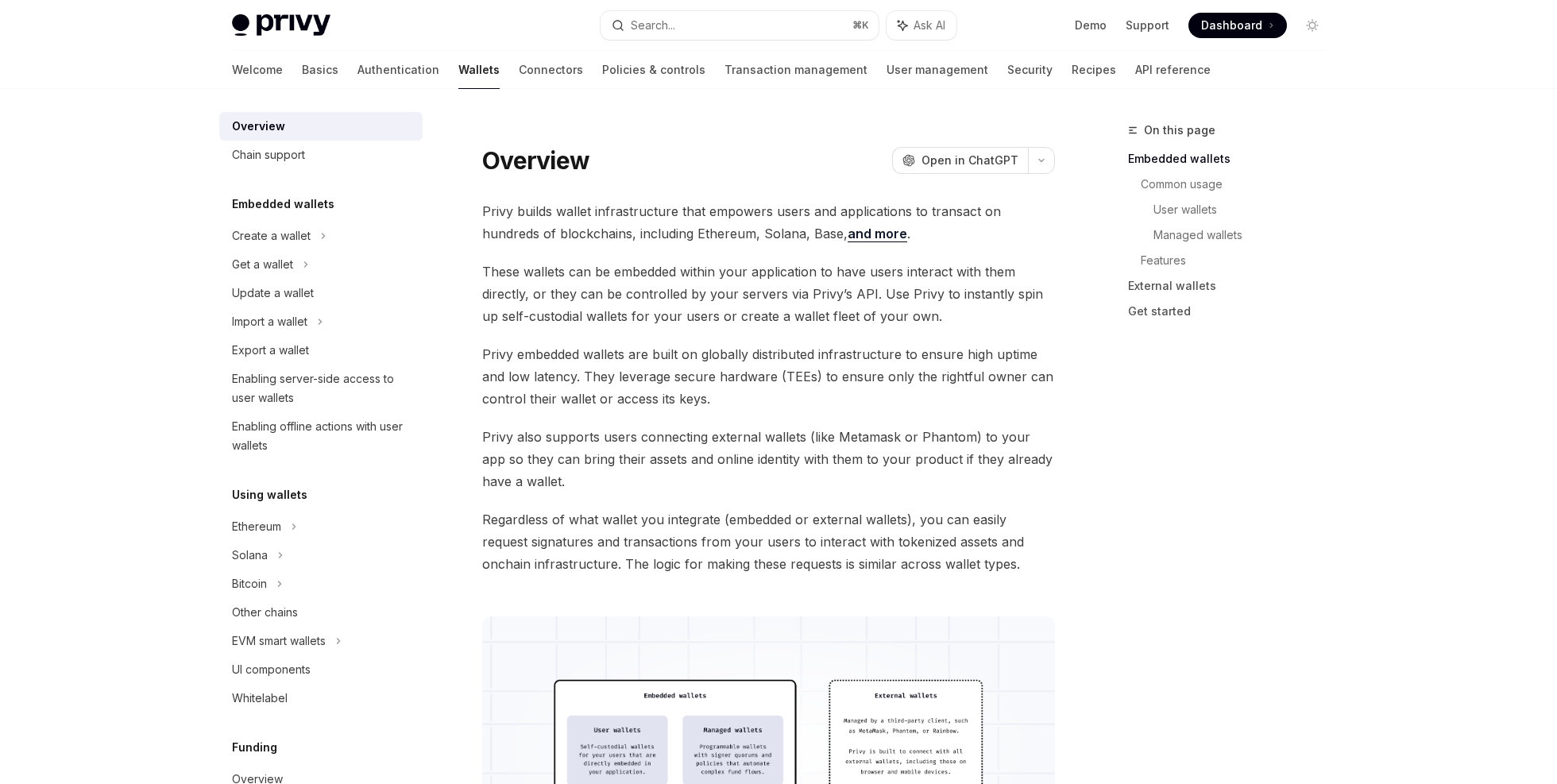
click at [555, 297] on span "These wallets can be embedded within your application to have users interact wi…" at bounding box center [768, 294] width 573 height 67
drag, startPoint x: 556, startPoint y: 297, endPoint x: 854, endPoint y: 296, distance: 298.0
click at [854, 296] on span "These wallets can be embedded within your application to have users interact wi…" at bounding box center [768, 294] width 573 height 67
click at [886, 295] on span "These wallets can be embedded within your application to have users interact wi…" at bounding box center [768, 294] width 573 height 67
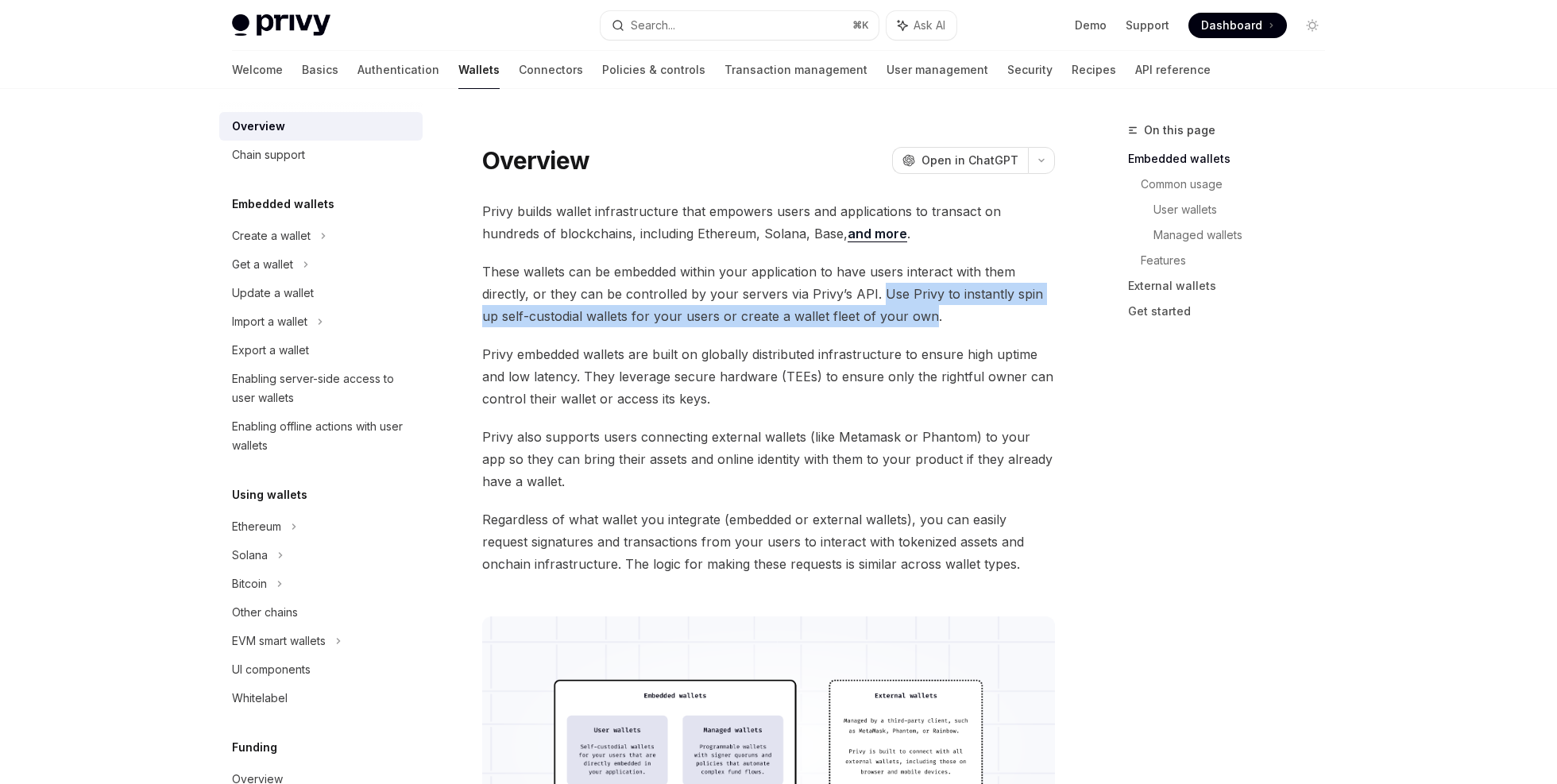
drag, startPoint x: 886, startPoint y: 295, endPoint x: 884, endPoint y: 308, distance: 13.2
click at [884, 308] on span "These wallets can be embedded within your application to have users interact wi…" at bounding box center [768, 294] width 573 height 67
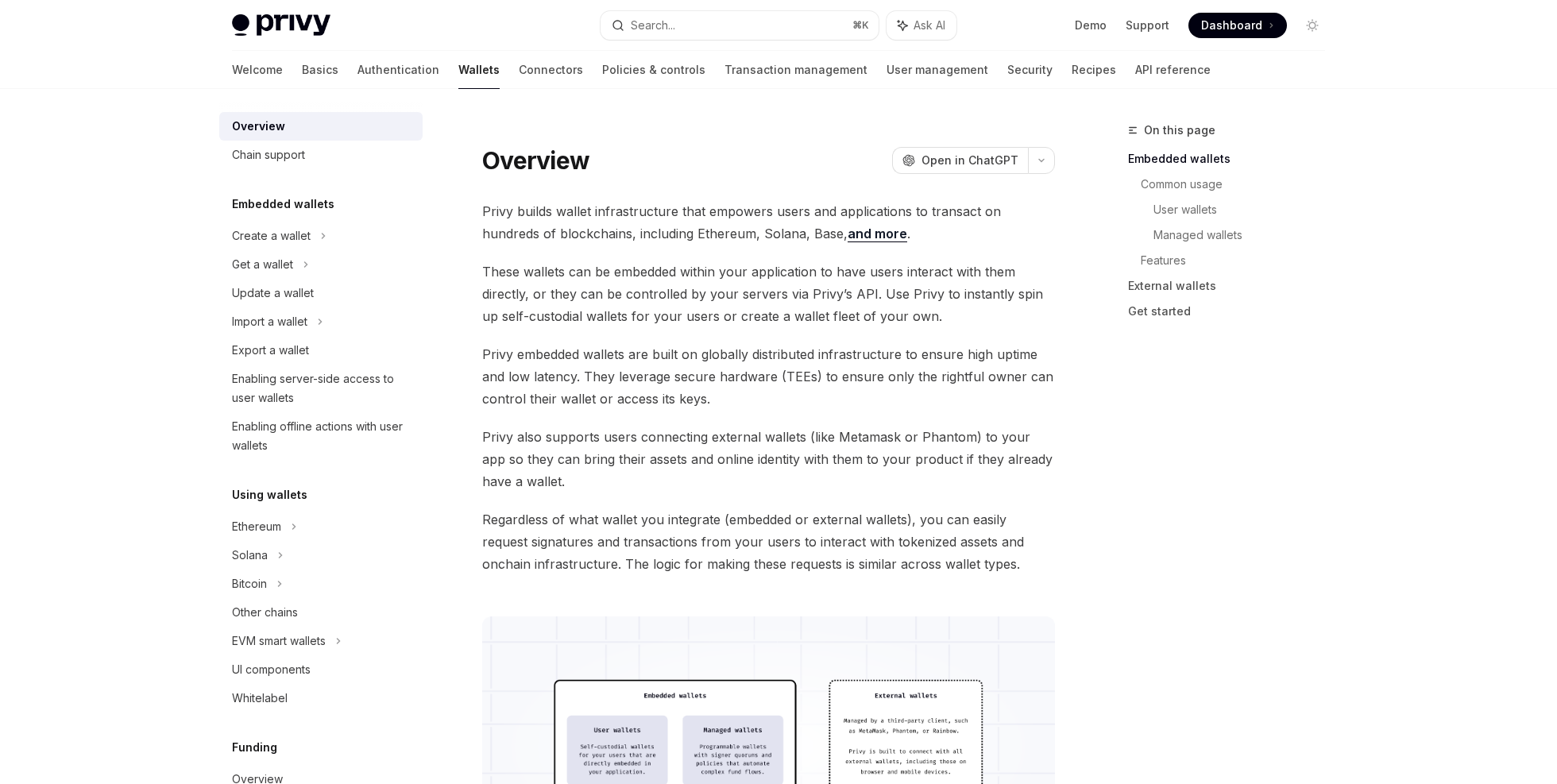
click at [517, 357] on span "Privy embedded wallets are built on globally distributed infrastructure to ensu…" at bounding box center [768, 376] width 573 height 67
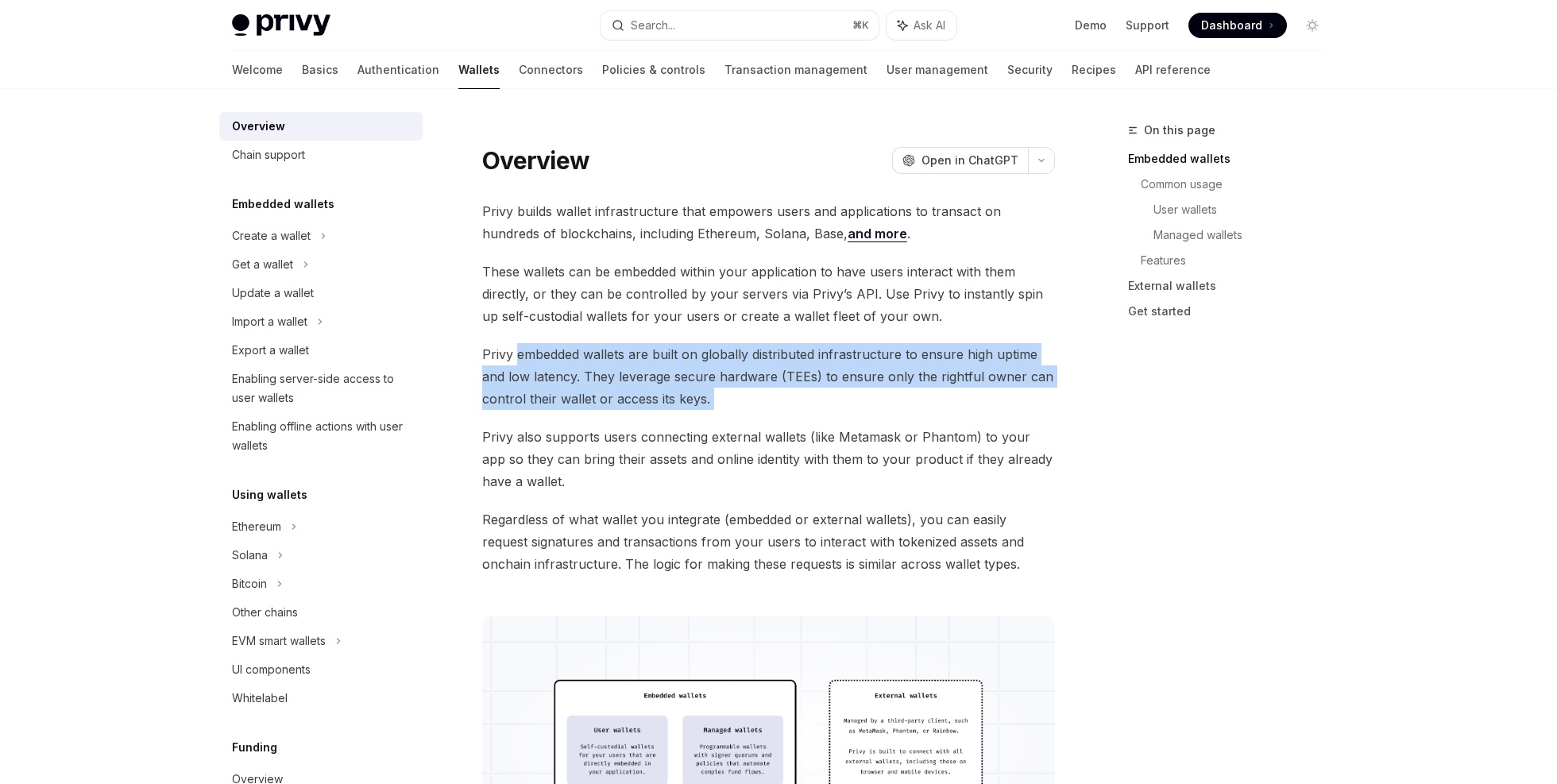
drag, startPoint x: 517, startPoint y: 357, endPoint x: 846, endPoint y: 402, distance: 332.1
click at [846, 402] on span "Privy embedded wallets are built on globally distributed infrastructure to ensu…" at bounding box center [768, 376] width 573 height 67
click at [774, 408] on span "Privy embedded wallets are built on globally distributed infrastructure to ensu…" at bounding box center [768, 376] width 573 height 67
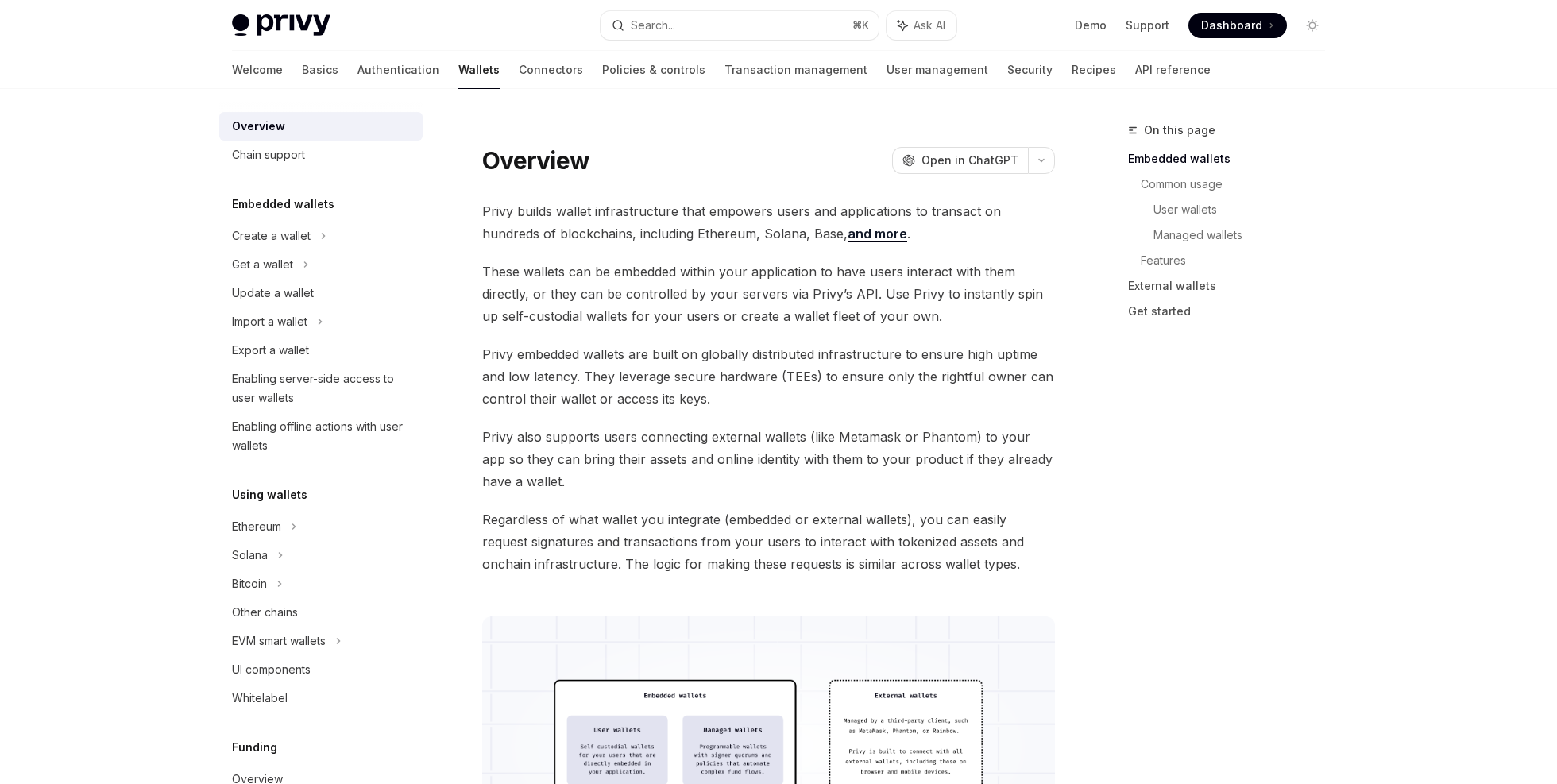
click at [564, 439] on span "Privy also supports users connecting external wallets (like Metamask or Phantom…" at bounding box center [768, 459] width 573 height 67
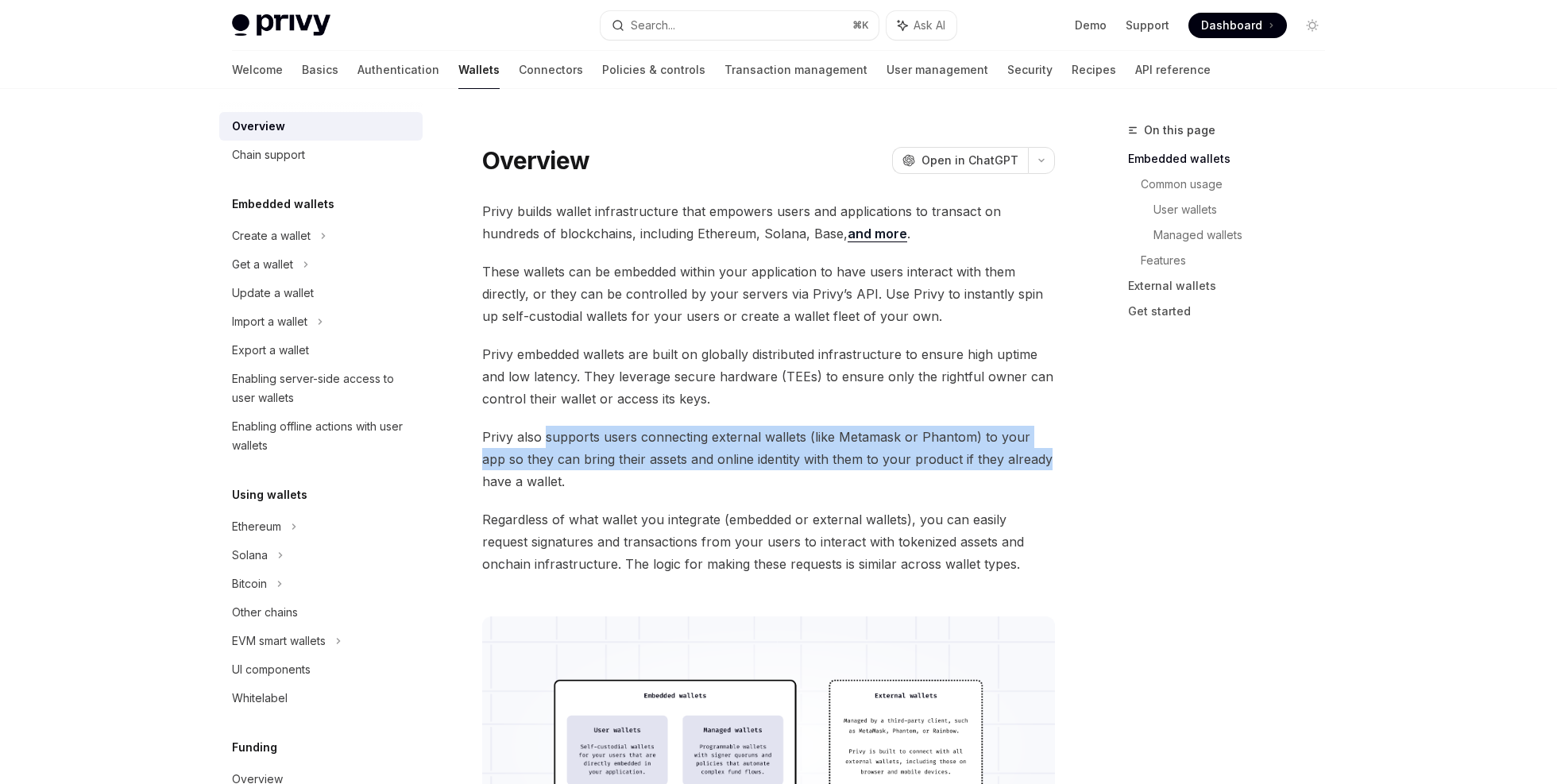
drag, startPoint x: 564, startPoint y: 439, endPoint x: 983, endPoint y: 468, distance: 420.0
click at [992, 463] on span "Privy also supports users connecting external wallets (like Metamask or Phantom…" at bounding box center [768, 459] width 573 height 67
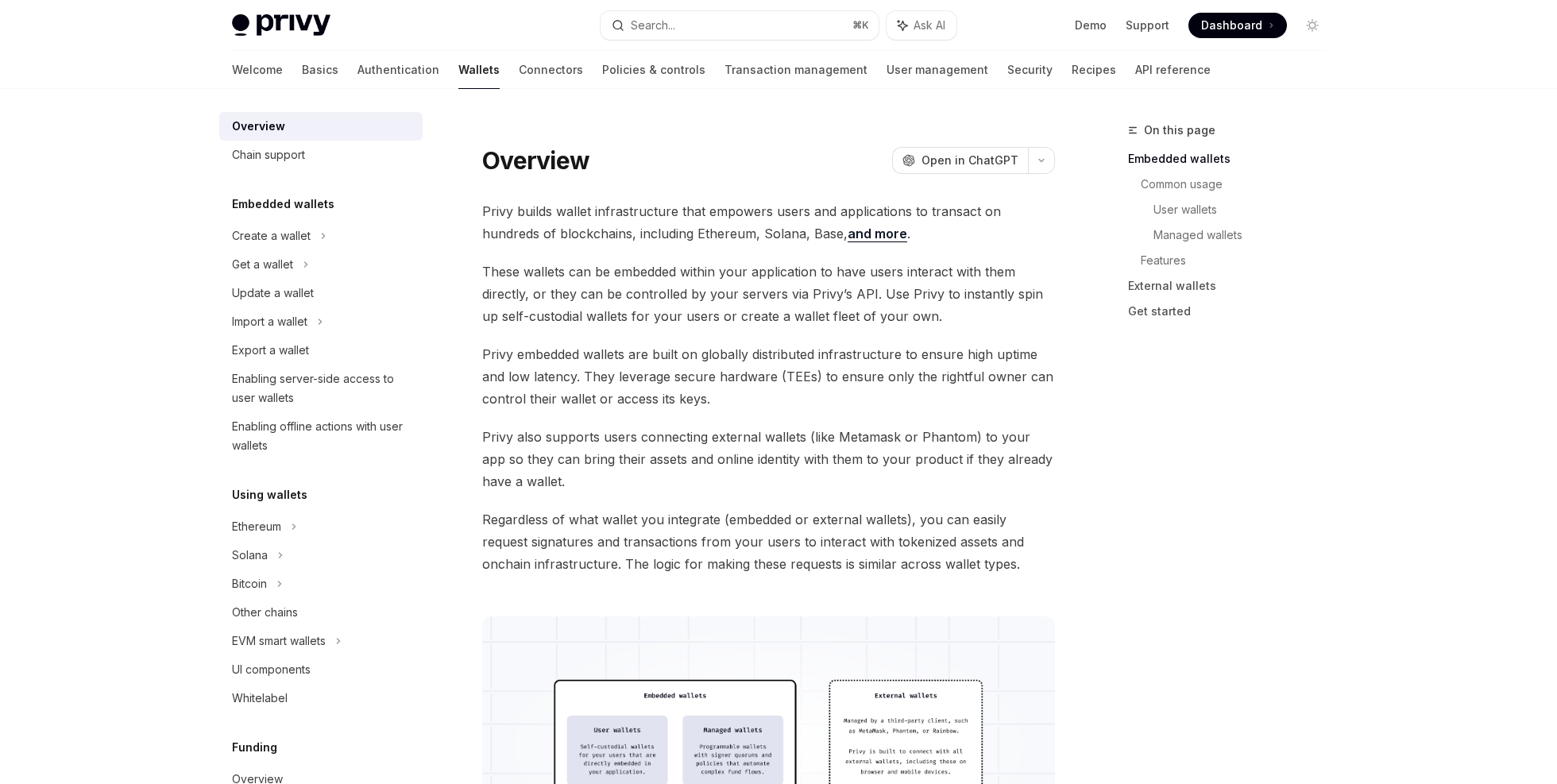
click at [981, 468] on span "Privy also supports users connecting external wallets (like Metamask or Phantom…" at bounding box center [768, 459] width 573 height 67
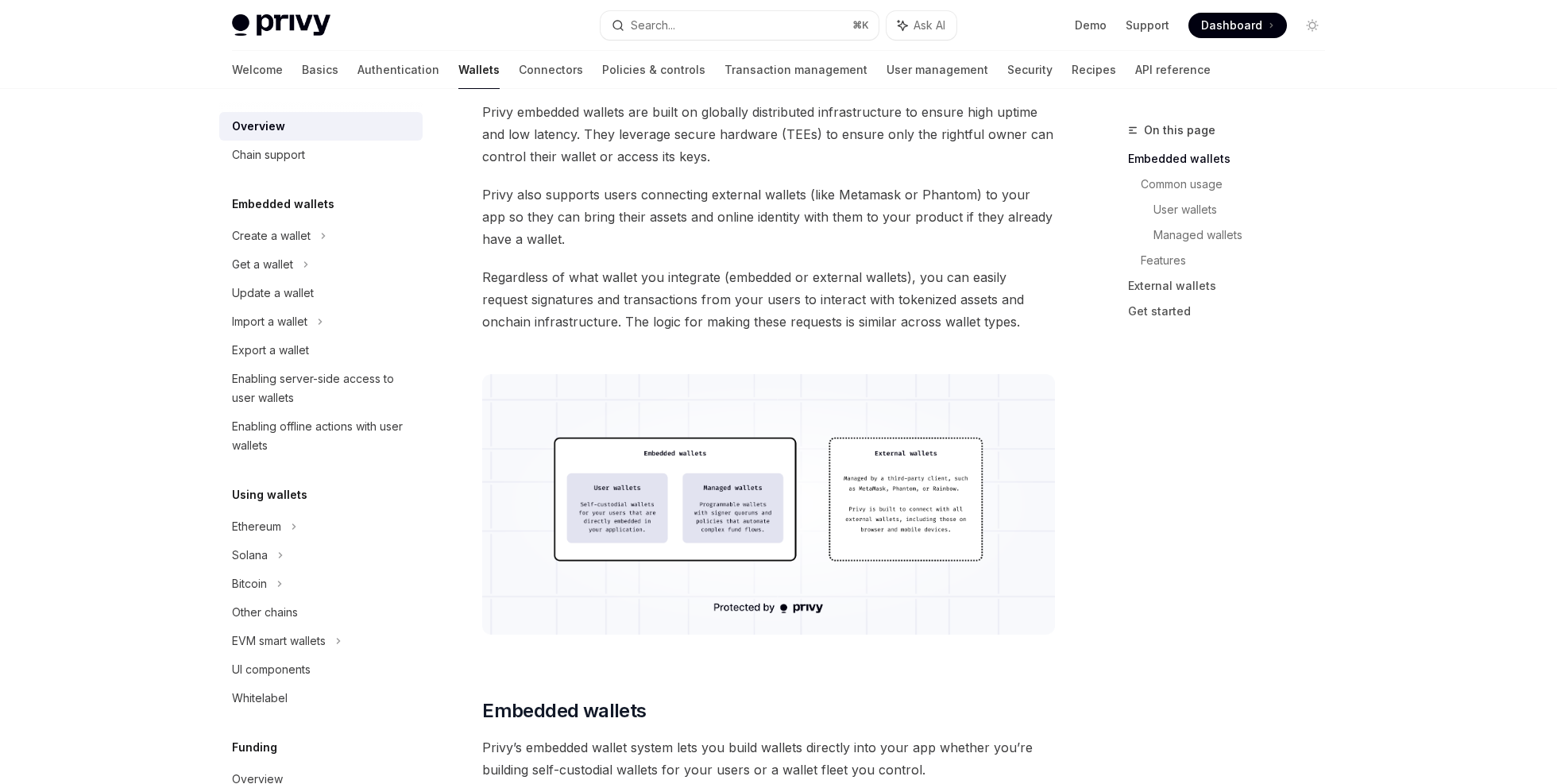
scroll to position [374, 0]
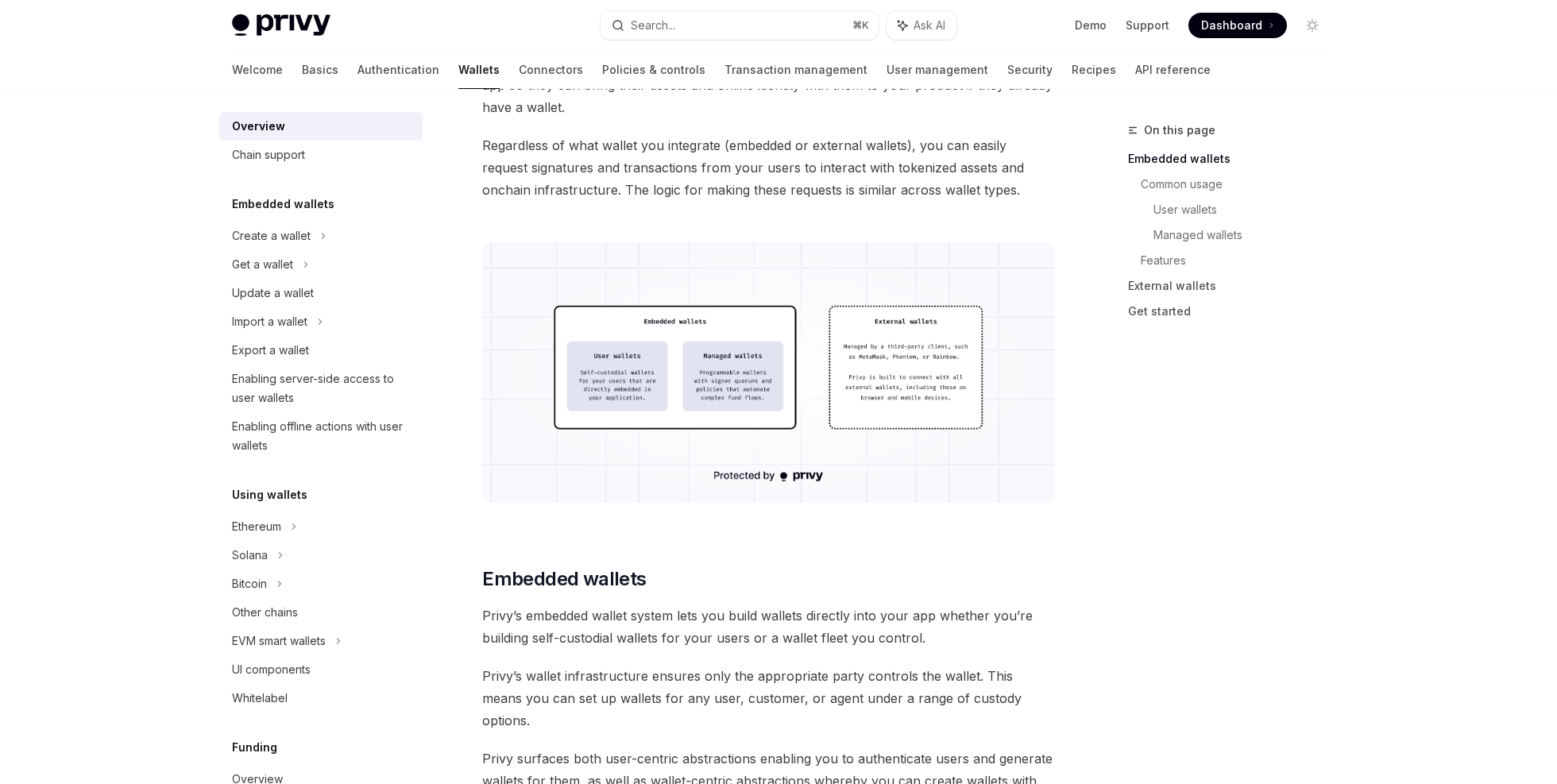
click at [718, 394] on img at bounding box center [768, 372] width 573 height 261
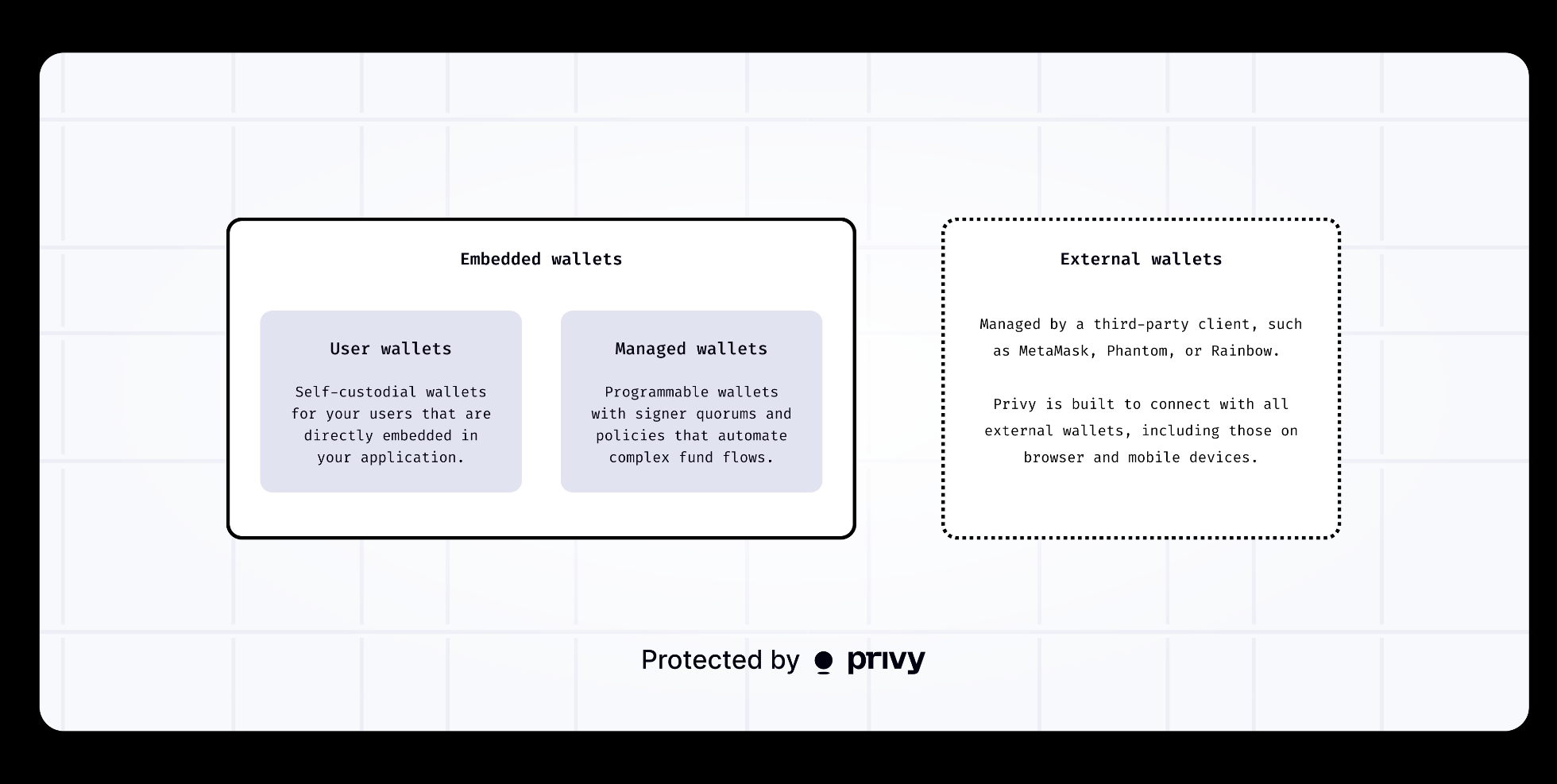
click at [1513, 49] on div at bounding box center [778, 392] width 1557 height 784
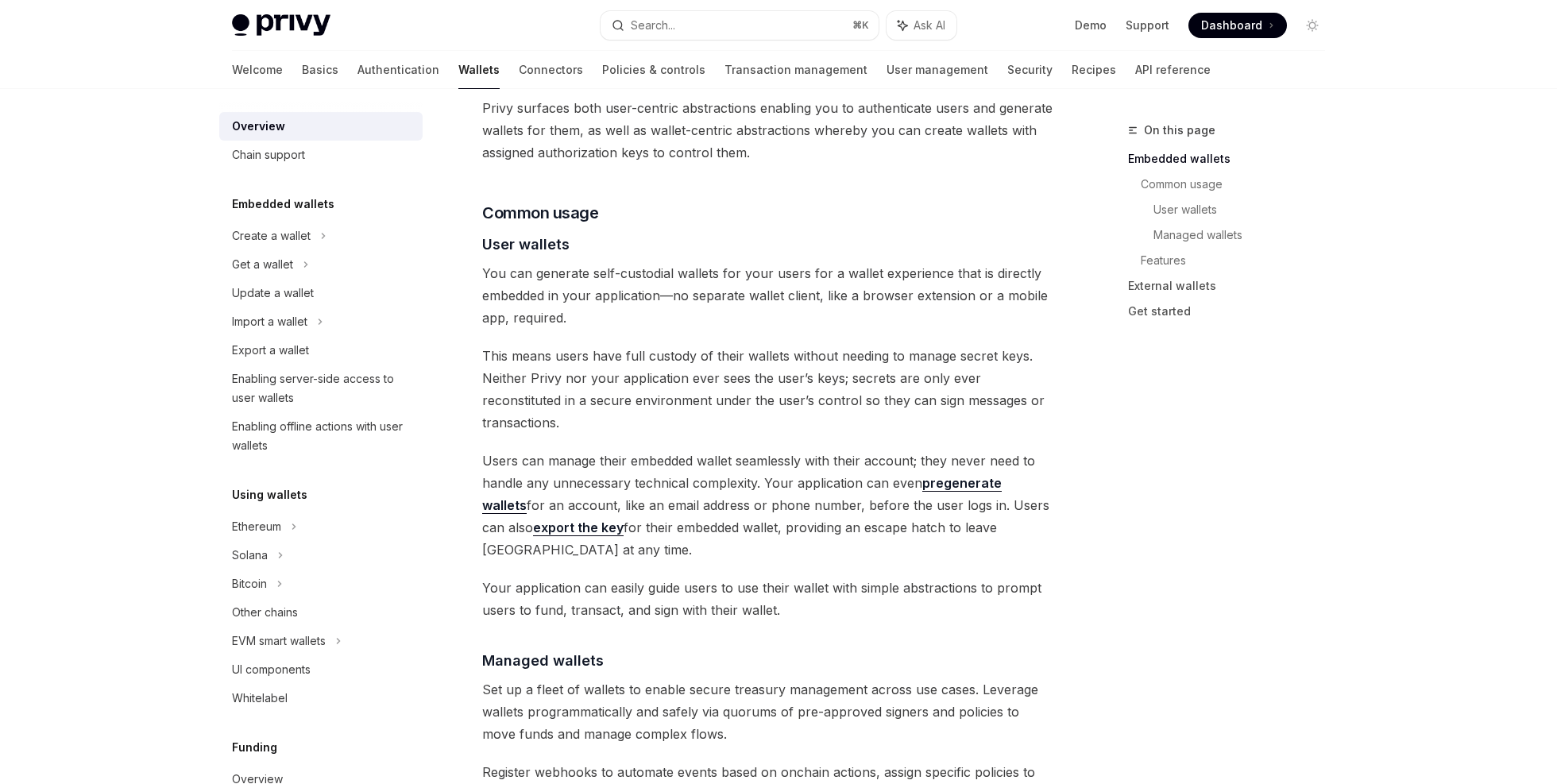
scroll to position [1050, 0]
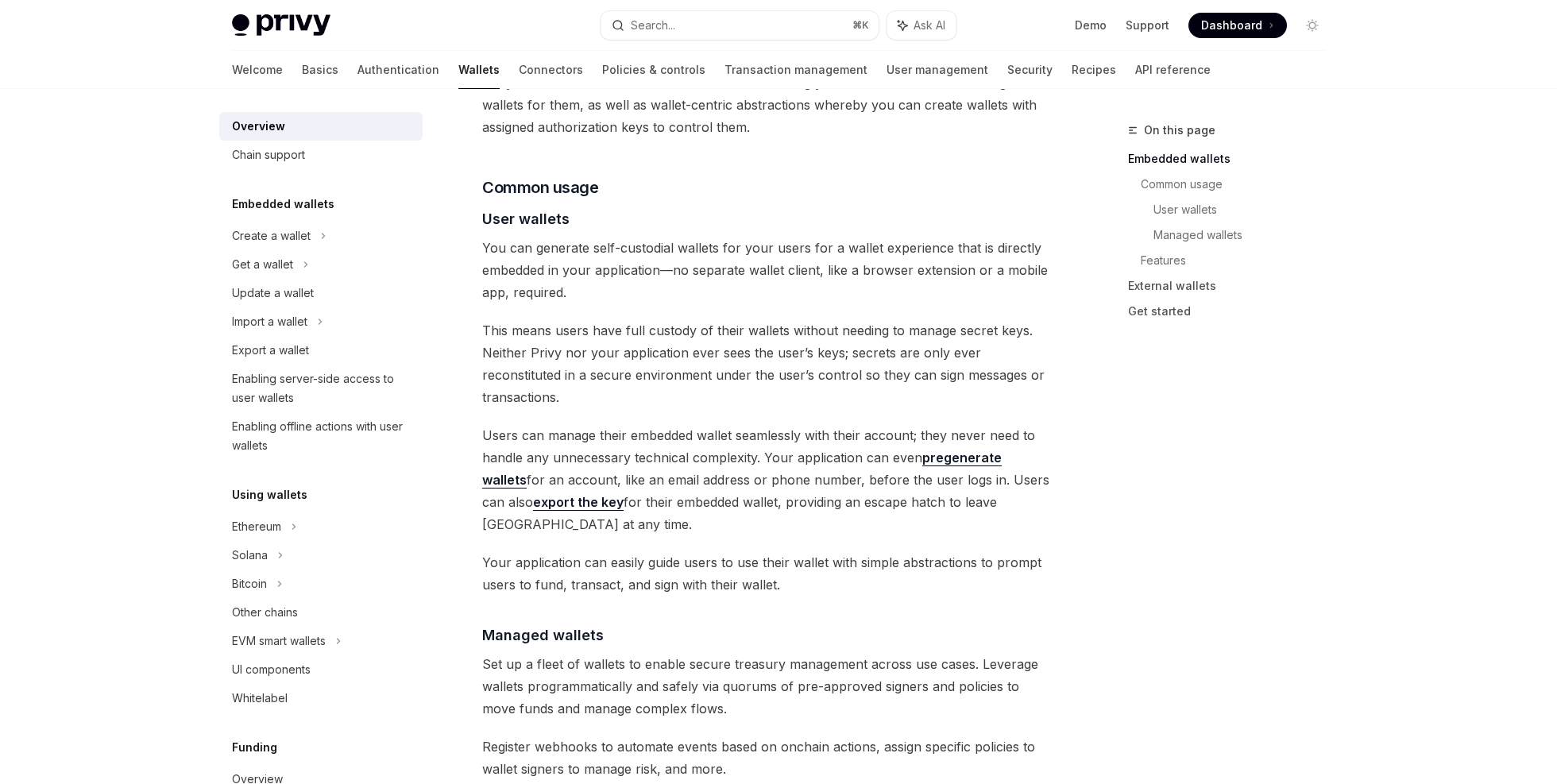
click at [661, 652] on span "Set up a fleet of wallets to enable secure treasury management across use cases…" at bounding box center [768, 686] width 573 height 67
drag, startPoint x: 661, startPoint y: 596, endPoint x: 971, endPoint y: 603, distance: 310.1
click at [971, 652] on span "Set up a fleet of wallets to enable secure treasury management across use cases…" at bounding box center [768, 686] width 573 height 67
click at [987, 652] on span "Set up a fleet of wallets to enable secure treasury management across use cases…" at bounding box center [768, 686] width 573 height 67
drag, startPoint x: 987, startPoint y: 596, endPoint x: 688, endPoint y: 646, distance: 303.2
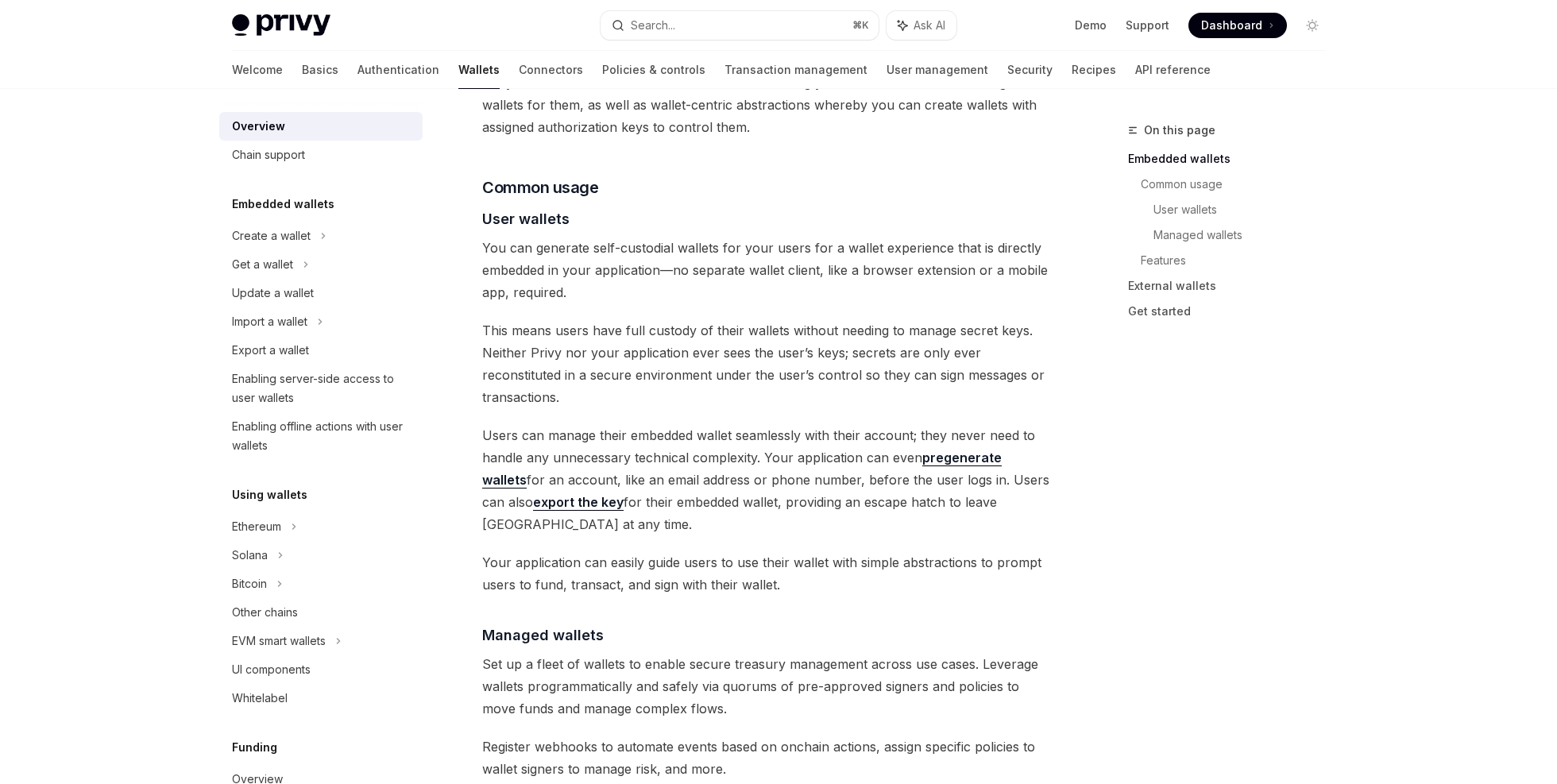
click at [688, 652] on span "Set up a fleet of wallets to enable secure treasury management across use cases…" at bounding box center [768, 686] width 573 height 67
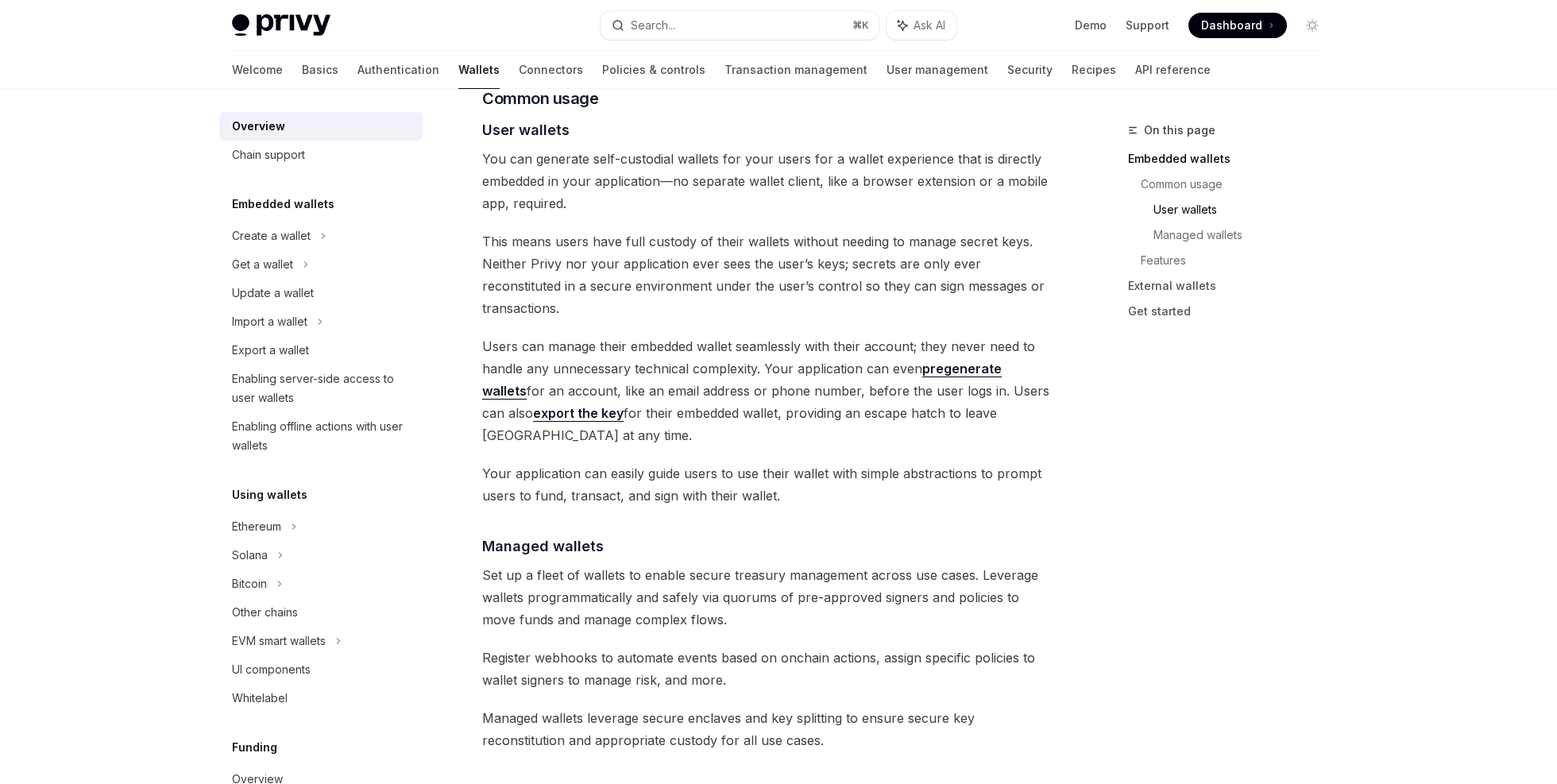
click at [865, 646] on span "Register webhooks to automate events based on onchain actions, assign specific …" at bounding box center [768, 668] width 573 height 44
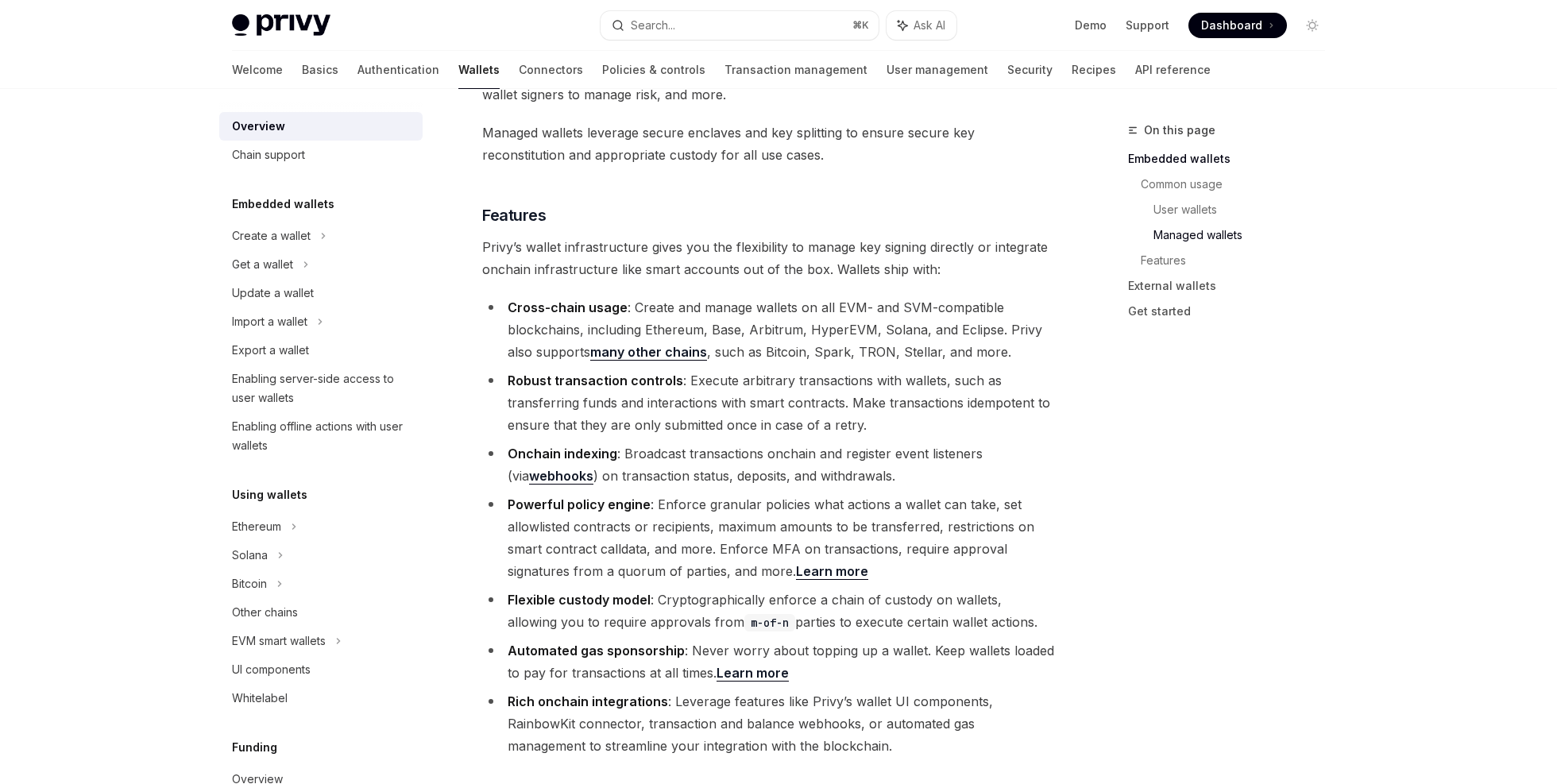
scroll to position [1835, 0]
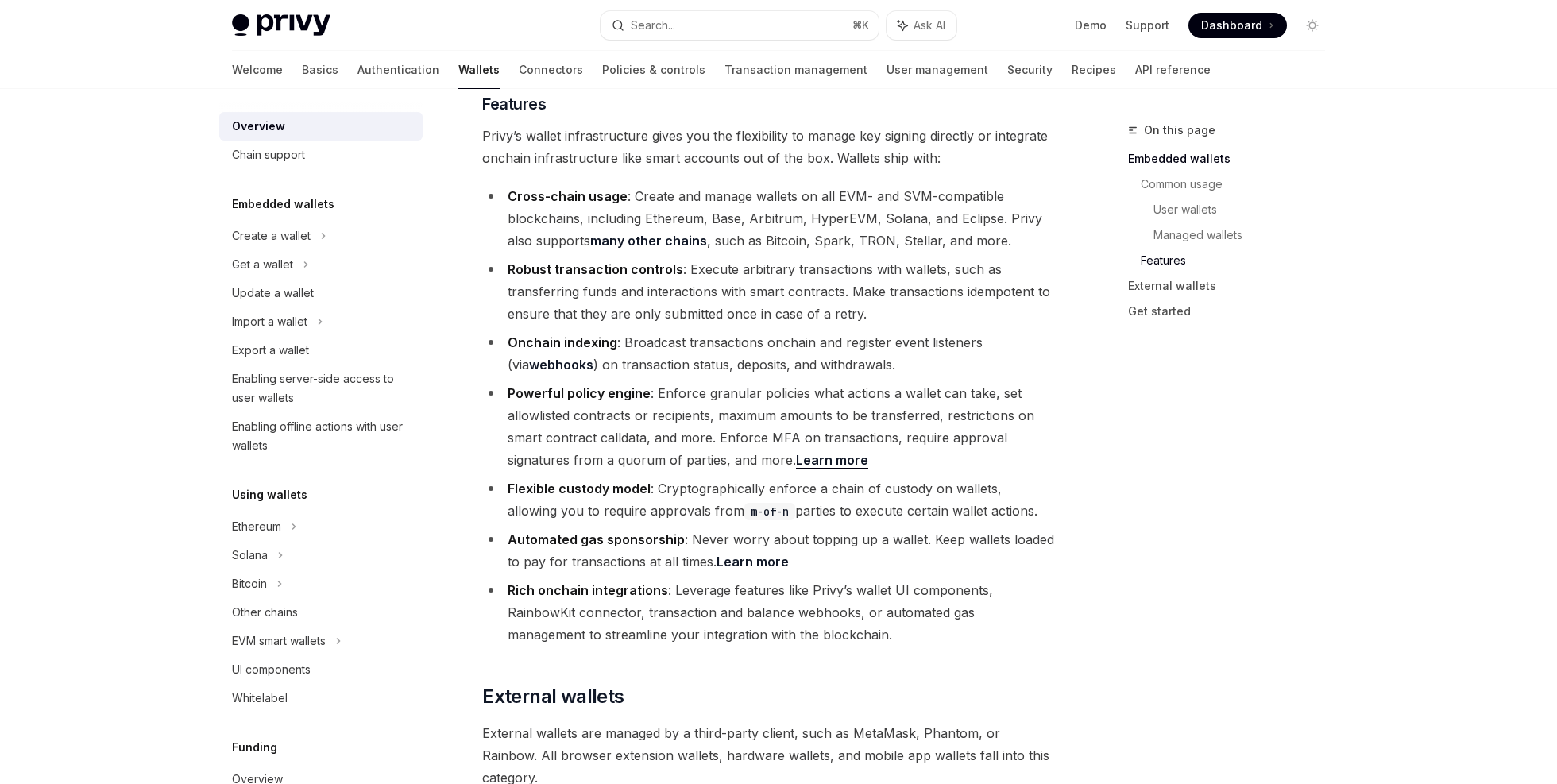
click at [513, 582] on strong "Rich onchain integrations" at bounding box center [587, 589] width 160 height 16
drag, startPoint x: 513, startPoint y: 519, endPoint x: 643, endPoint y: 527, distance: 130.2
click at [621, 582] on strong "Rich onchain integrations" at bounding box center [587, 589] width 160 height 16
click at [684, 579] on li "Rich onchain integrations : Leverage features like Privy’s wallet UI components…" at bounding box center [768, 612] width 573 height 67
drag, startPoint x: 684, startPoint y: 525, endPoint x: 964, endPoint y: 539, distance: 280.3
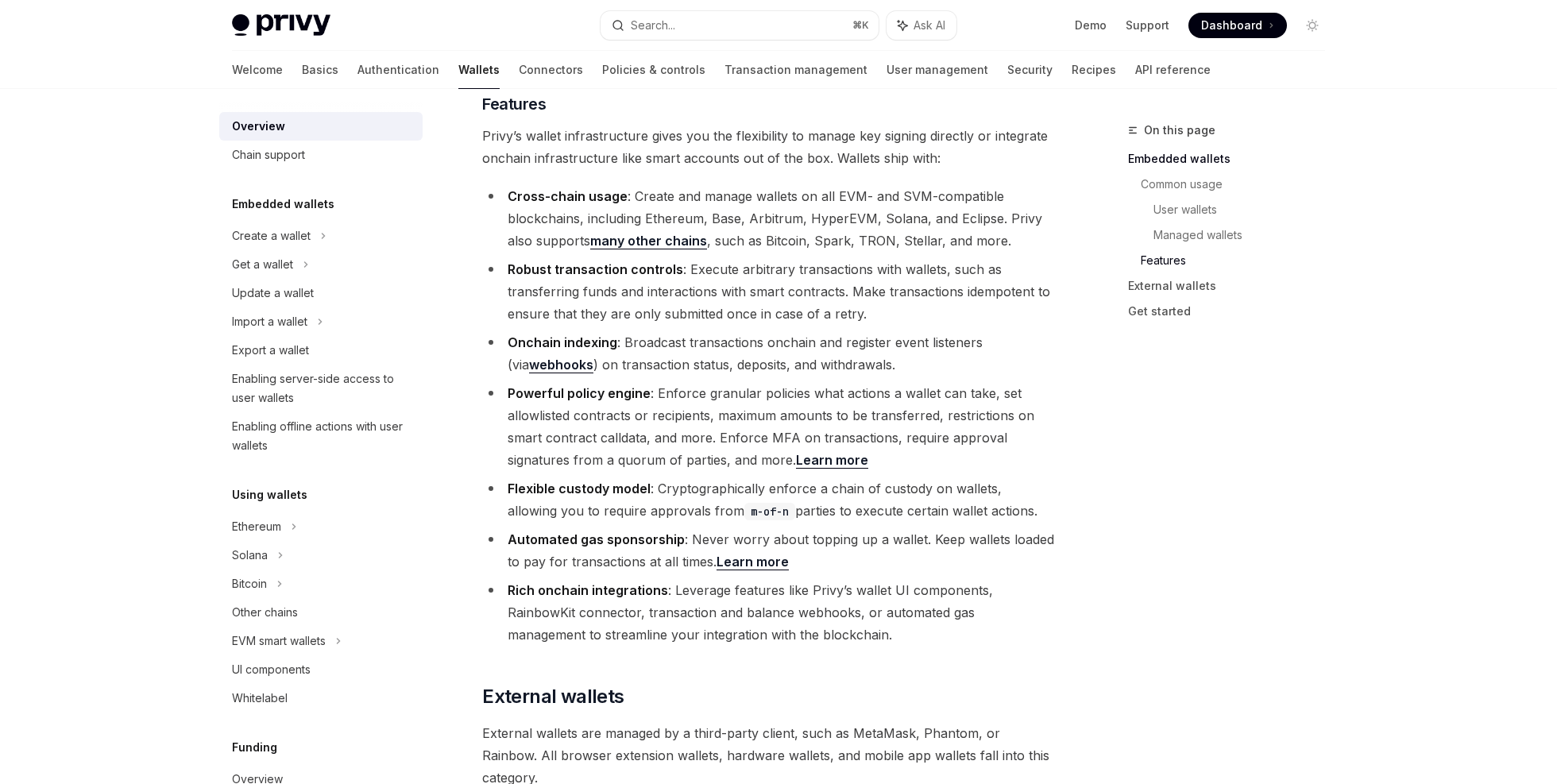
click at [996, 579] on li "Rich onchain integrations : Leverage features like Privy’s wallet UI components…" at bounding box center [768, 612] width 573 height 67
click at [930, 579] on li "Rich onchain integrations : Leverage features like Privy’s wallet UI components…" at bounding box center [768, 612] width 573 height 67
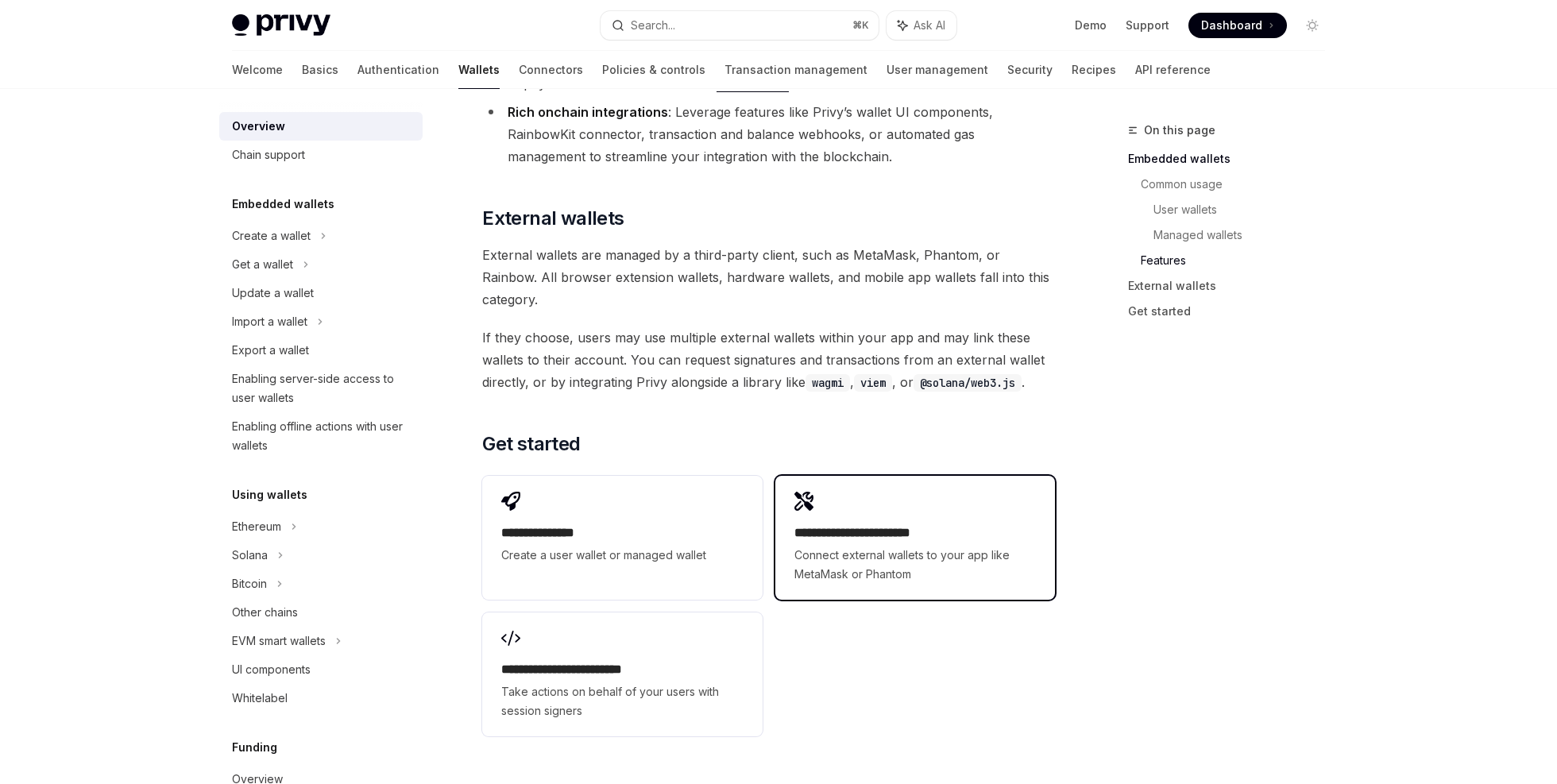
scroll to position [2419, 0]
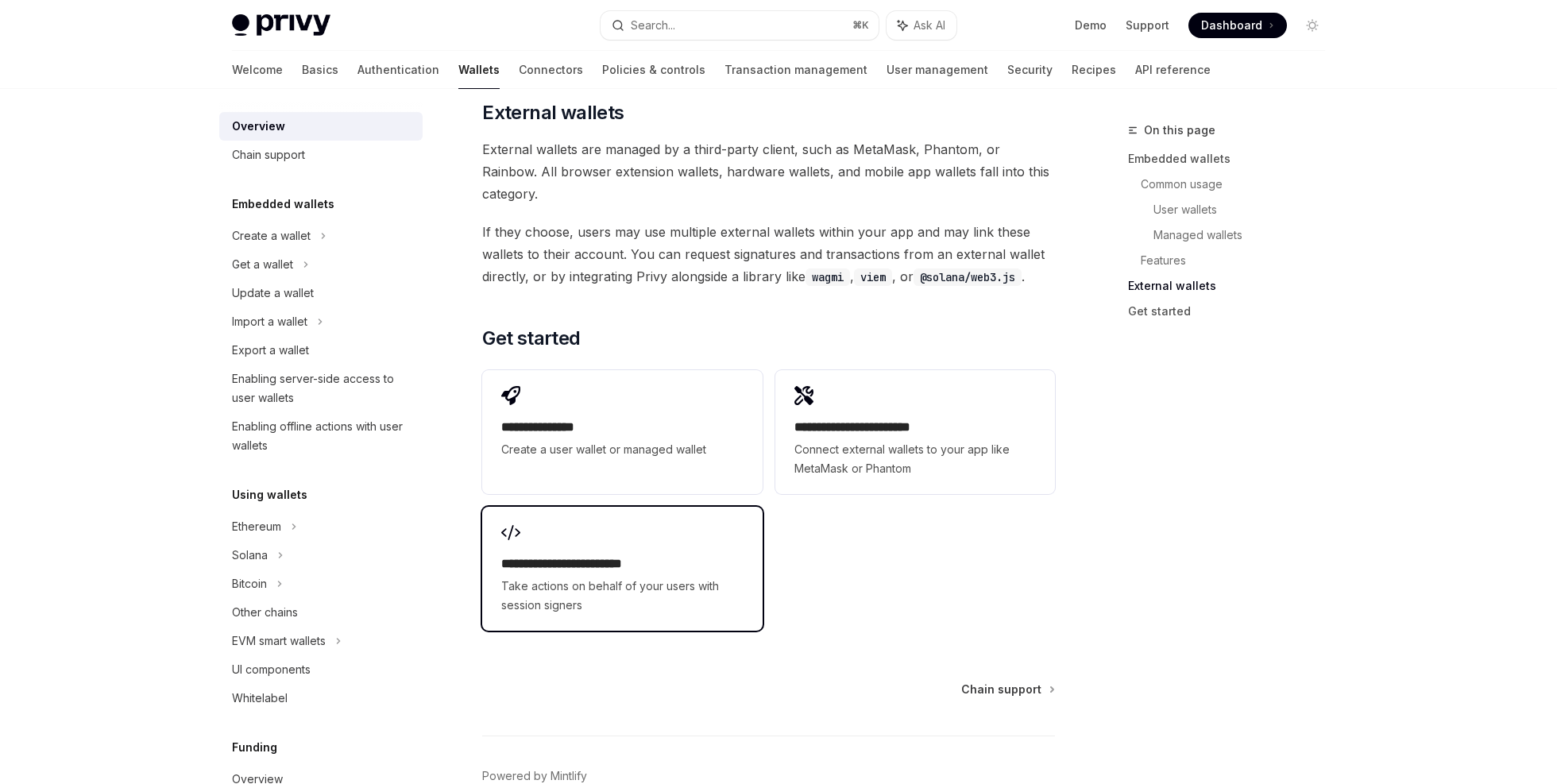
click at [678, 577] on span "Take actions on behalf of your users with session signers" at bounding box center [622, 595] width 242 height 38
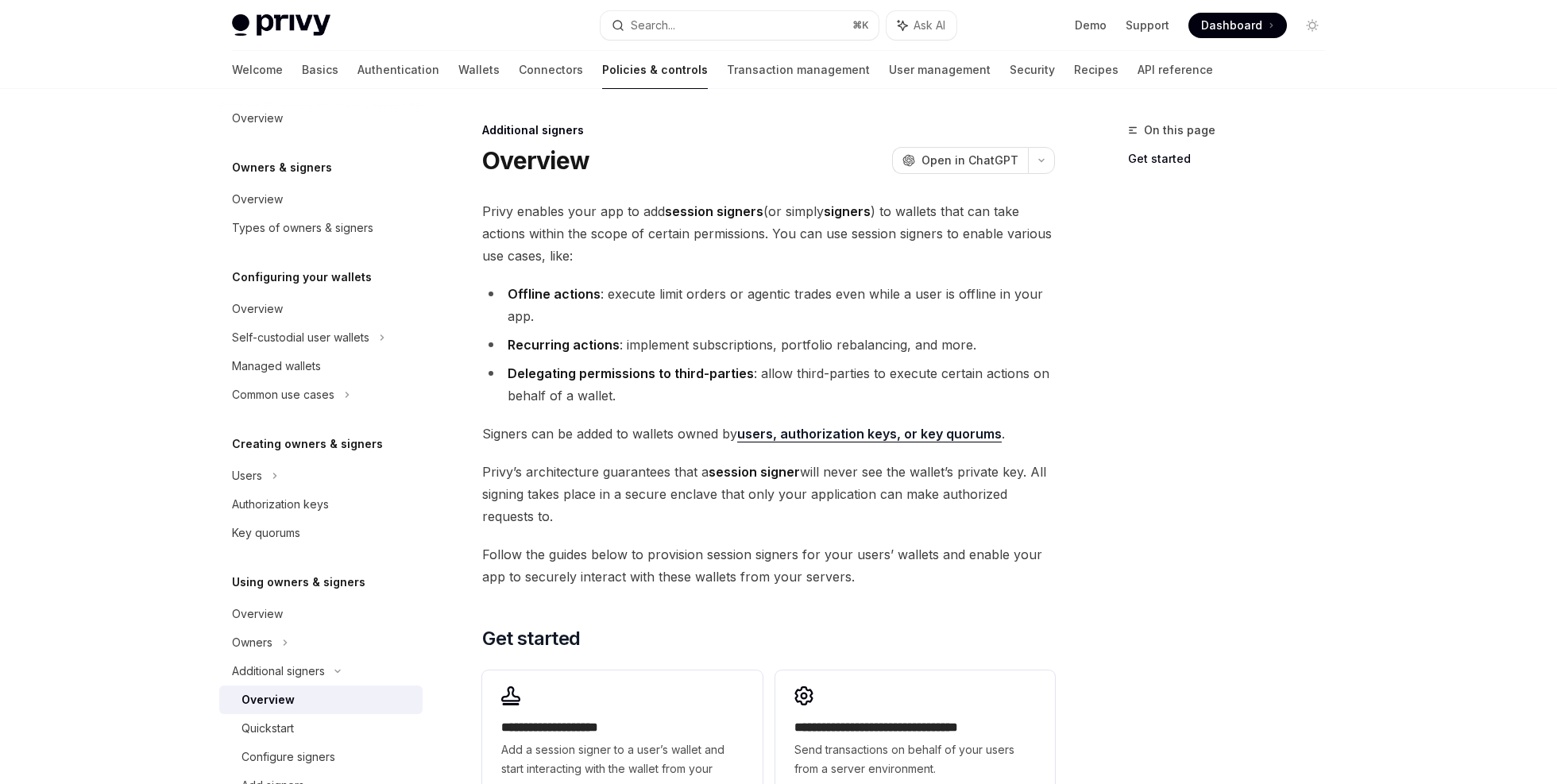
click at [683, 211] on strong "session signers" at bounding box center [714, 210] width 98 height 16
drag, startPoint x: 683, startPoint y: 211, endPoint x: 729, endPoint y: 210, distance: 46.0
click at [729, 210] on strong "session signers" at bounding box center [714, 210] width 98 height 16
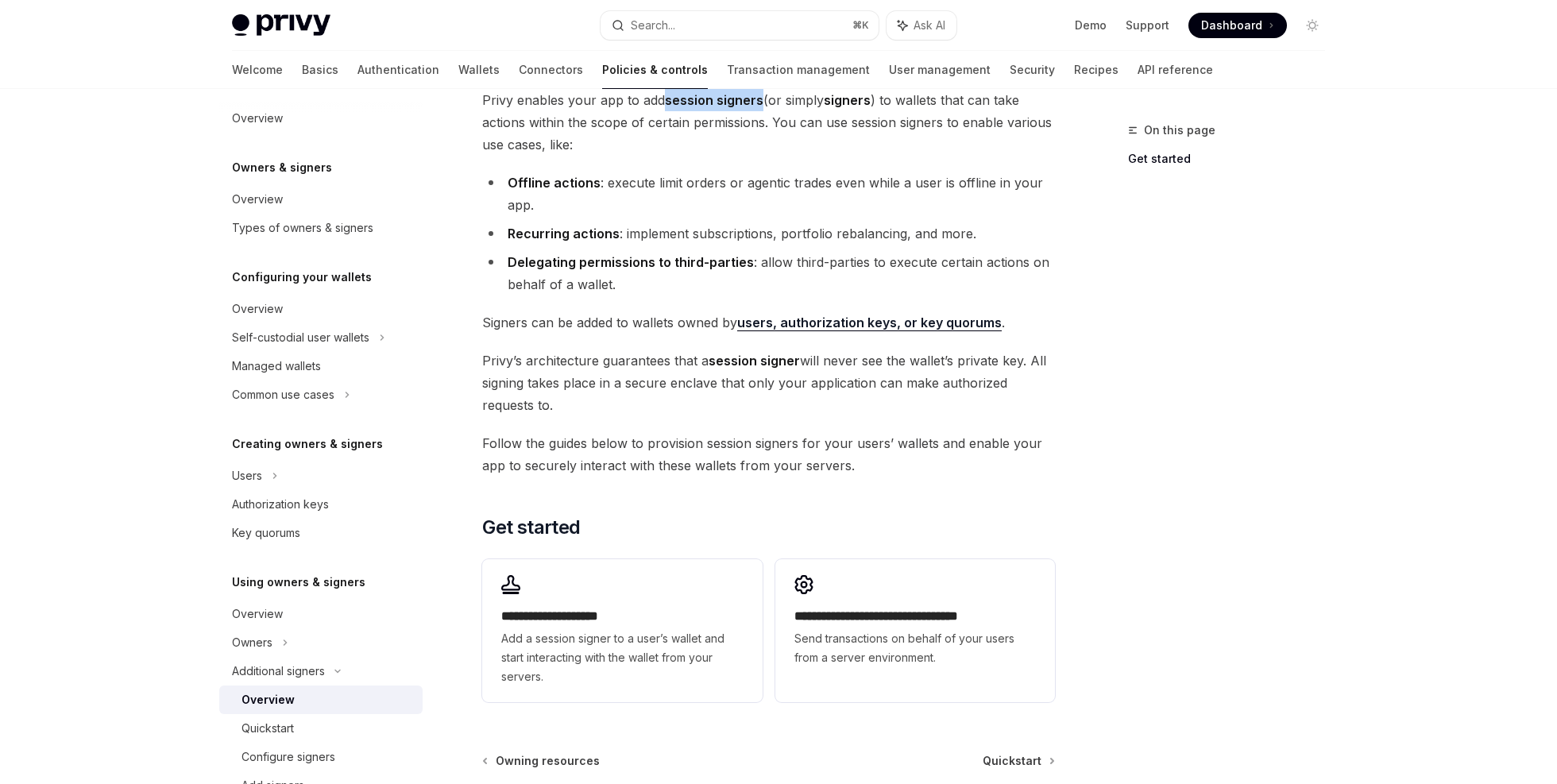
scroll to position [231, 0]
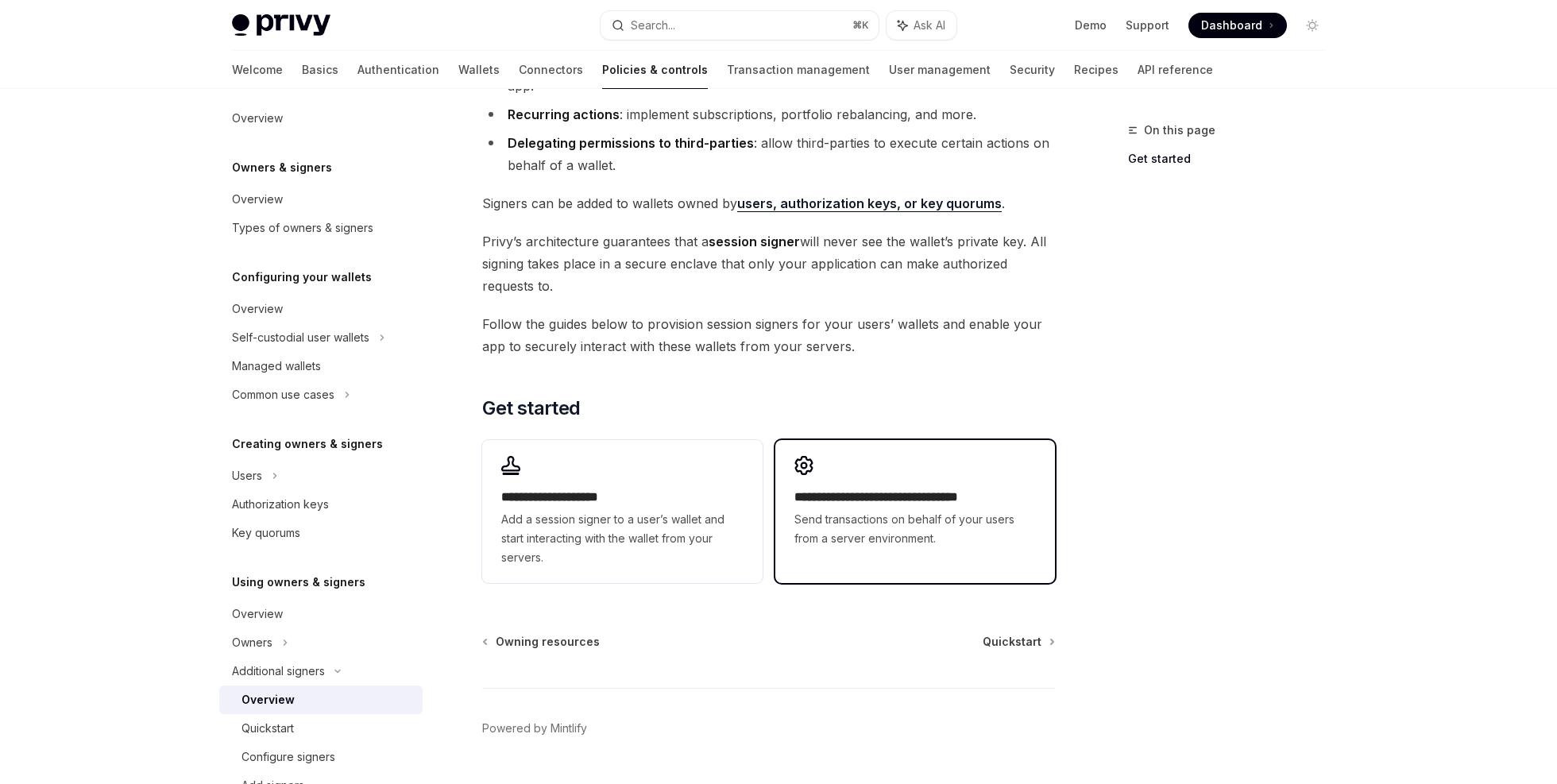
click at [896, 495] on h2 "**********" at bounding box center [915, 496] width 242 height 19
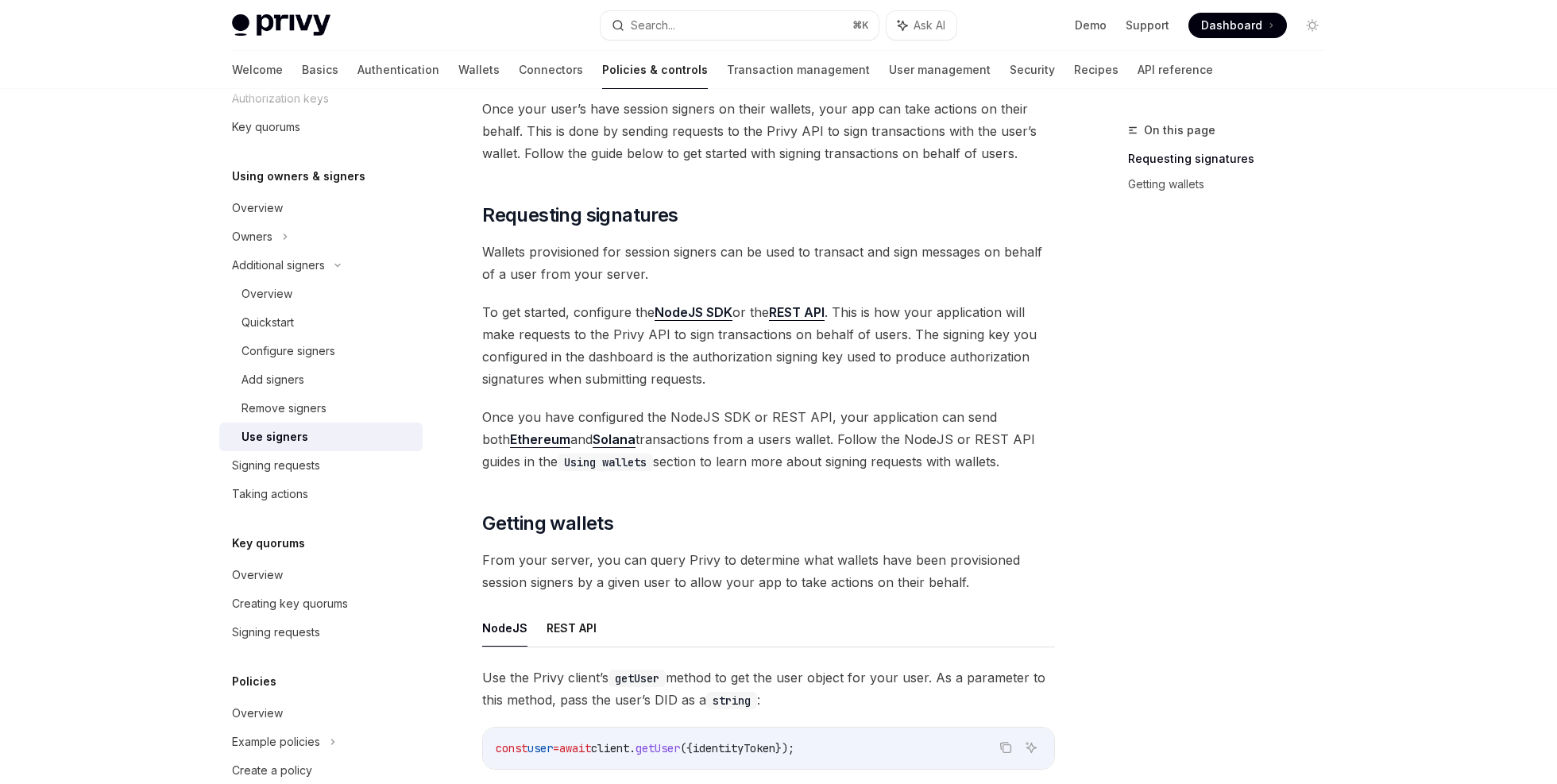
scroll to position [228, 0]
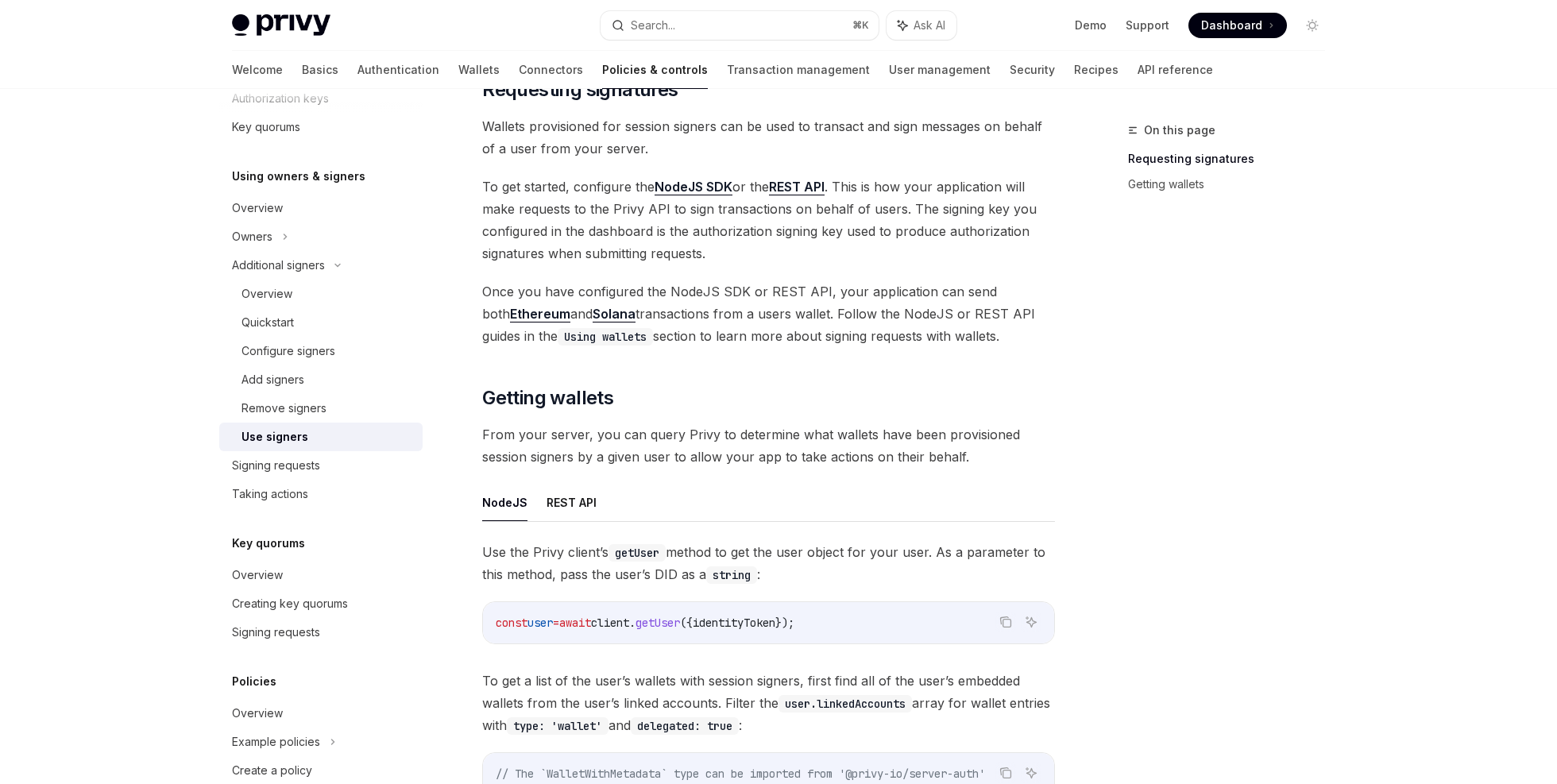
click at [705, 433] on span "From your server, you can query Privy to determine what wallets have been provi…" at bounding box center [768, 445] width 573 height 44
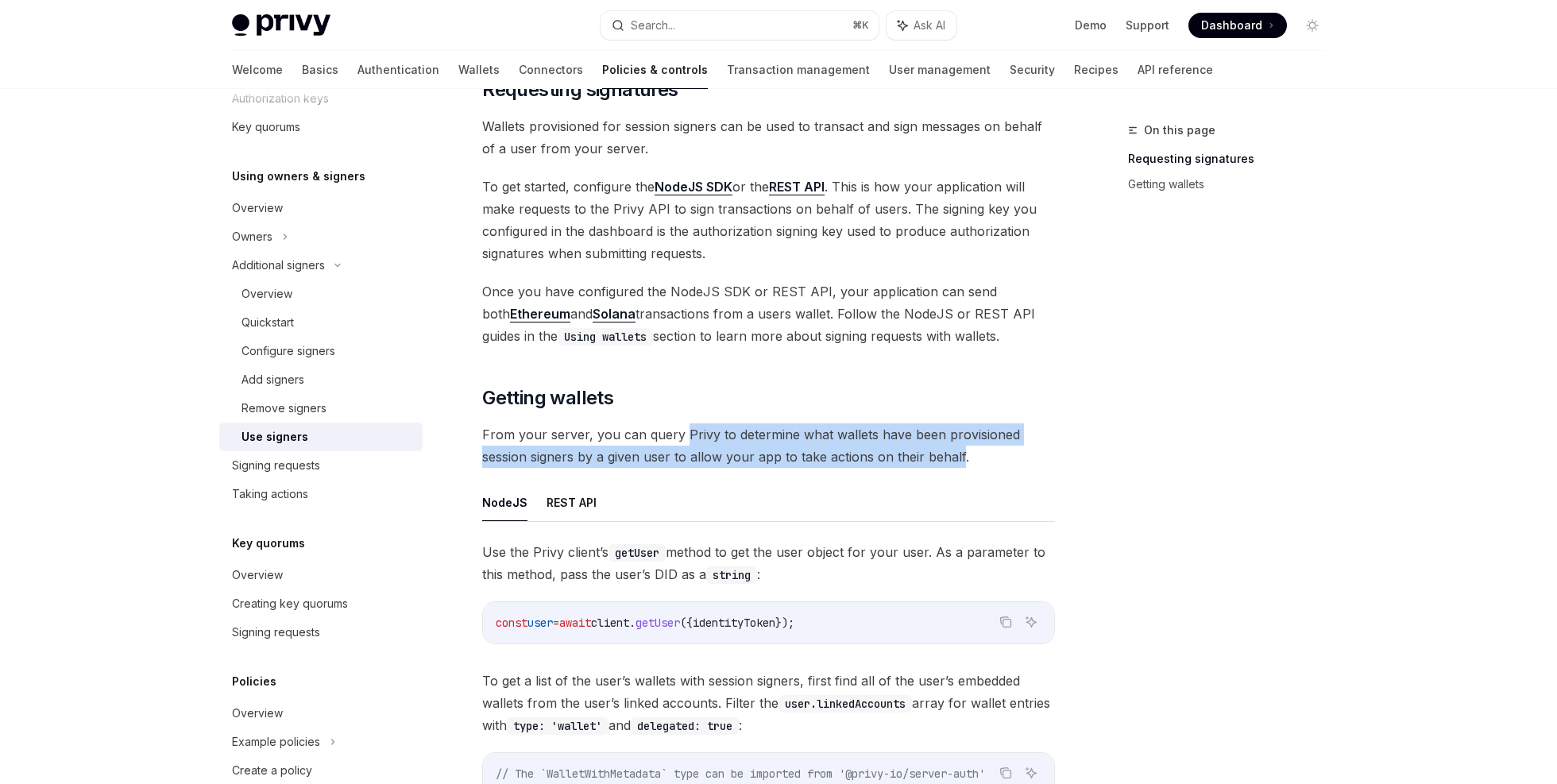
drag, startPoint x: 705, startPoint y: 433, endPoint x: 941, endPoint y: 463, distance: 237.9
click at [941, 463] on span "From your server, you can query Privy to determine what wallets have been provi…" at bounding box center [768, 445] width 573 height 44
click at [880, 454] on span "From your server, you can query Privy to determine what wallets have been provi…" at bounding box center [768, 445] width 573 height 44
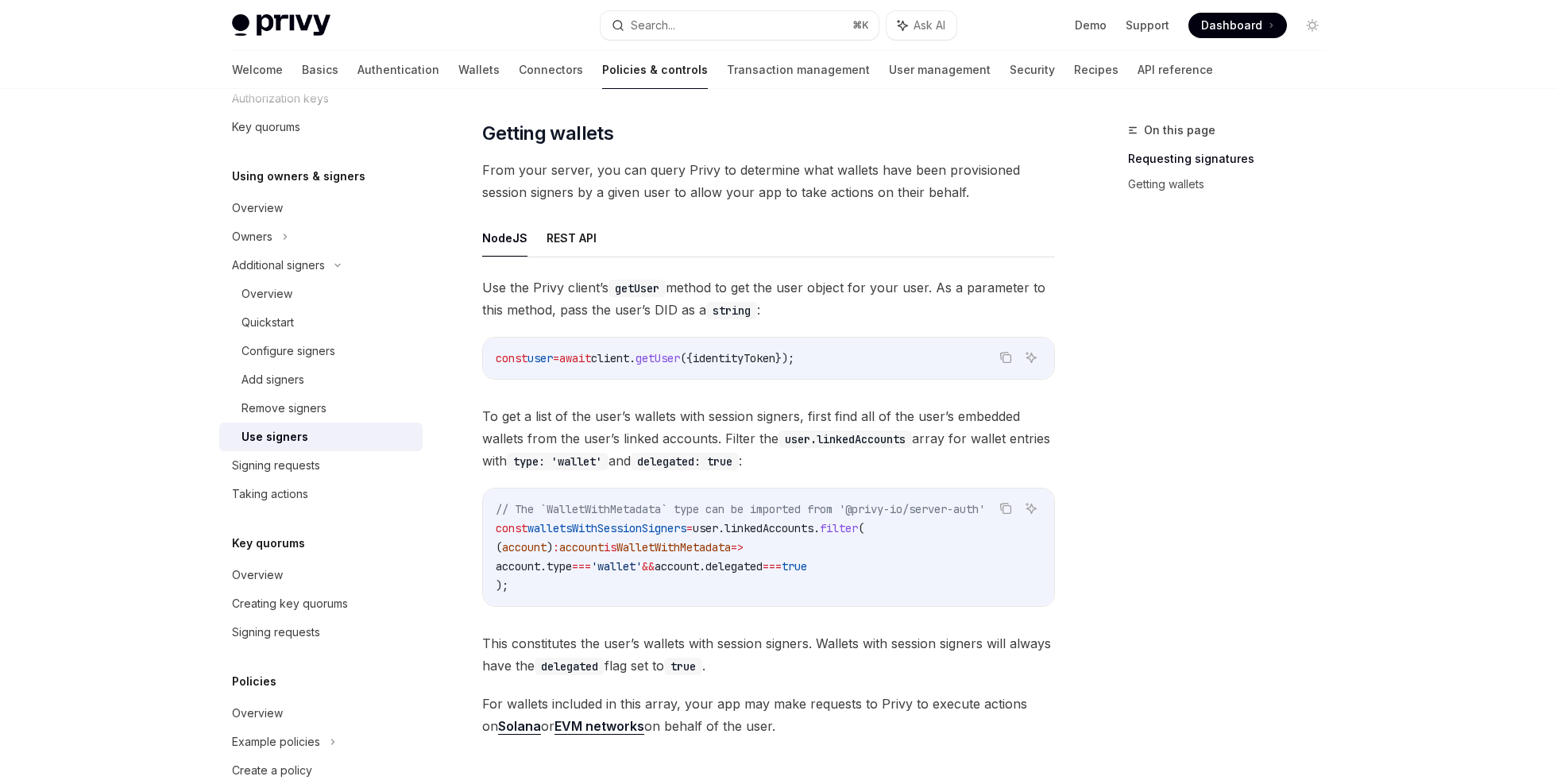
scroll to position [569, 0]
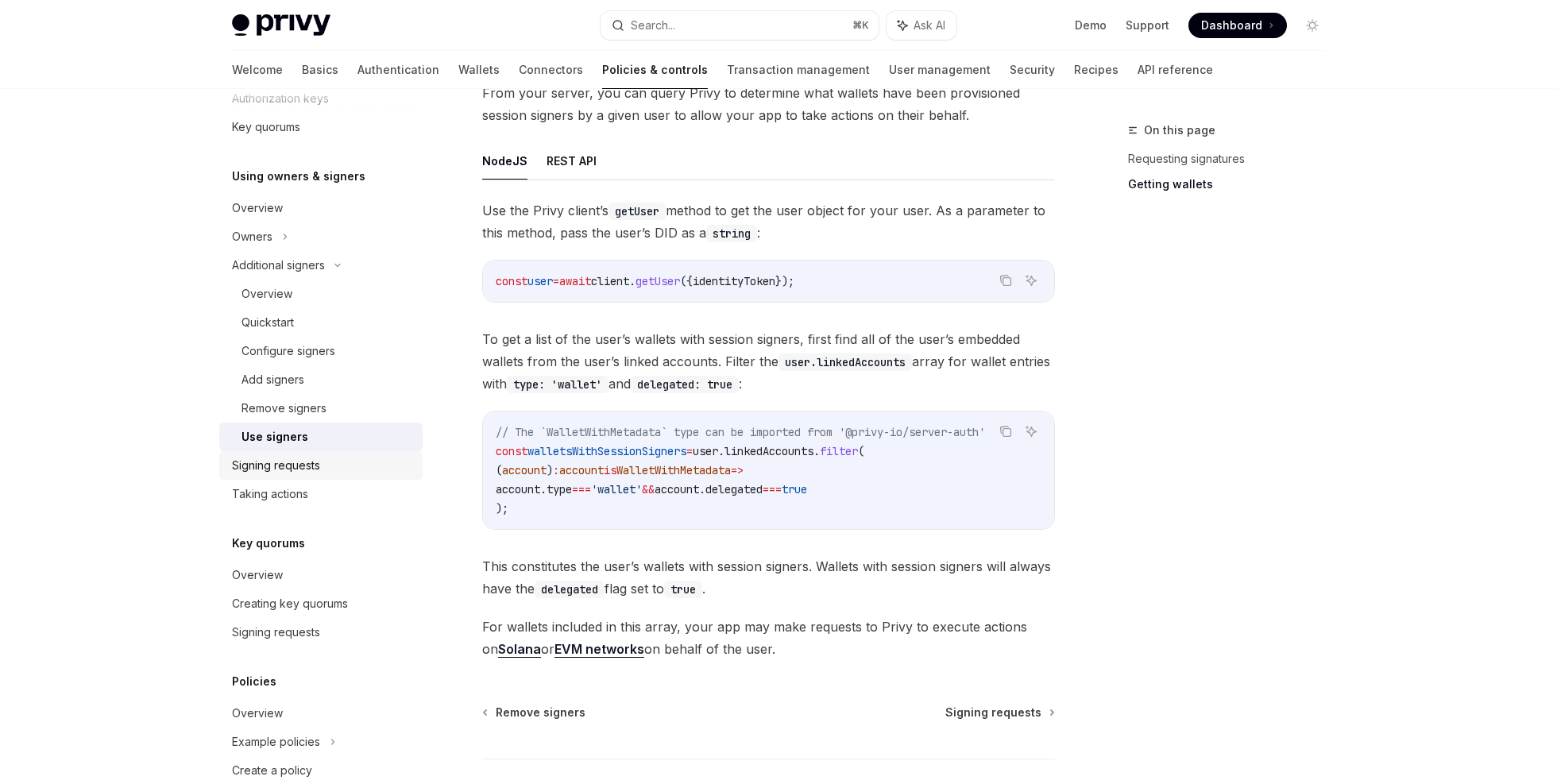
click at [307, 461] on div "Signing requests" at bounding box center [276, 465] width 88 height 19
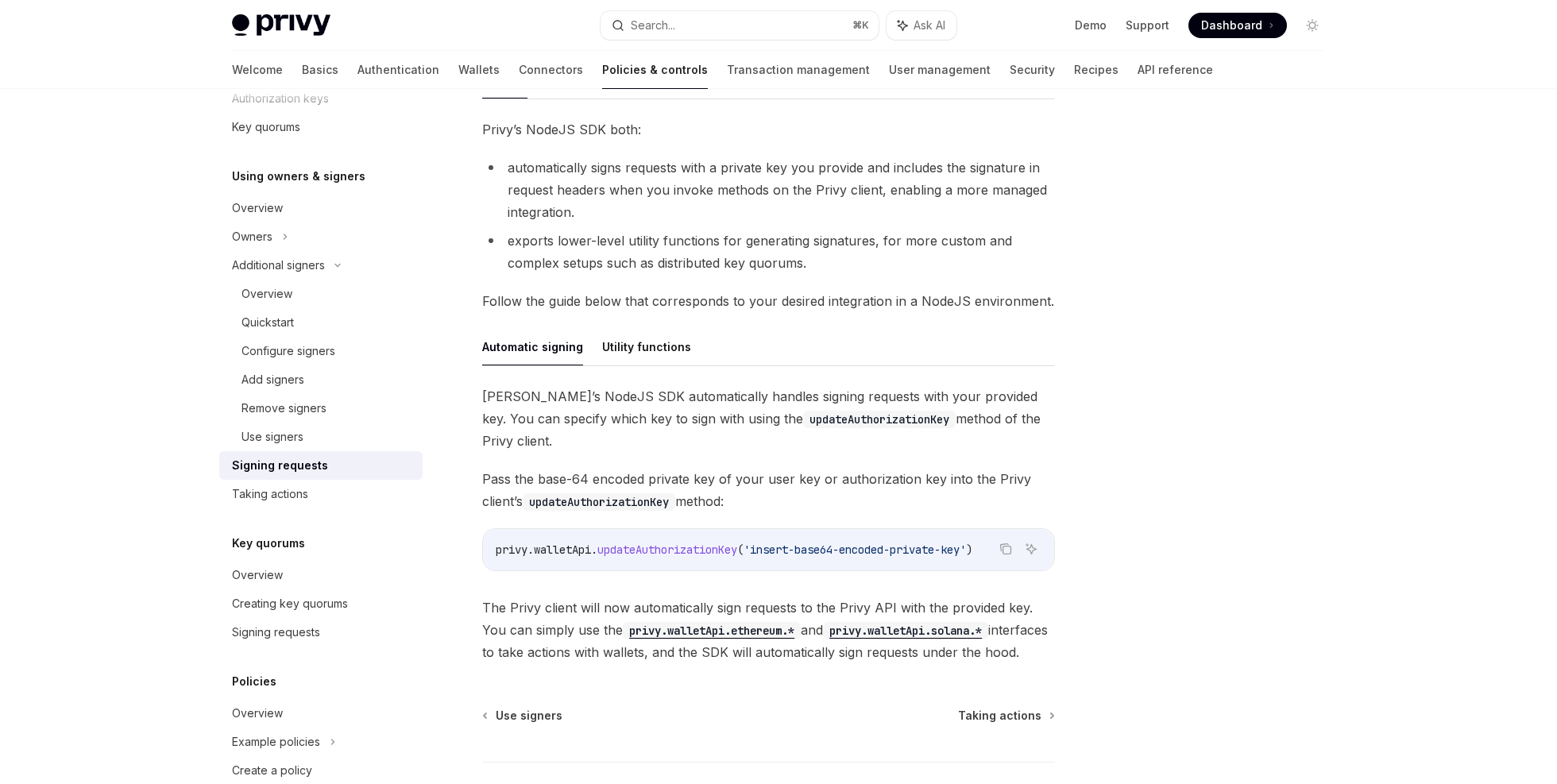
scroll to position [296, 0]
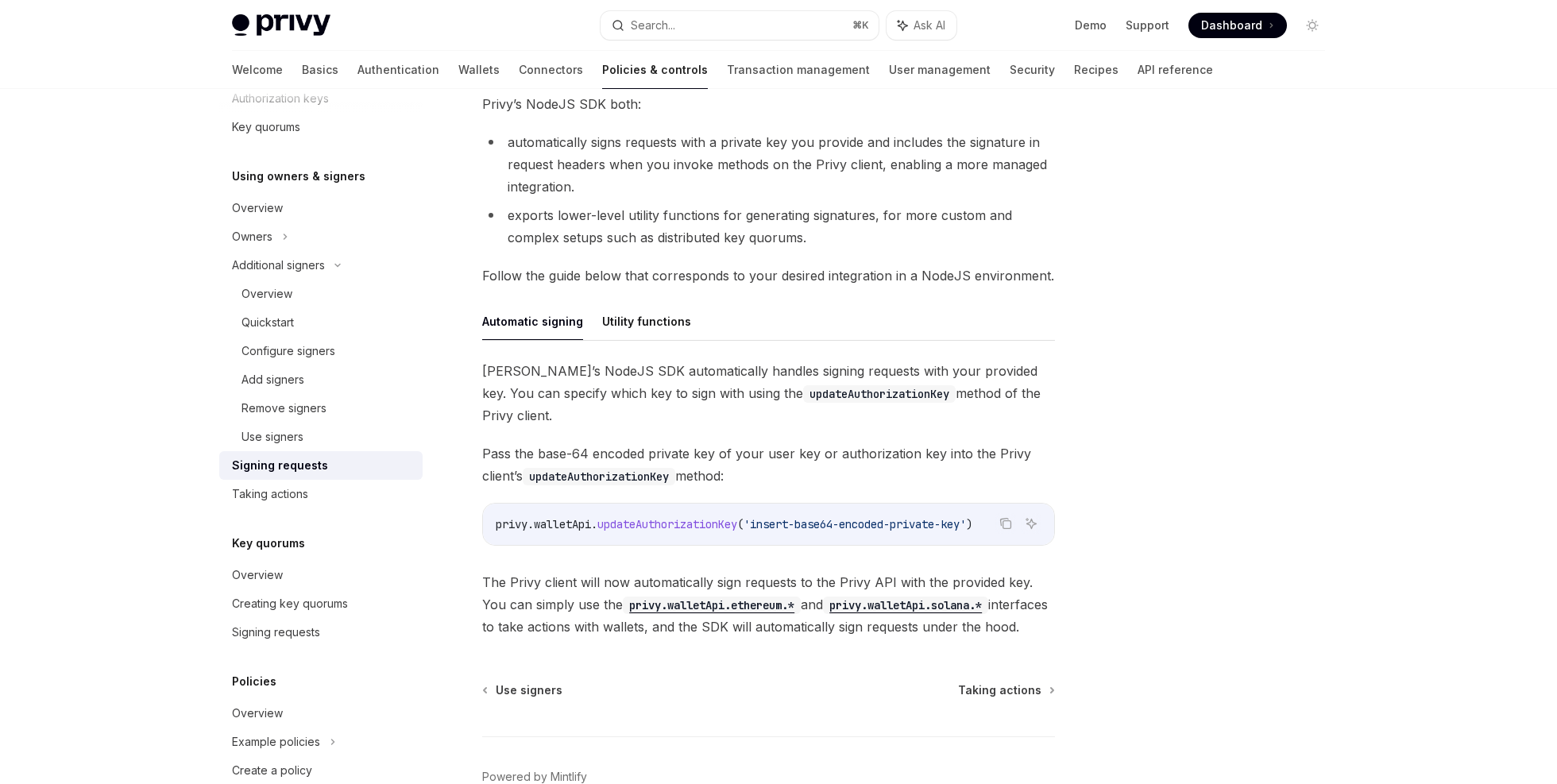
click at [550, 517] on span "walletApi" at bounding box center [562, 524] width 57 height 14
click at [648, 517] on span "updateAuthorizationKey" at bounding box center [667, 524] width 140 height 14
click at [636, 517] on span "updateAuthorizationKey" at bounding box center [667, 524] width 140 height 14
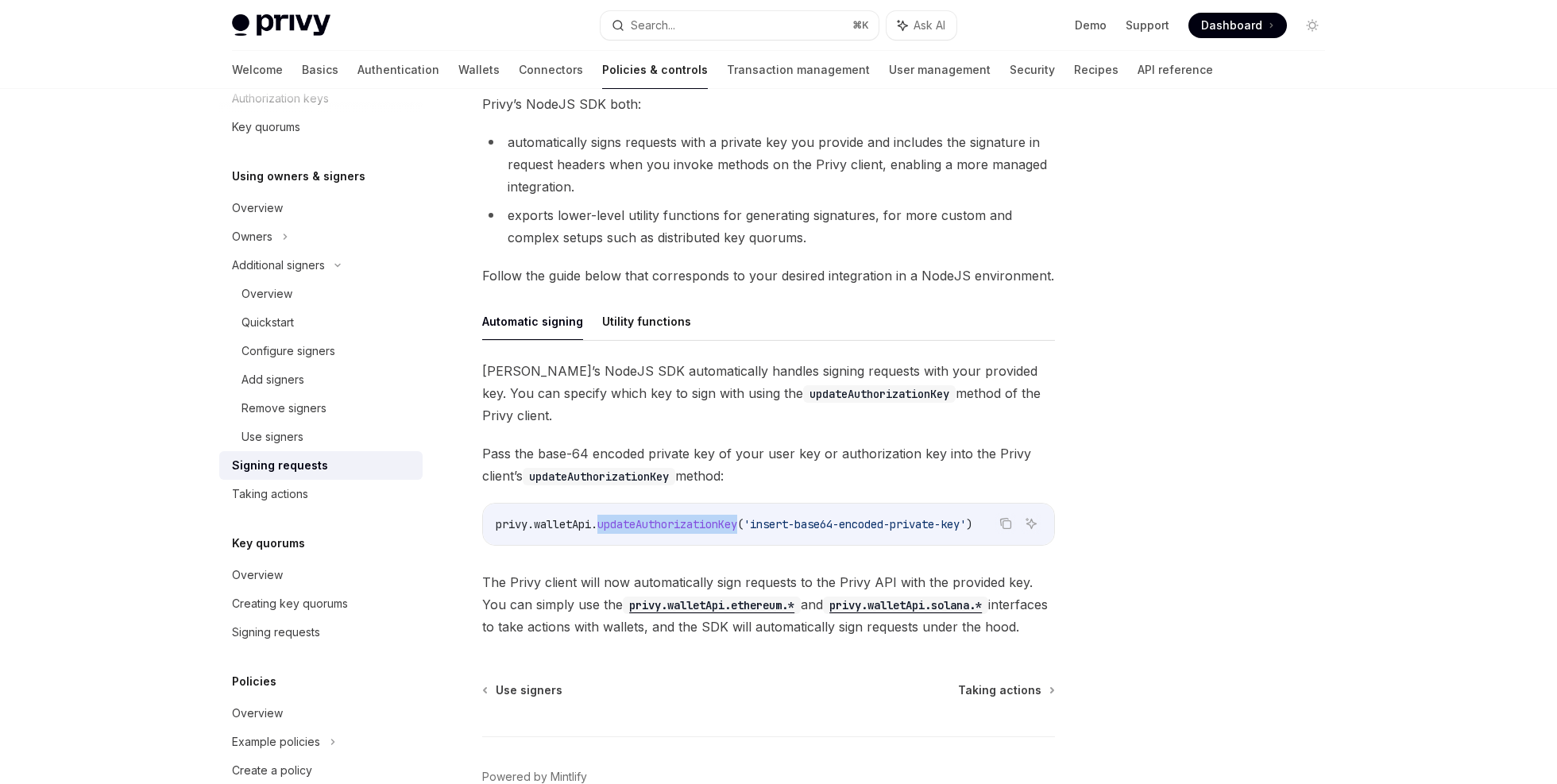
drag, startPoint x: 603, startPoint y: 505, endPoint x: 748, endPoint y: 506, distance: 145.0
click at [737, 517] on span "updateAuthorizationKey" at bounding box center [667, 524] width 140 height 14
copy span "updateAuthorizationKey"
click at [635, 321] on button "Utility functions" at bounding box center [647, 321] width 89 height 38
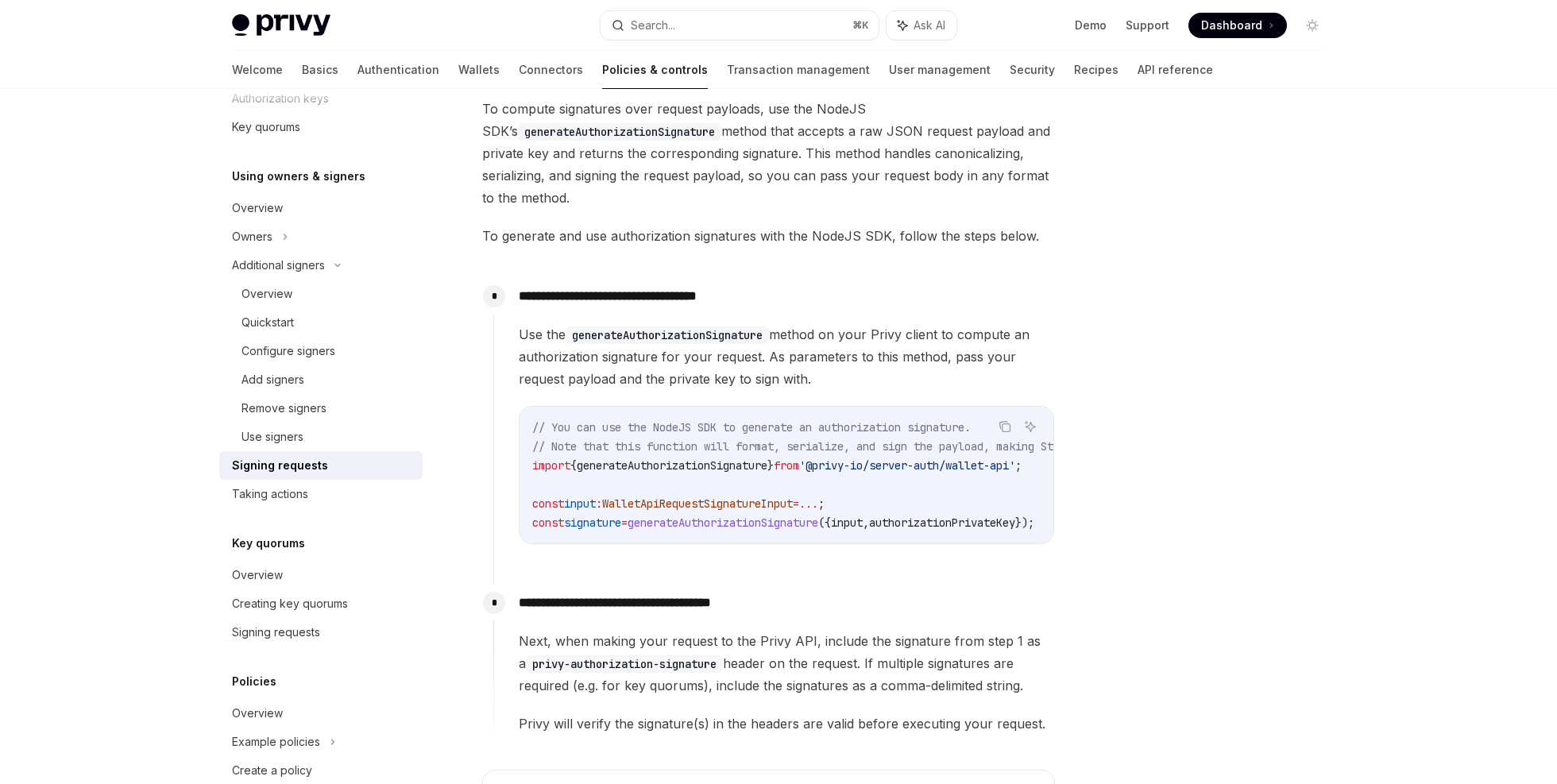
click at [820, 539] on div "// You can use the NodeJS SDK to generate an authorization signature. // Note t…" at bounding box center [786, 475] width 534 height 137
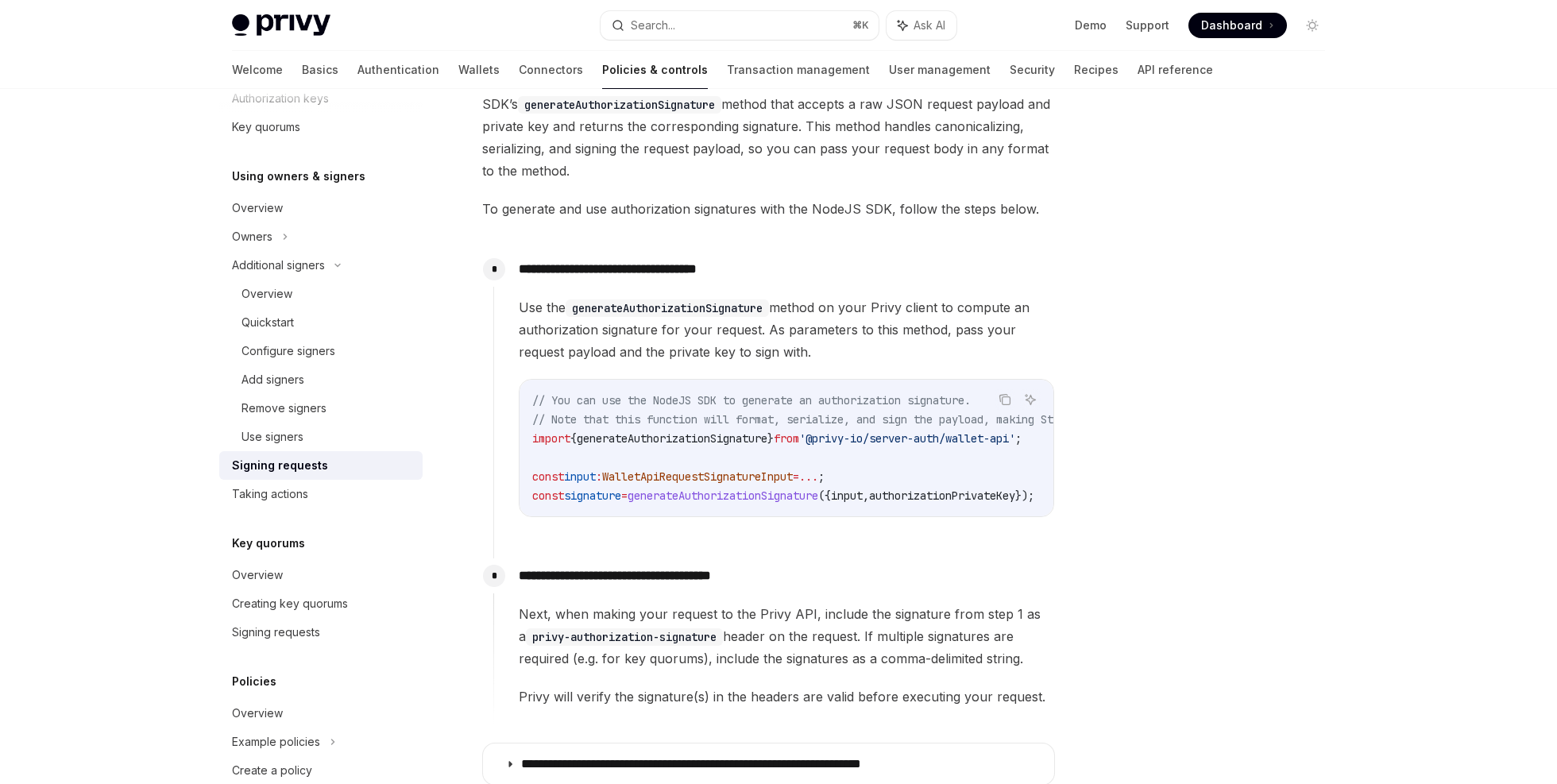
scroll to position [445, 0]
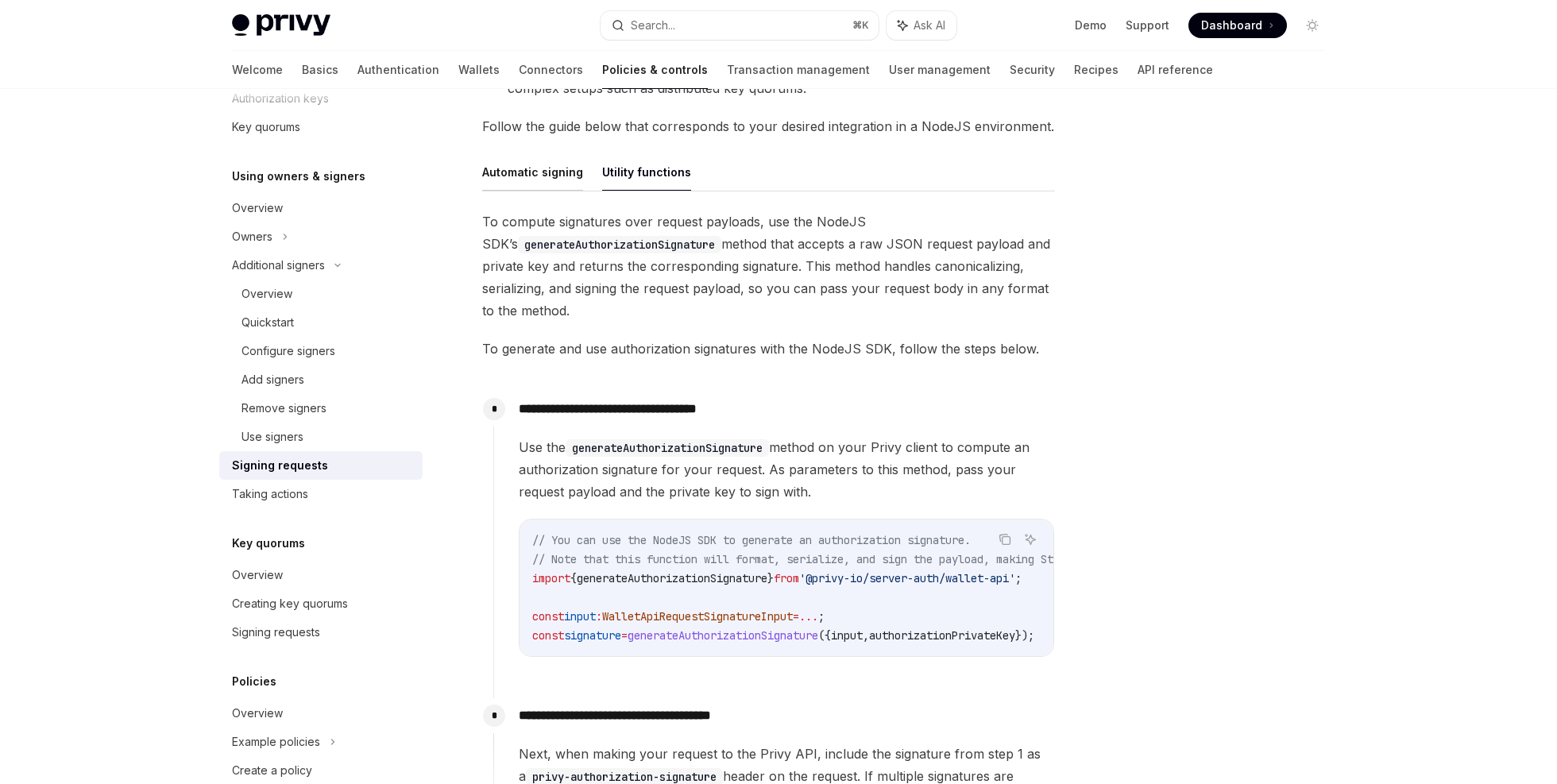
click at [568, 187] on button "Automatic signing" at bounding box center [533, 172] width 101 height 38
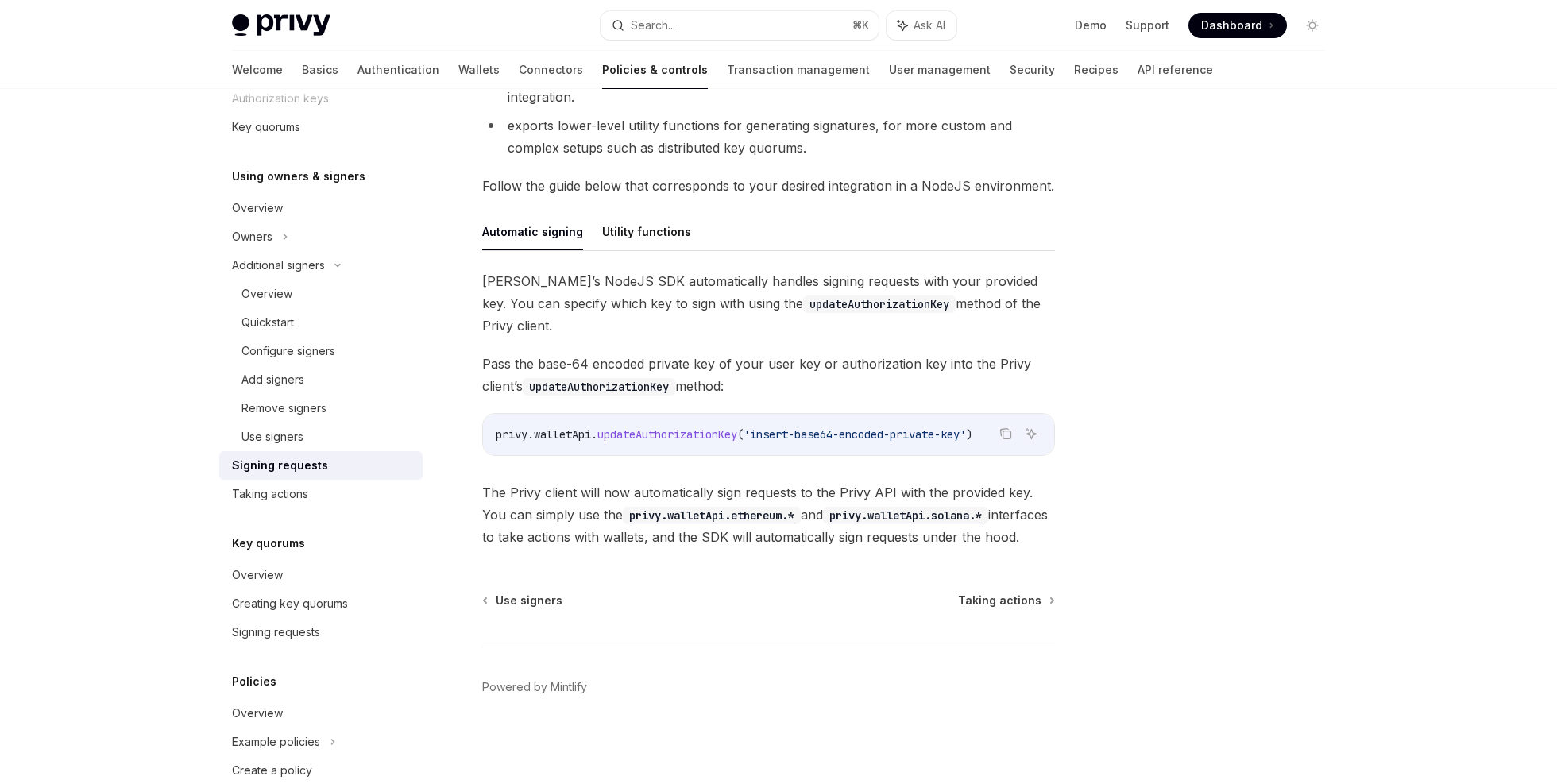
type textarea "*"
